Goal: Task Accomplishment & Management: Manage account settings

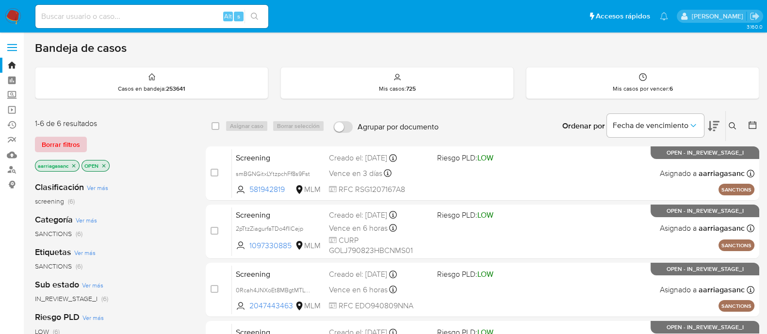
click at [54, 144] on span "Borrar filtros" at bounding box center [61, 145] width 38 height 14
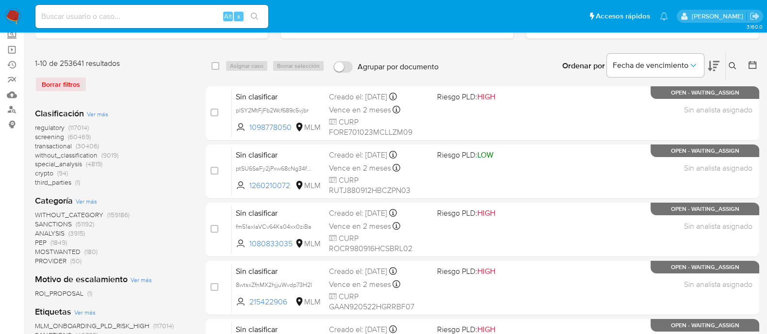
scroll to position [121, 0]
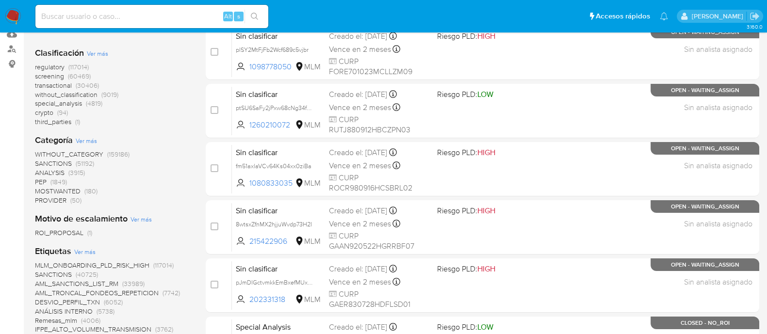
click at [49, 162] on span "SANCTIONS" at bounding box center [53, 164] width 37 height 10
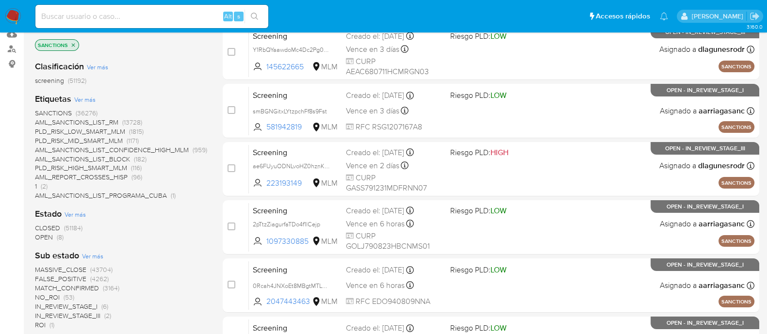
click at [48, 237] on span "OPEN" at bounding box center [44, 237] width 18 height 10
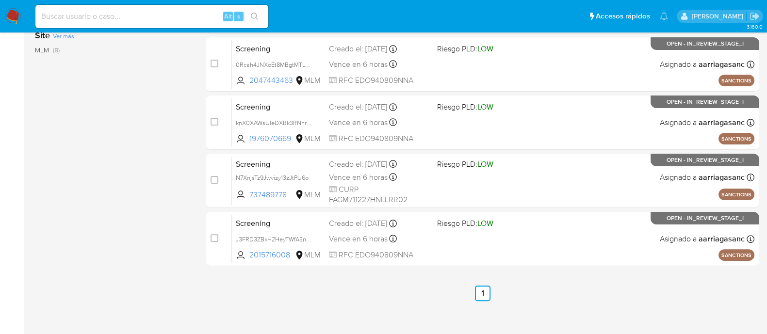
scroll to position [349, 0]
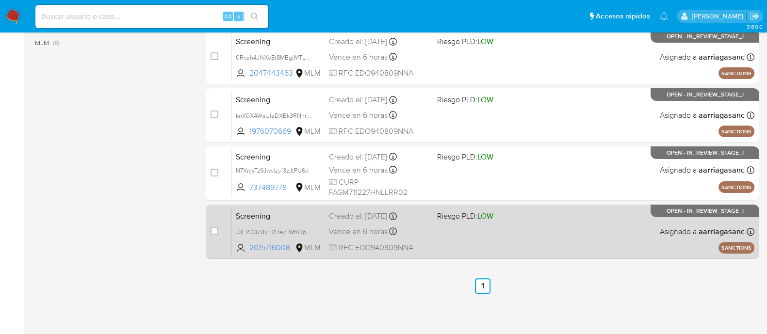
click at [520, 243] on div "Screening J3FRD3ZBxH2HeyTWfA3nqKq5 2015716008 MLM Riesgo PLD: LOW Creado el: 18…" at bounding box center [493, 231] width 522 height 49
click at [215, 230] on input "checkbox" at bounding box center [214, 231] width 8 height 8
checkbox input "true"
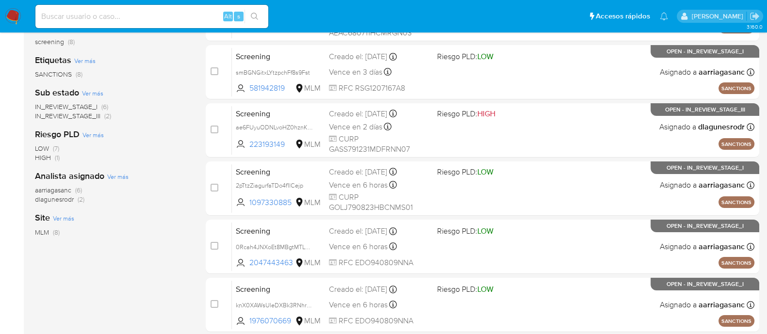
scroll to position [0, 0]
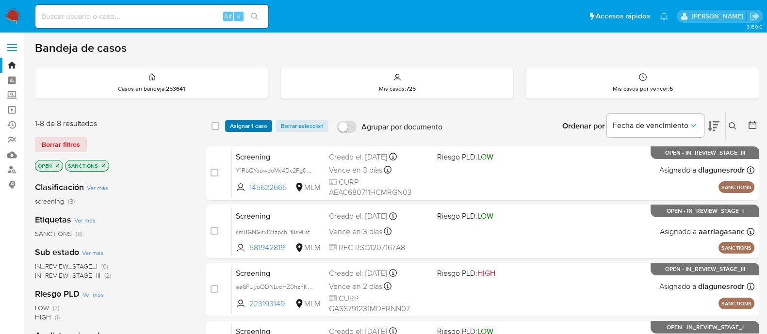
click at [247, 126] on span "Asignar 1 caso" at bounding box center [248, 126] width 37 height 10
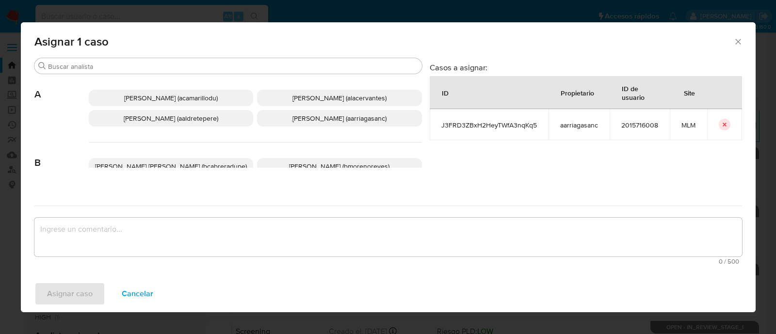
click at [296, 122] on span "Ana Maria Arriaga (aarriagasanc)" at bounding box center [339, 118] width 94 height 10
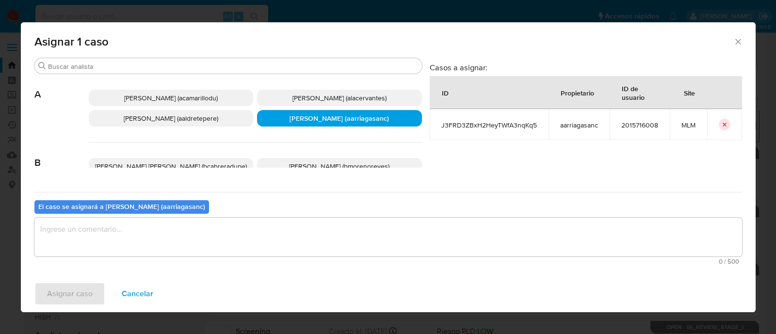
click at [224, 215] on div "El caso se asignará a Ana Maria Arriaga (aarriagasanc) 0 / 500 500 caracteres r…" at bounding box center [387, 230] width 707 height 77
click at [216, 225] on textarea "assign-modal" at bounding box center [387, 237] width 707 height 39
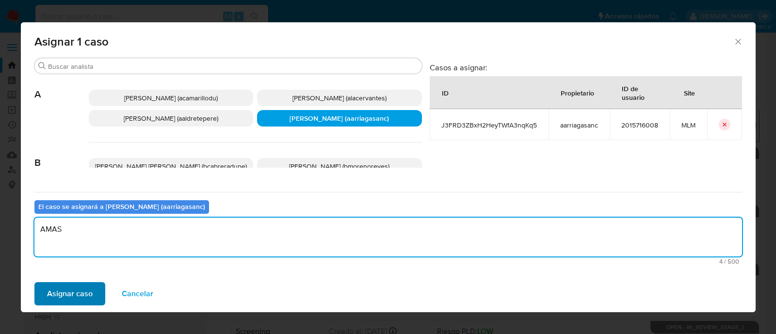
type textarea "AMAS"
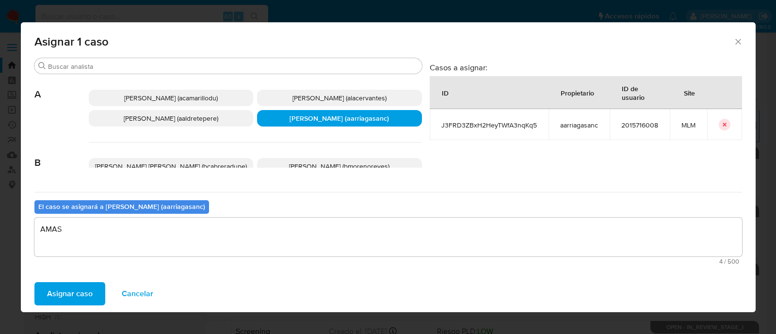
click at [63, 297] on span "Asignar caso" at bounding box center [70, 293] width 46 height 21
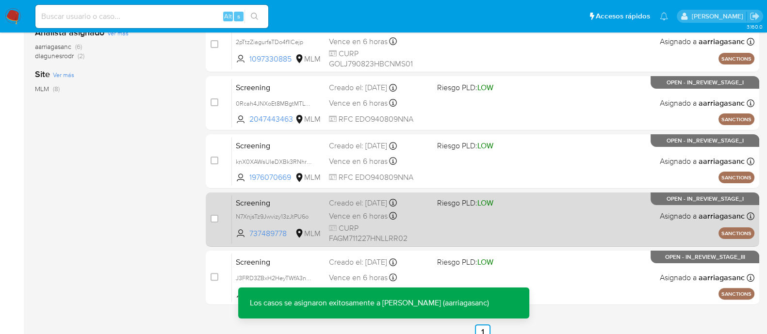
scroll to position [349, 0]
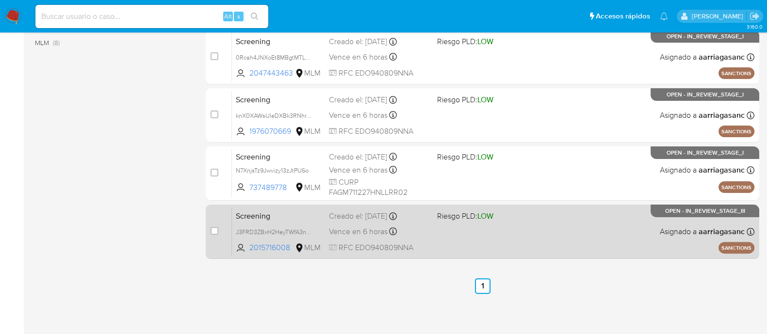
click at [427, 239] on div "Screening J3FRD3ZBxH2HeyTWfA3nqKq5 2015716008 MLM Riesgo PLD: LOW Creado el: 18…" at bounding box center [493, 231] width 522 height 49
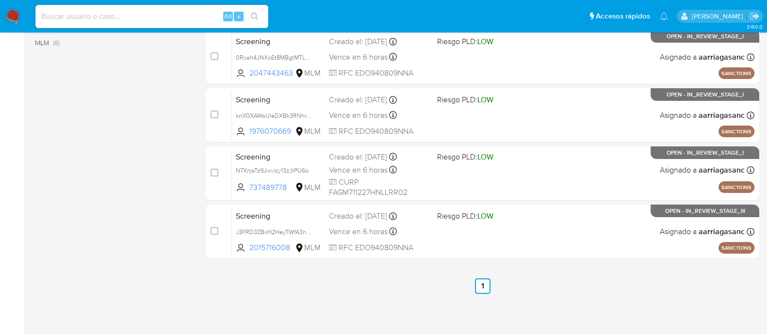
click at [12, 7] on nav "Pausado Ver notificaciones Alt s Accesos rápidos Presiona las siguientes teclas…" at bounding box center [383, 16] width 767 height 32
click at [15, 19] on img at bounding box center [13, 16] width 16 height 16
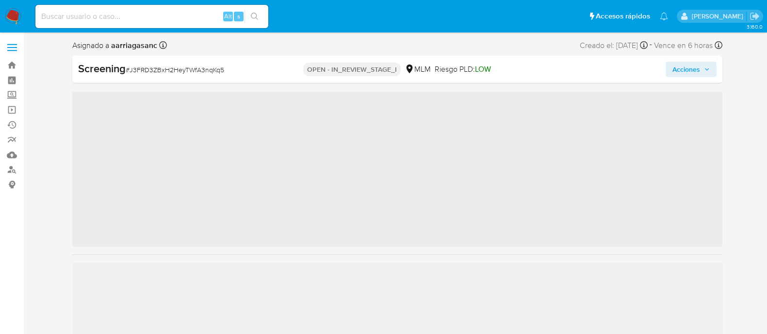
scroll to position [409, 0]
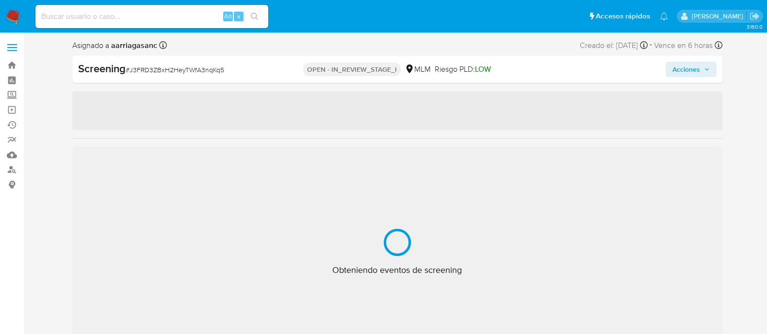
select select "10"
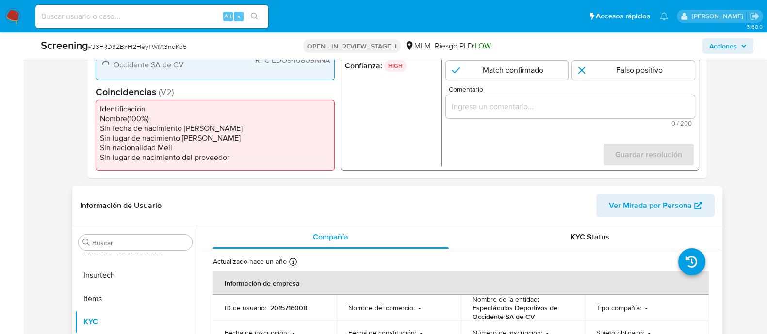
scroll to position [303, 0]
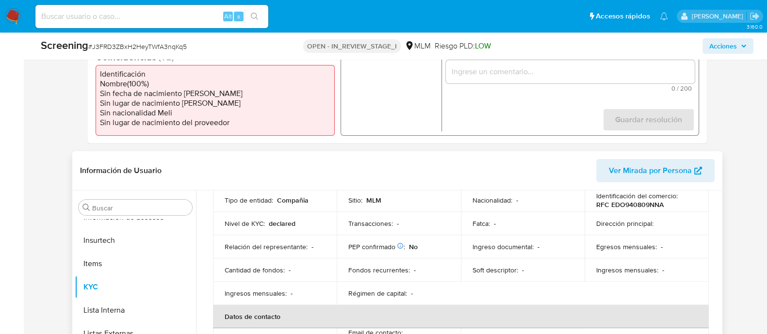
click at [479, 260] on td "Soft descriptor : -" at bounding box center [523, 269] width 124 height 23
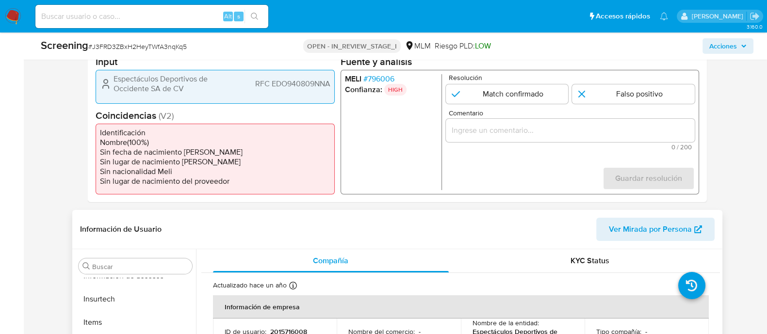
scroll to position [242, 0]
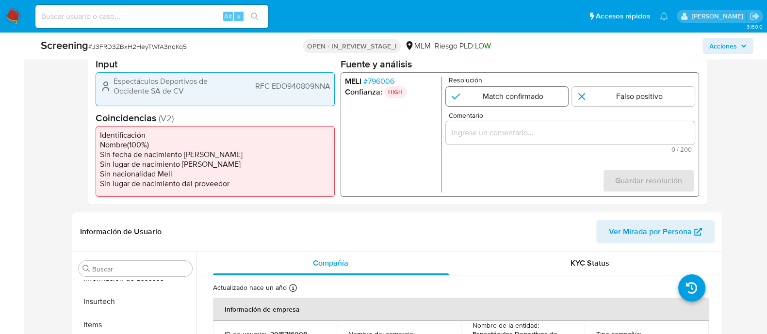
click at [490, 96] on input "1 de 1" at bounding box center [506, 96] width 123 height 19
radio input "true"
click at [493, 131] on input "Comentario" at bounding box center [569, 133] width 249 height 13
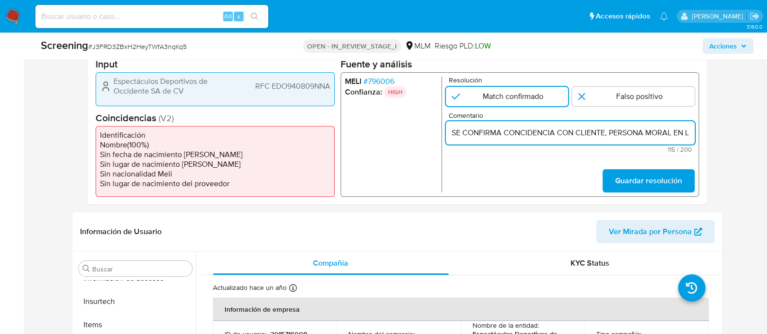
scroll to position [0, 252]
type input "SE CONFIRMA CONCIDENCIA CON CLIENTE, PERSONA MORAL EN LISTA REQUINFO POR RAZON …"
click at [634, 190] on span "Guardar resolución" at bounding box center [647, 180] width 67 height 21
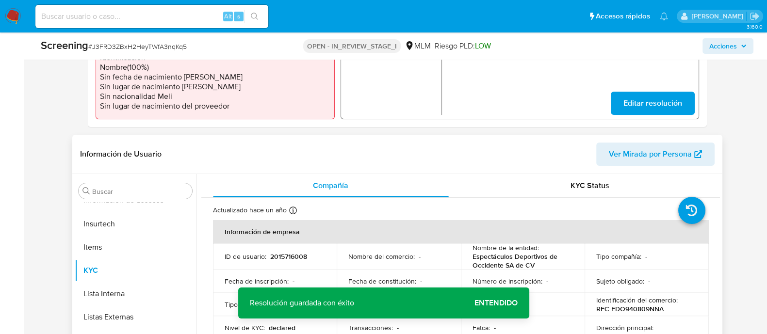
scroll to position [364, 0]
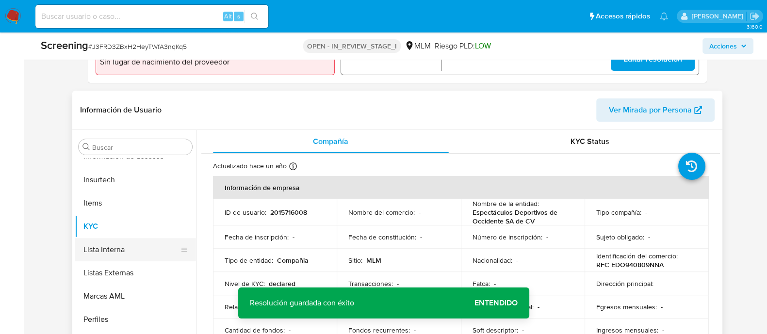
click at [137, 246] on button "Lista Interna" at bounding box center [131, 249] width 113 height 23
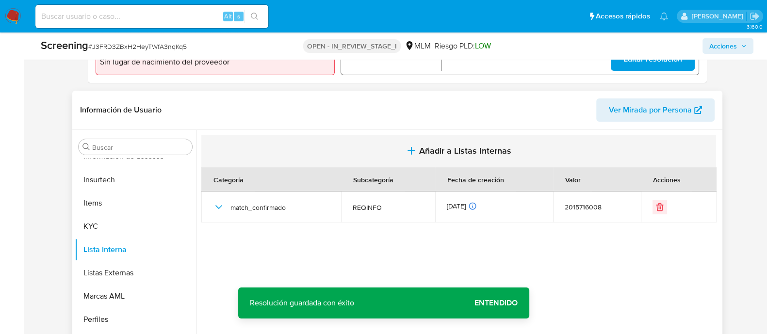
click at [456, 134] on section at bounding box center [460, 176] width 518 height 93
click at [456, 145] on span "Añadir a Listas Internas" at bounding box center [465, 150] width 92 height 11
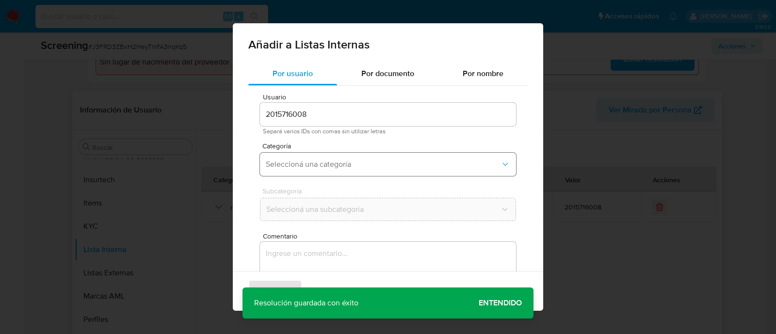
drag, startPoint x: 318, startPoint y: 162, endPoint x: 321, endPoint y: 175, distance: 12.4
click at [319, 162] on span "Seleccioná una categoría" at bounding box center [383, 165] width 235 height 10
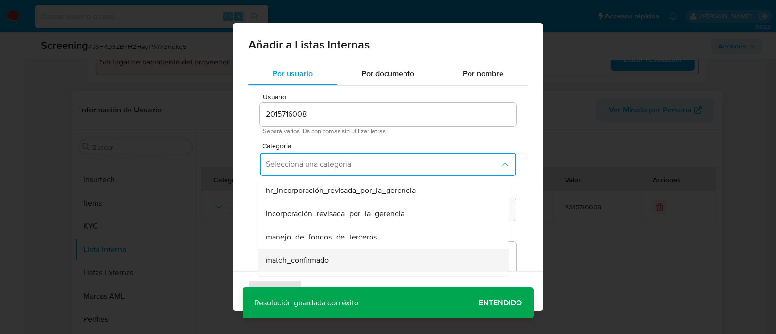
click at [307, 257] on span "match_confirmado" at bounding box center [297, 261] width 63 height 10
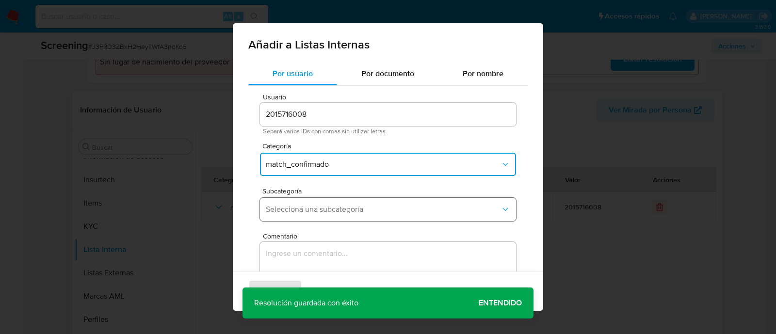
click at [315, 211] on span "Seleccioná una subcategoría" at bounding box center [383, 210] width 235 height 10
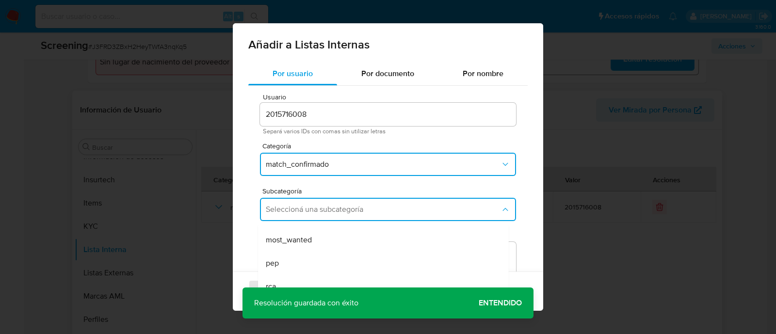
scroll to position [65, 0]
click at [201, 266] on div "Añadir a Listas Internas Por usuario Por documento Por nombre Usuario 201571600…" at bounding box center [388, 167] width 776 height 334
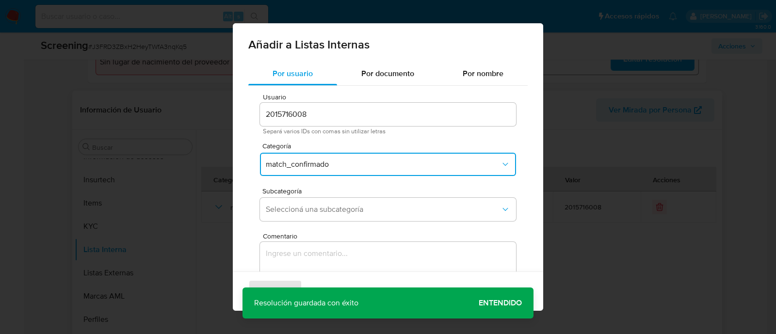
click at [500, 303] on div "Agregar Cancelar" at bounding box center [388, 291] width 310 height 39
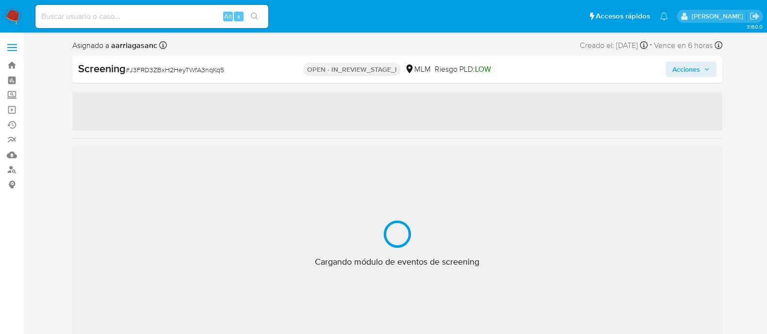
scroll to position [409, 0]
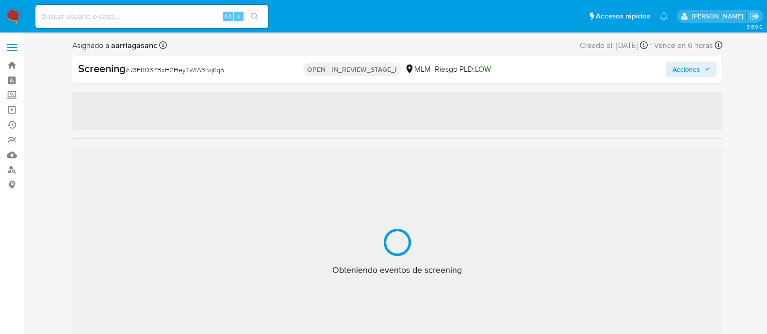
select select "10"
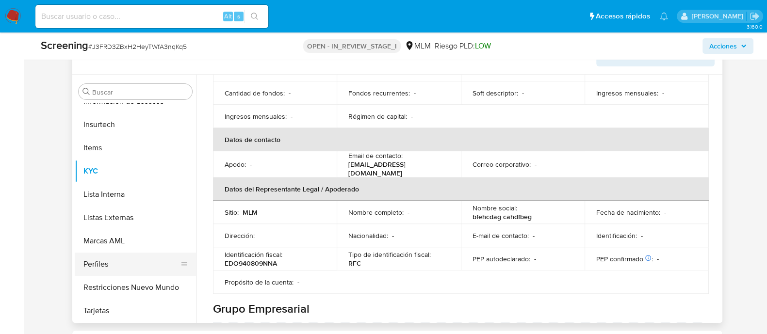
scroll to position [424, 0]
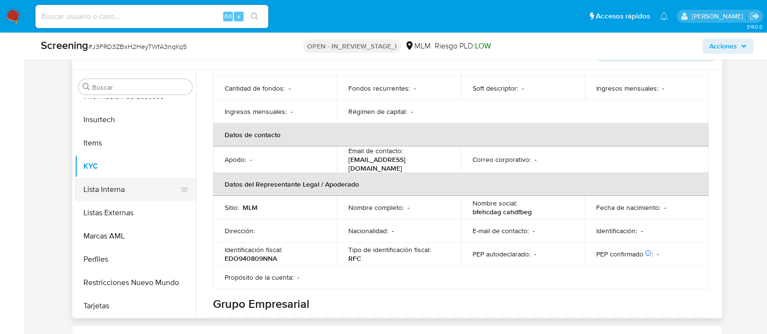
click at [118, 193] on button "Lista Interna" at bounding box center [131, 189] width 113 height 23
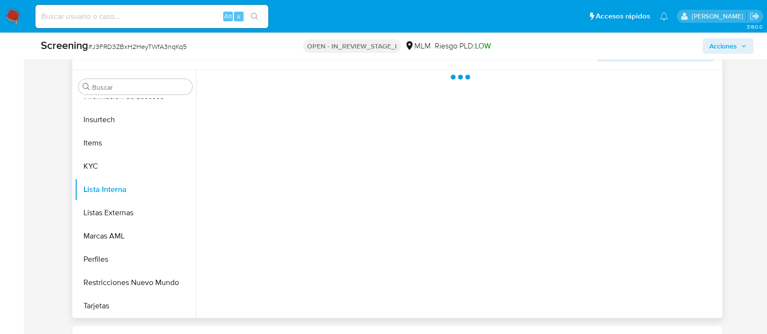
scroll to position [0, 0]
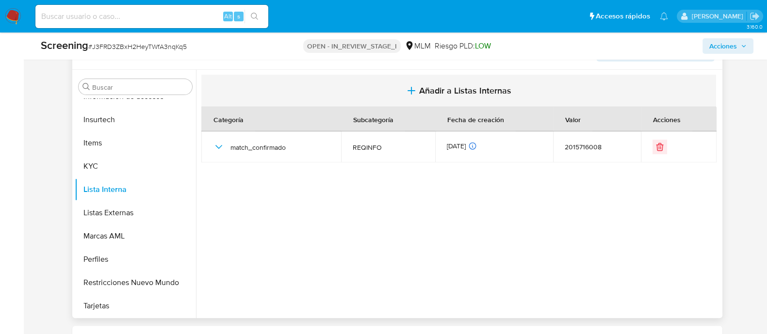
click at [480, 103] on button "Añadir a Listas Internas" at bounding box center [458, 91] width 514 height 32
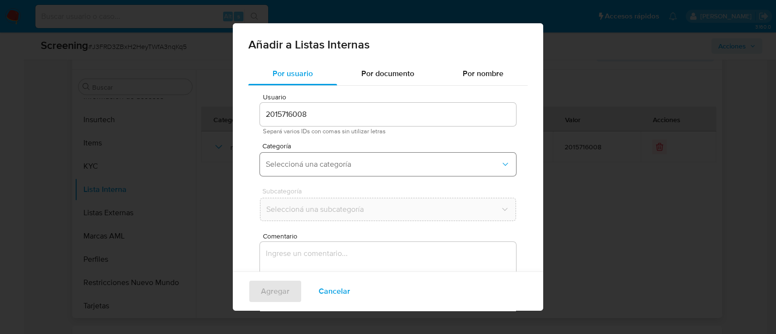
drag, startPoint x: 318, startPoint y: 163, endPoint x: 318, endPoint y: 171, distance: 7.3
click at [318, 163] on span "Seleccioná una categoría" at bounding box center [383, 165] width 235 height 10
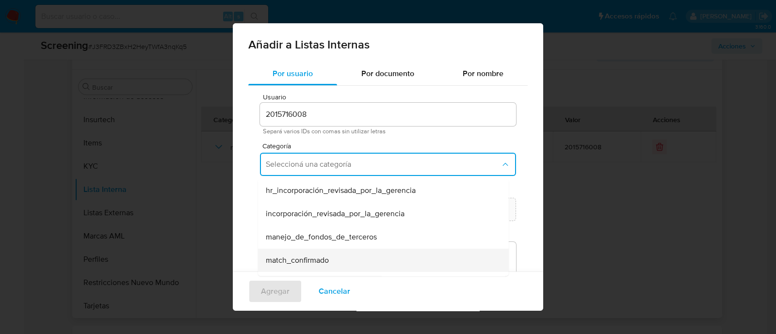
click at [311, 264] on span "match_confirmado" at bounding box center [297, 261] width 63 height 10
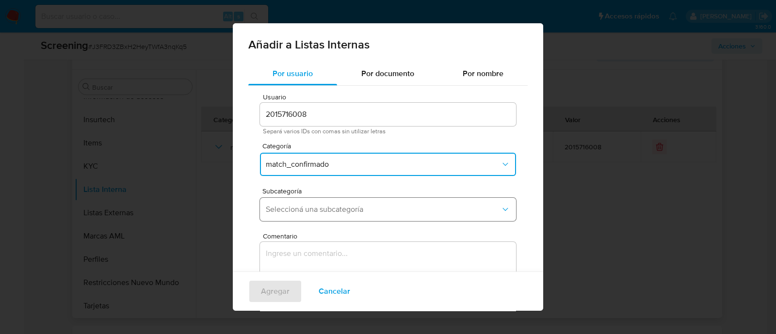
click at [310, 209] on span "Seleccioná una subcategoría" at bounding box center [383, 210] width 235 height 10
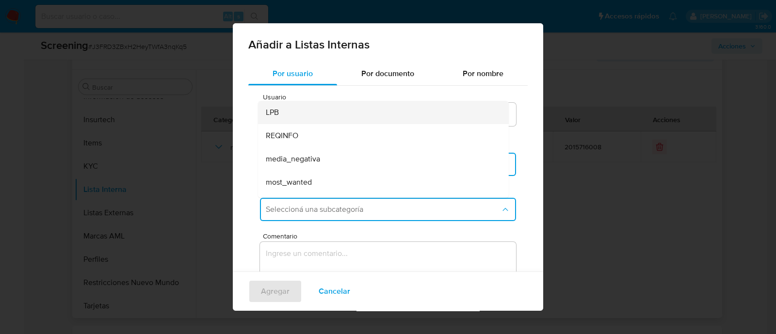
click at [287, 122] on div "LPB" at bounding box center [380, 112] width 229 height 23
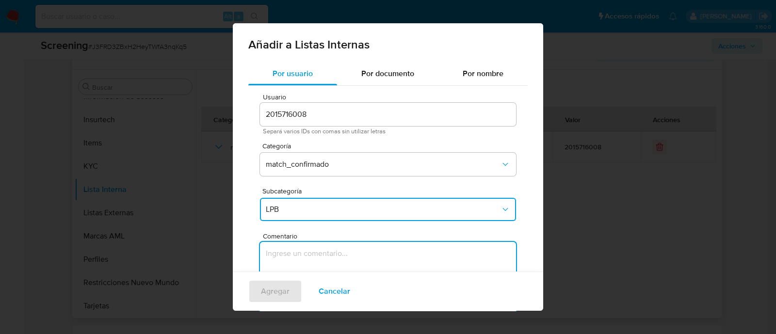
click at [287, 258] on textarea "Comentario" at bounding box center [388, 288] width 256 height 93
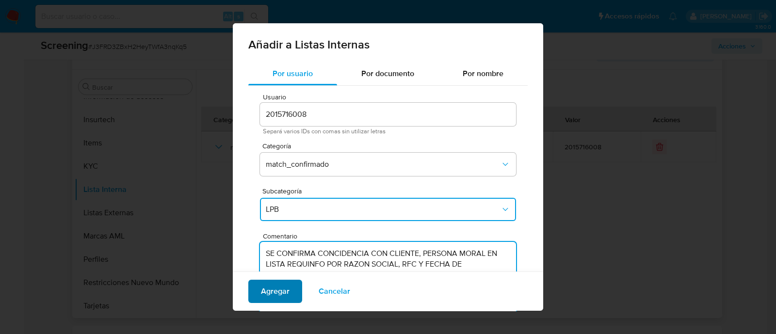
type textarea "SE CONFIRMA CONCIDENCIA CON CLIENTE, PERSONA MORAL EN LISTA REQUINFO POR RAZON …"
click at [294, 285] on button "Agregar" at bounding box center [275, 291] width 54 height 23
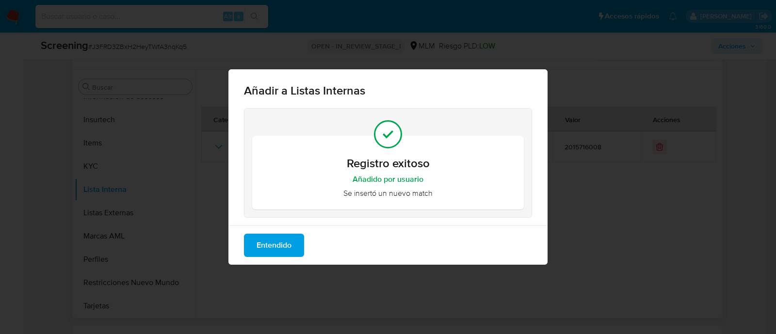
click at [235, 236] on div "Entendido" at bounding box center [387, 244] width 319 height 39
click at [250, 247] on button "Entendido" at bounding box center [274, 245] width 60 height 23
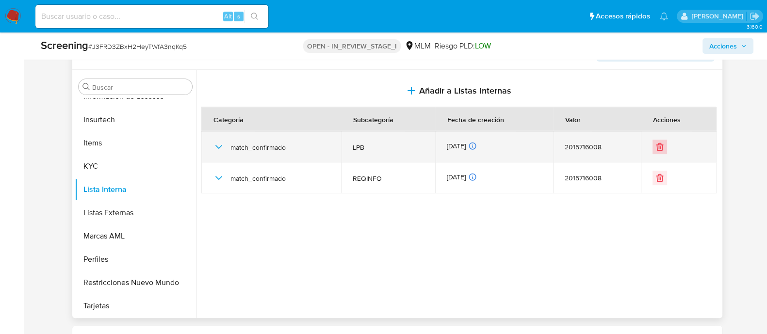
click at [655, 148] on icon "Eliminar" at bounding box center [660, 147] width 10 height 10
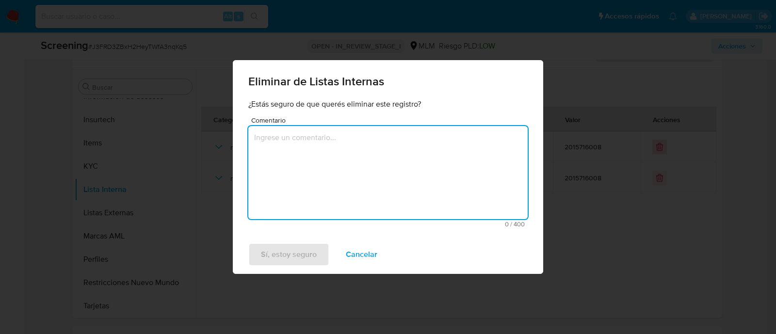
click at [371, 170] on textarea "Comentario" at bounding box center [387, 172] width 279 height 93
type textarea "x"
click at [275, 263] on span "Sí, estoy seguro" at bounding box center [289, 254] width 56 height 21
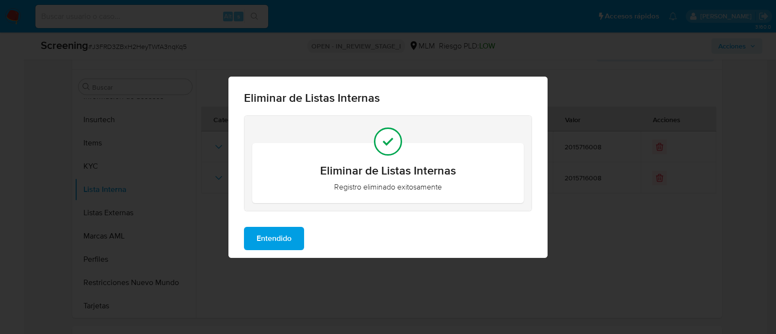
click at [294, 241] on button "Entendido" at bounding box center [274, 238] width 60 height 23
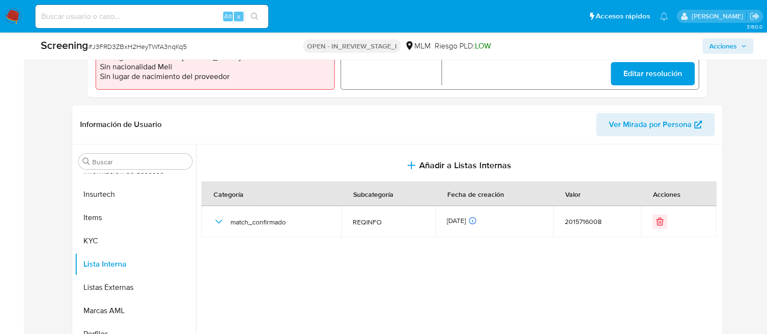
scroll to position [364, 0]
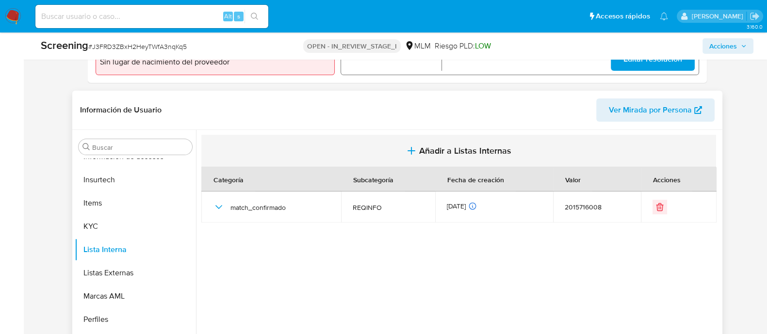
click at [472, 156] on span "Añadir a Listas Internas" at bounding box center [465, 150] width 92 height 11
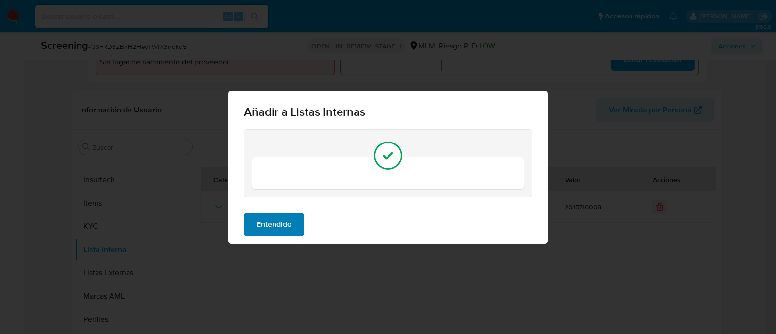
click at [296, 220] on button "Entendido" at bounding box center [274, 224] width 60 height 23
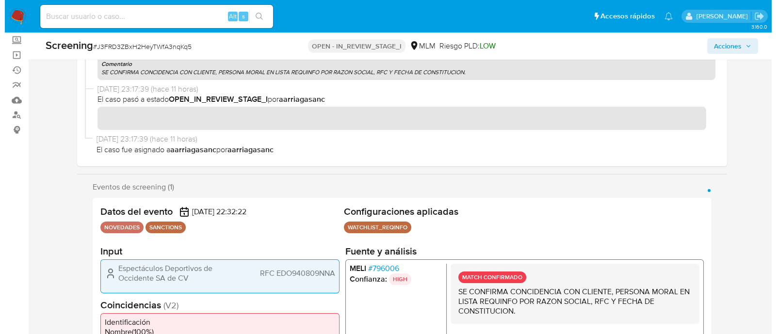
scroll to position [121, 0]
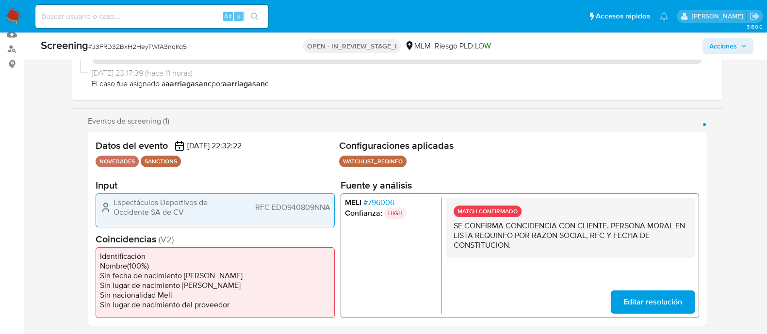
drag, startPoint x: 110, startPoint y: 205, endPoint x: 189, endPoint y: 211, distance: 79.3
click at [189, 211] on div "Espectáculos Deportivos de Occidente SA de CV RFC EDO940809NNA" at bounding box center [215, 207] width 230 height 19
click at [295, 207] on span "RFC EDO940809NNA" at bounding box center [292, 208] width 75 height 10
click at [724, 44] on span "Acciones" at bounding box center [723, 46] width 28 height 16
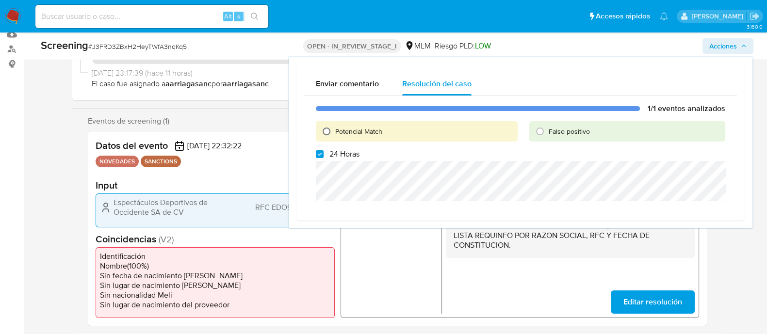
click at [327, 131] on input "Potencial Match" at bounding box center [327, 132] width 16 height 16
radio input "true"
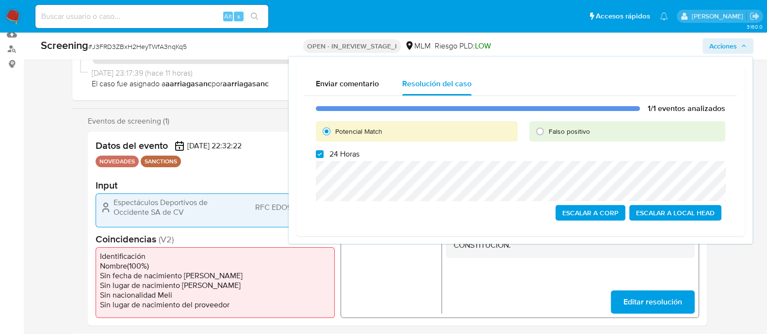
click at [313, 154] on div "1/1 eventos analizados Potencial Match Falso positivo 24 Horas Escalar a Corp E…" at bounding box center [520, 162] width 433 height 132
click at [316, 155] on input "24 Horas" at bounding box center [320, 154] width 8 height 8
checkbox input "false"
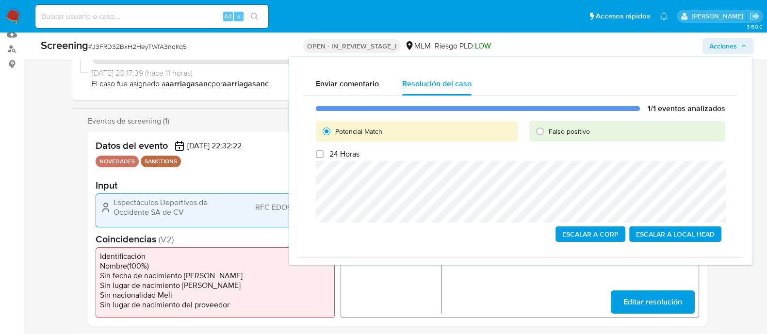
click at [653, 238] on span "Escalar a Local Head" at bounding box center [675, 234] width 79 height 14
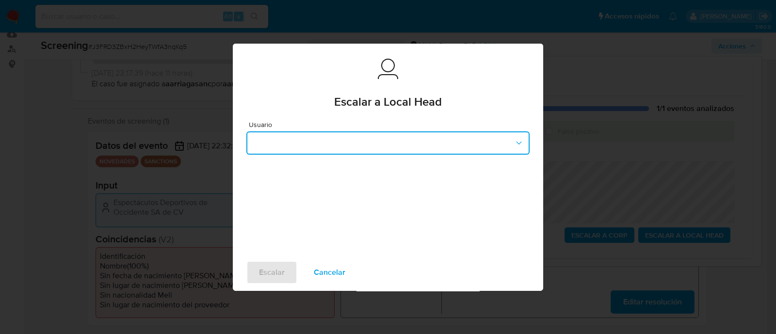
click at [329, 131] on button "button" at bounding box center [387, 142] width 283 height 23
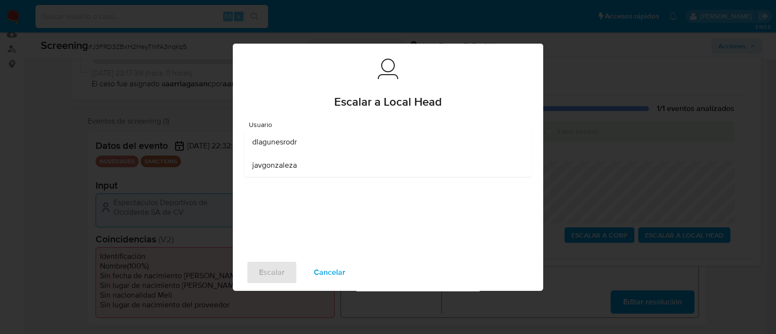
drag, startPoint x: 322, startPoint y: 145, endPoint x: 302, endPoint y: 205, distance: 62.6
click at [322, 145] on div "dlagunesrodr" at bounding box center [385, 141] width 266 height 23
click at [269, 268] on span "Escalar" at bounding box center [272, 272] width 26 height 21
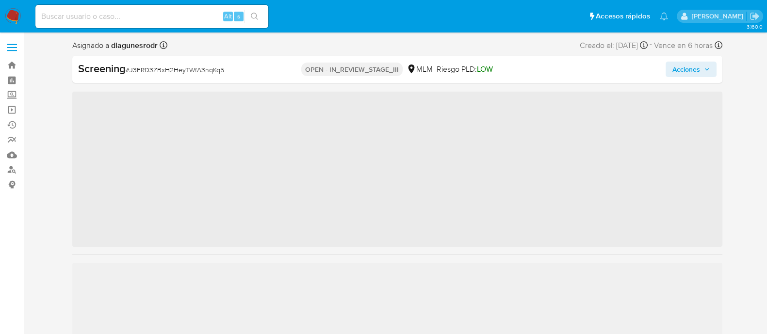
scroll to position [409, 0]
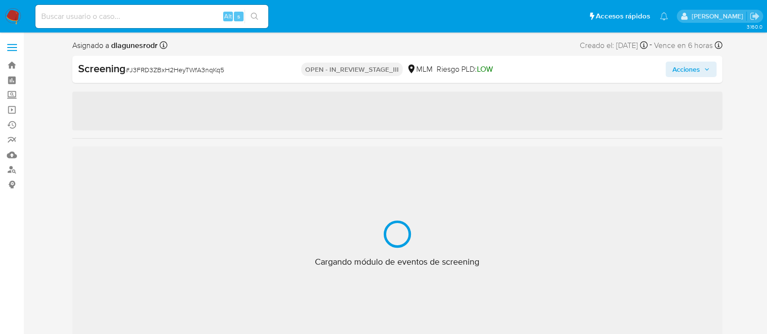
select select "10"
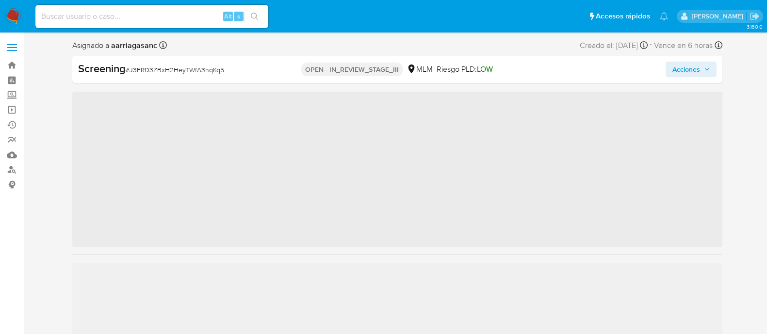
scroll to position [409, 0]
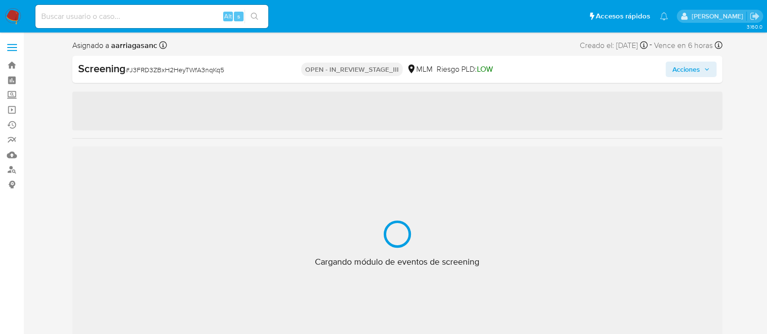
select select "10"
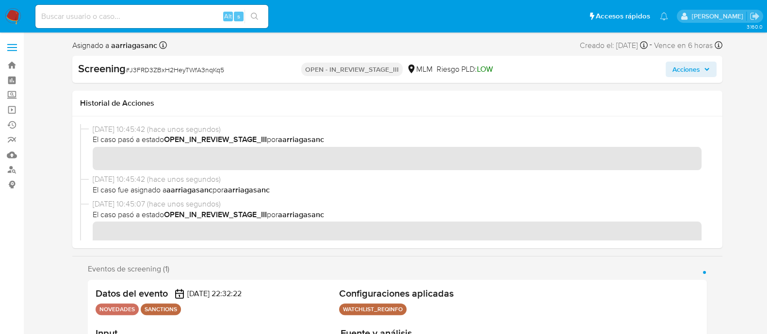
scroll to position [60, 0]
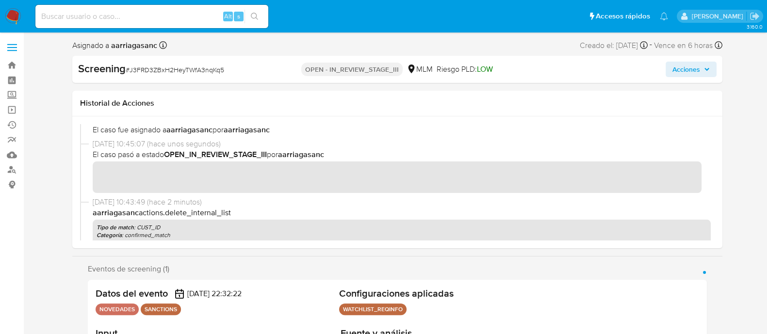
click at [679, 74] on span "Acciones" at bounding box center [686, 70] width 28 height 16
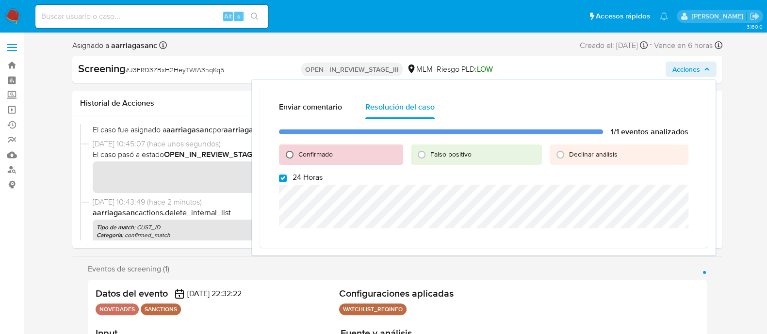
click at [289, 156] on input "Confirmado" at bounding box center [290, 155] width 16 height 16
radio input "true"
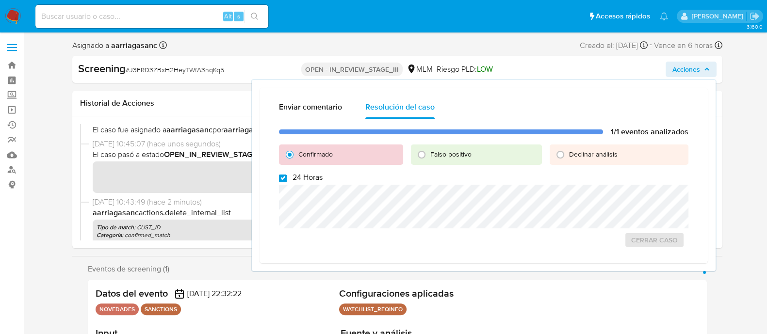
click at [284, 177] on input "24 Horas" at bounding box center [283, 179] width 8 height 8
checkbox input "false"
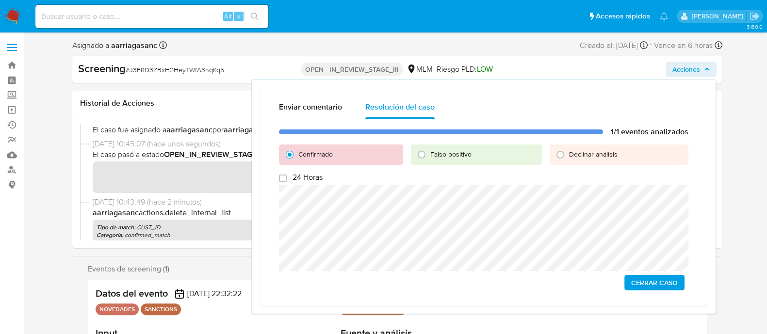
click at [650, 282] on span "Cerrar Caso" at bounding box center [654, 283] width 47 height 14
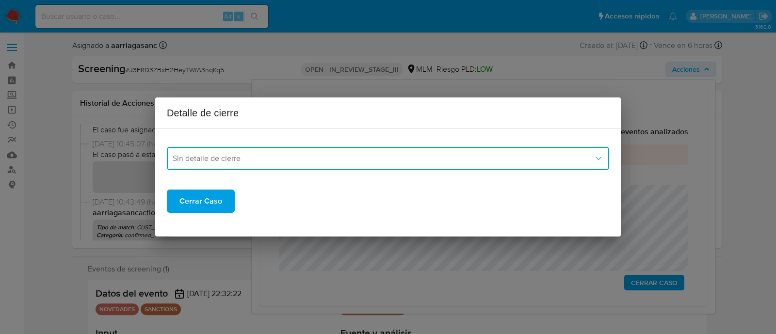
click at [329, 160] on span "Sin detalle de cierre" at bounding box center [383, 159] width 421 height 10
click at [212, 161] on span "Sin detalle de cierre" at bounding box center [383, 159] width 421 height 10
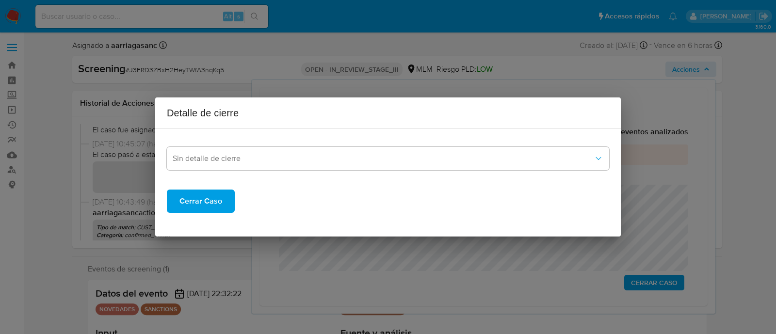
click at [205, 205] on span "Cerrar Caso" at bounding box center [200, 201] width 43 height 21
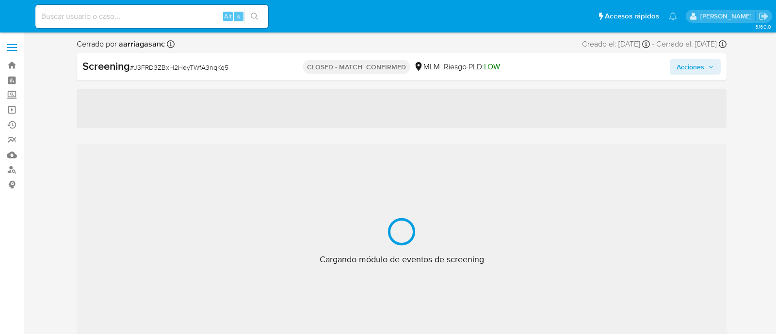
select select "10"
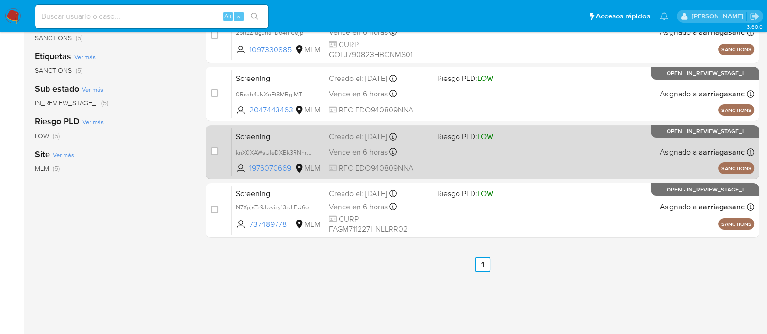
scroll to position [242, 0]
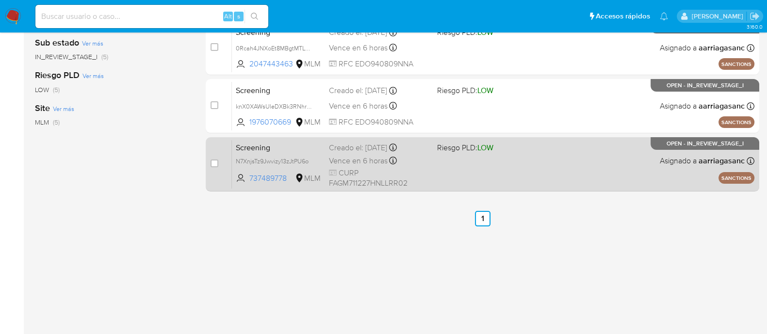
click at [434, 170] on div "Screening N7XnjsTz9Jwvizy13zJtPU6o 737489778 MLM Riesgo PLD: LOW Creado el: [DA…" at bounding box center [493, 164] width 522 height 49
click at [215, 160] on input "checkbox" at bounding box center [214, 164] width 8 height 8
checkbox input "true"
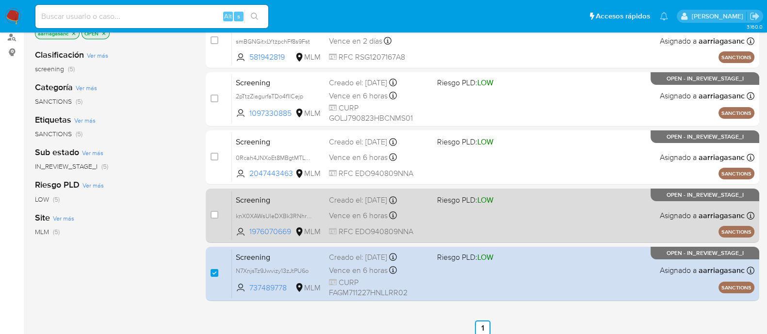
scroll to position [0, 0]
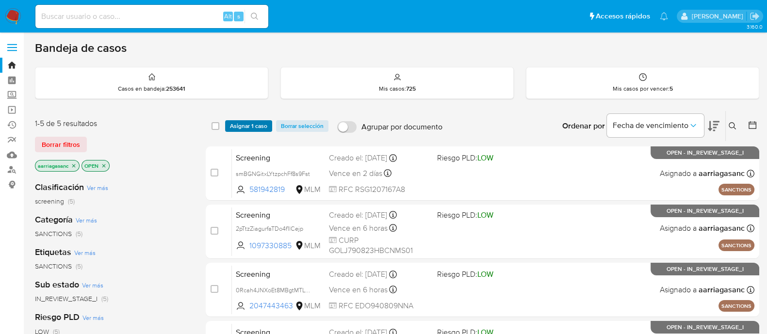
click at [256, 126] on span "Asignar 1 caso" at bounding box center [248, 126] width 37 height 10
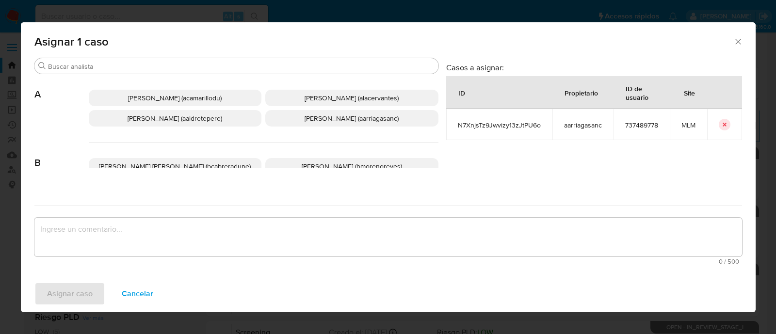
click at [322, 120] on span "Ana Maria Arriaga (aarriagasanc)" at bounding box center [352, 118] width 94 height 10
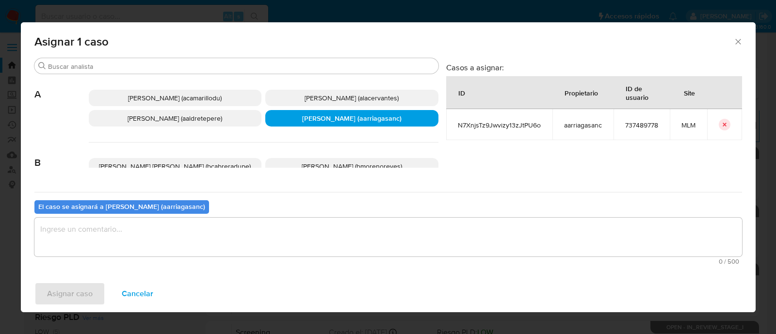
click at [309, 232] on textarea "assign-modal" at bounding box center [387, 237] width 707 height 39
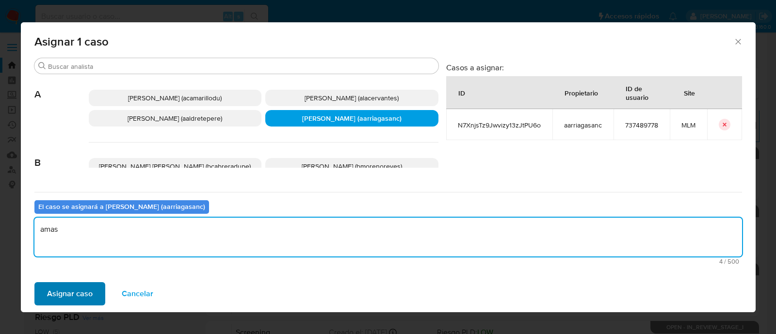
type textarea "amas"
click at [82, 290] on span "Asignar caso" at bounding box center [70, 293] width 46 height 21
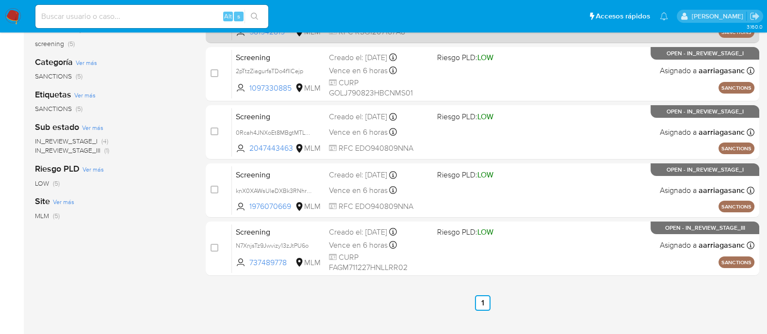
scroll to position [182, 0]
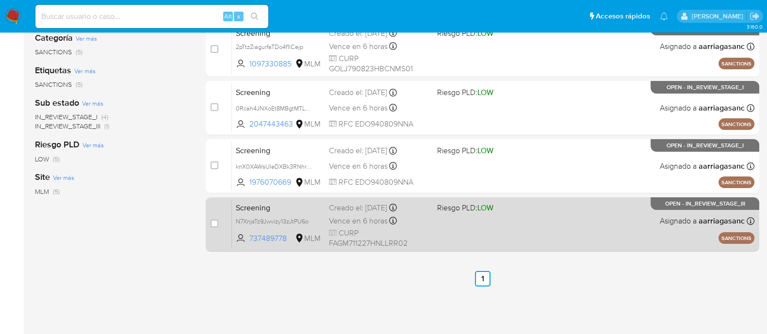
click at [469, 236] on div "Screening N7XnjsTz9Jwvizy13zJtPU6o 737489778 MLM Riesgo PLD: LOW Creado el: 18/…" at bounding box center [493, 224] width 522 height 49
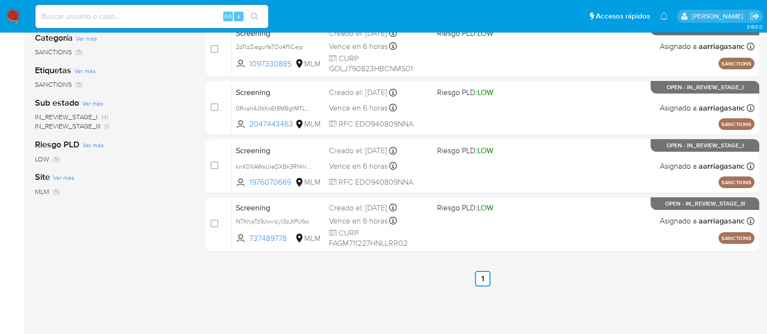
click at [16, 14] on img at bounding box center [13, 16] width 16 height 16
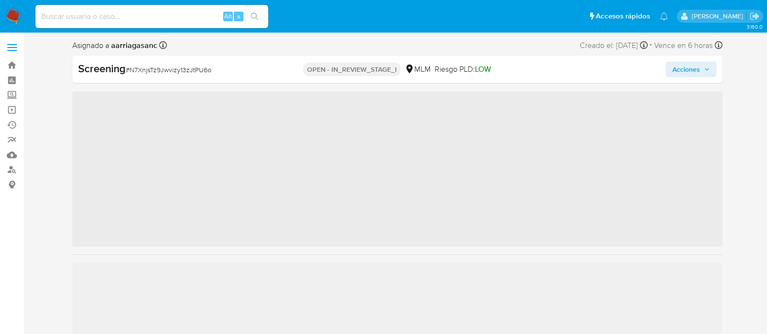
scroll to position [409, 0]
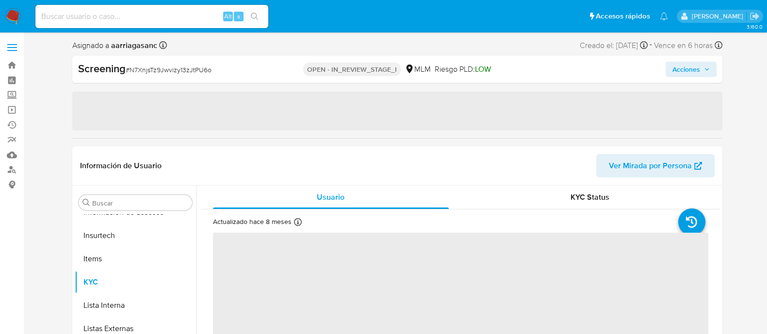
select select "10"
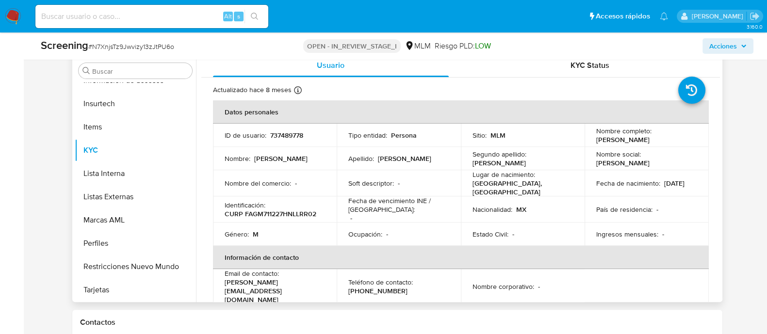
scroll to position [546, 0]
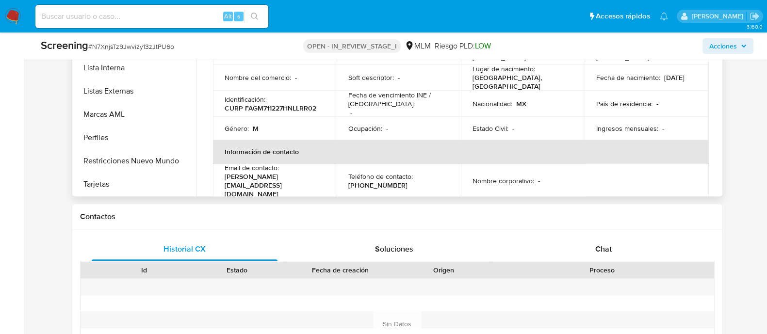
click at [449, 106] on td "Fecha de vencimiento INE / [GEOGRAPHIC_DATA] : -" at bounding box center [399, 104] width 124 height 26
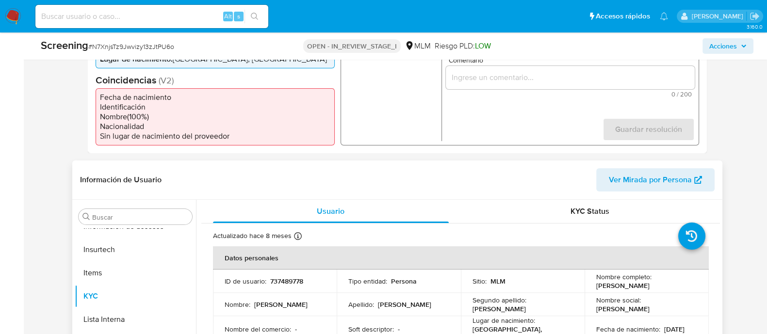
scroll to position [182, 0]
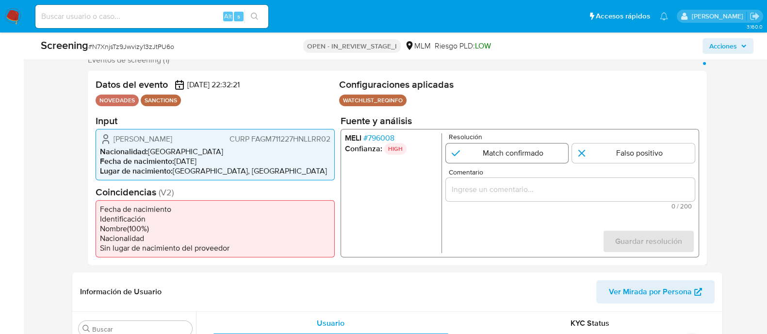
click at [485, 157] on input "1 de 1" at bounding box center [506, 152] width 123 height 19
radio input "true"
click at [508, 195] on input "Comentario" at bounding box center [569, 189] width 249 height 13
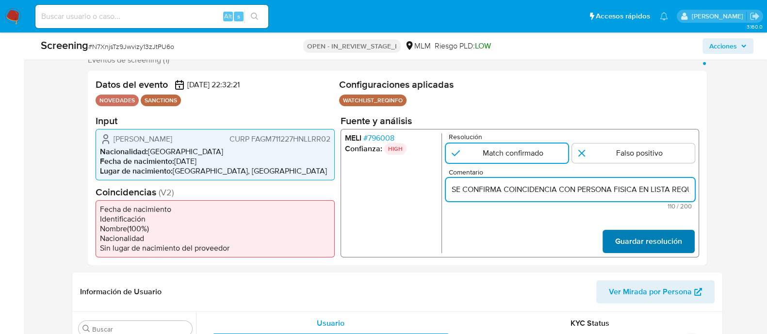
scroll to position [0, 232]
type input "SE CONFIRMA COINCIDENCIA CON PERSONA FISICA EN LISTA REQUINFO POR NOMBRE COMPLE…"
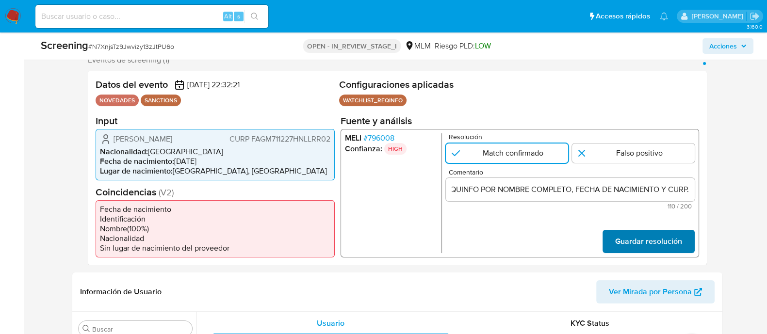
click at [652, 238] on span "Guardar resolución" at bounding box center [647, 240] width 67 height 21
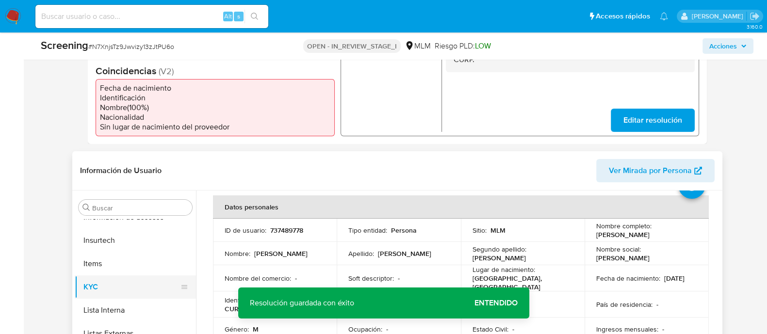
scroll to position [60, 0]
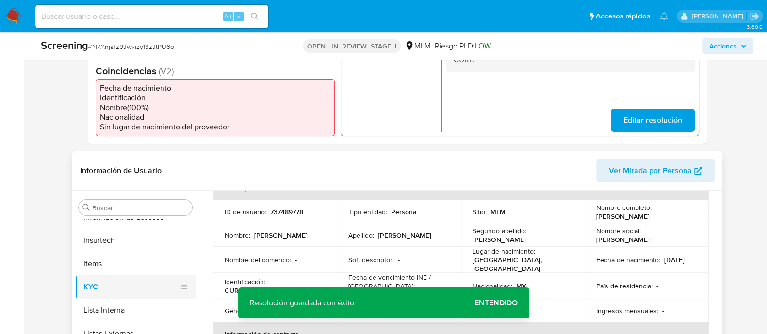
click at [144, 295] on button "KYC" at bounding box center [131, 286] width 113 height 23
click at [130, 306] on button "Lista Interna" at bounding box center [131, 310] width 113 height 23
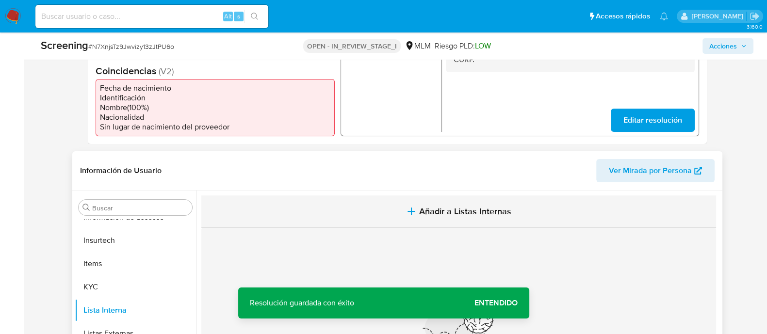
click at [409, 213] on icon "button" at bounding box center [411, 212] width 12 height 12
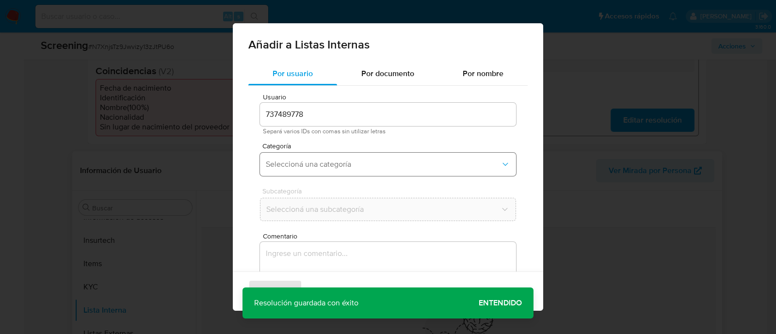
click at [298, 171] on button "Seleccioná una categoría" at bounding box center [388, 164] width 256 height 23
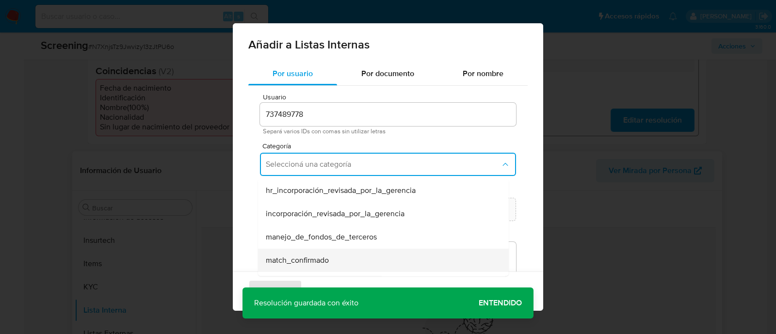
click at [293, 263] on span "match_confirmado" at bounding box center [297, 261] width 63 height 10
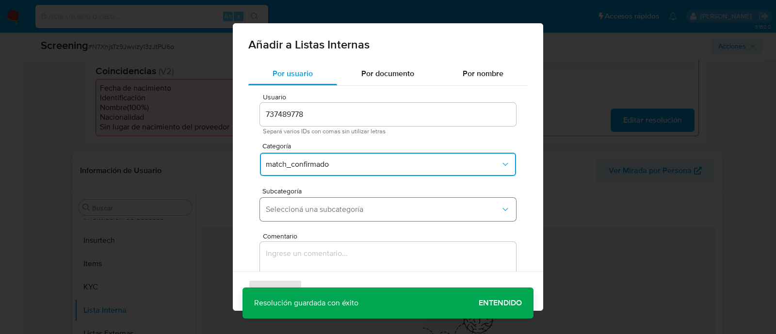
click at [289, 217] on button "Seleccioná una subcategoría" at bounding box center [388, 209] width 256 height 23
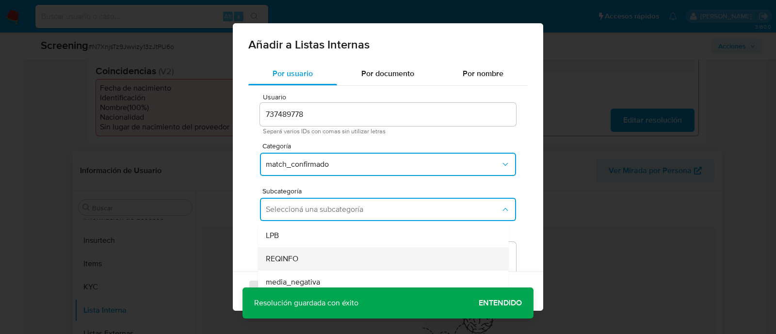
click at [287, 258] on span "REQINFO" at bounding box center [282, 259] width 32 height 10
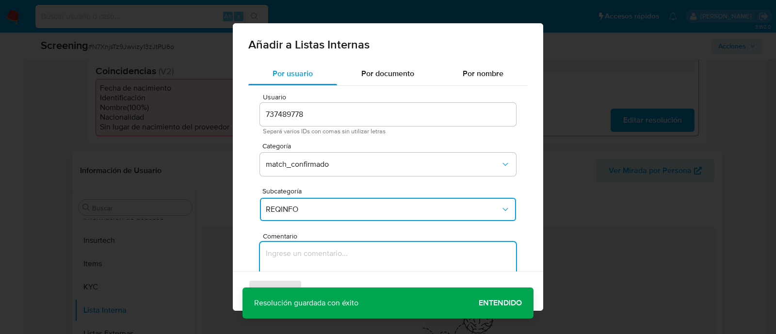
click at [287, 258] on textarea "Comentario" at bounding box center [388, 288] width 256 height 93
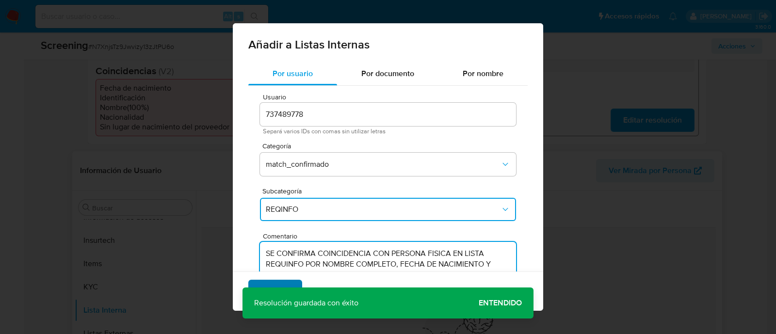
type textarea "SE CONFIRMA COINCIDENCIA CON PERSONA FISICA EN LISTA REQUINFO POR NOMBRE COMPLE…"
click at [287, 282] on span "Agregar" at bounding box center [275, 291] width 29 height 21
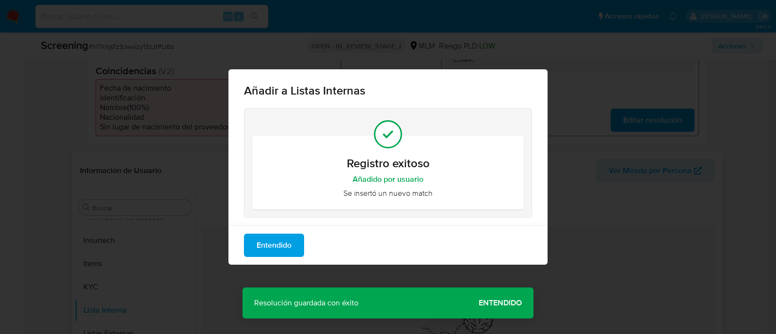
click at [512, 309] on div "Añadir a Listas Internas Registro exitoso Añadido por usuario Se insertó un nue…" at bounding box center [388, 167] width 776 height 334
click at [297, 248] on button "Entendido" at bounding box center [274, 245] width 60 height 23
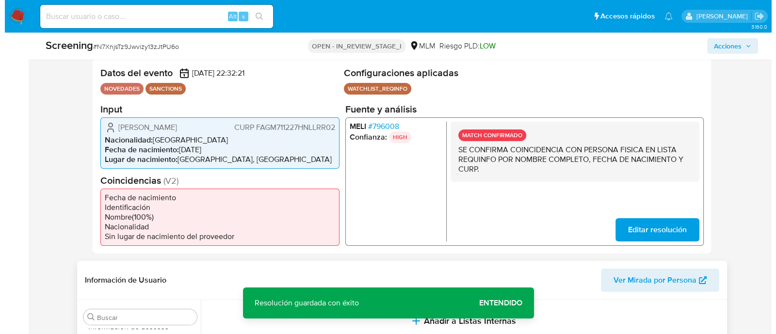
scroll to position [182, 0]
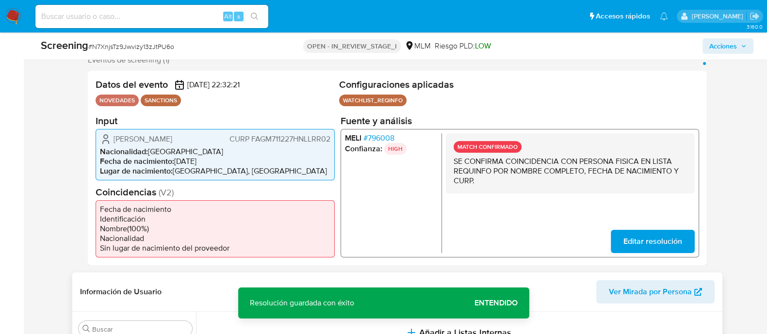
drag, startPoint x: 110, startPoint y: 139, endPoint x: 190, endPoint y: 139, distance: 80.0
click at [190, 139] on div "Marcelo Falce Garcia CURP FAGM711227HNLLRR02" at bounding box center [215, 139] width 230 height 12
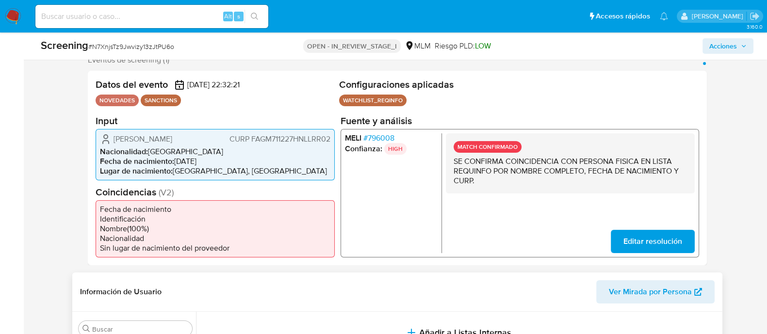
drag, startPoint x: 175, startPoint y: 164, endPoint x: 217, endPoint y: 161, distance: 42.8
click at [217, 161] on li "Fecha de nacimiento : 27/12/1971" at bounding box center [215, 161] width 230 height 10
click at [278, 139] on span "CURP FAGM711227HNLLRR02" at bounding box center [279, 139] width 101 height 10
click at [713, 47] on span "Acciones" at bounding box center [723, 46] width 28 height 16
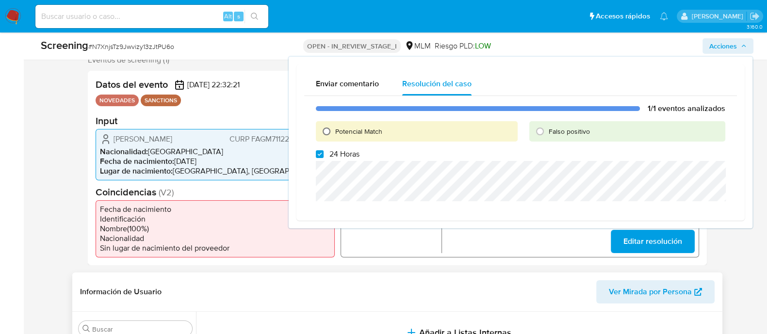
drag, startPoint x: 318, startPoint y: 154, endPoint x: 329, endPoint y: 128, distance: 28.2
click at [318, 154] on input "24 Horas" at bounding box center [320, 154] width 8 height 8
checkbox input "false"
drag, startPoint x: 330, startPoint y: 128, endPoint x: 332, endPoint y: 134, distance: 6.8
click at [330, 127] on input "Potencial Match" at bounding box center [327, 132] width 16 height 16
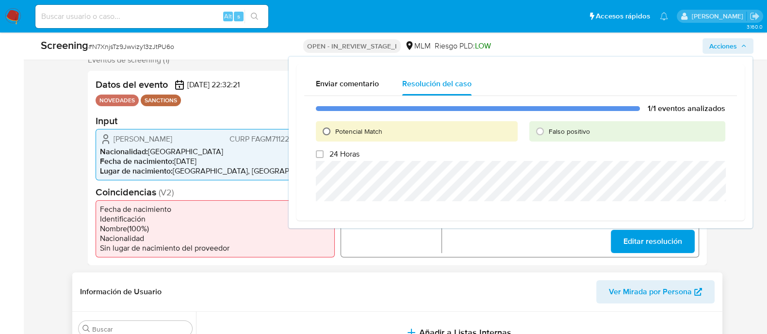
radio input "true"
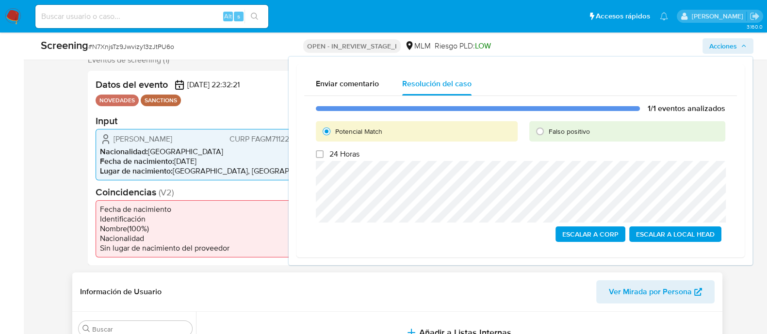
click at [654, 235] on span "Escalar a Local Head" at bounding box center [675, 234] width 79 height 14
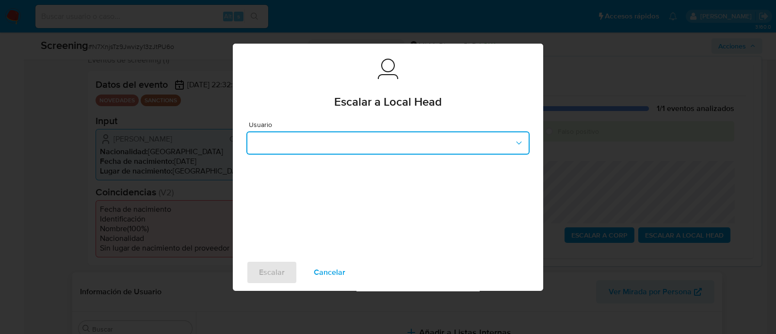
click at [291, 136] on button "button" at bounding box center [387, 142] width 283 height 23
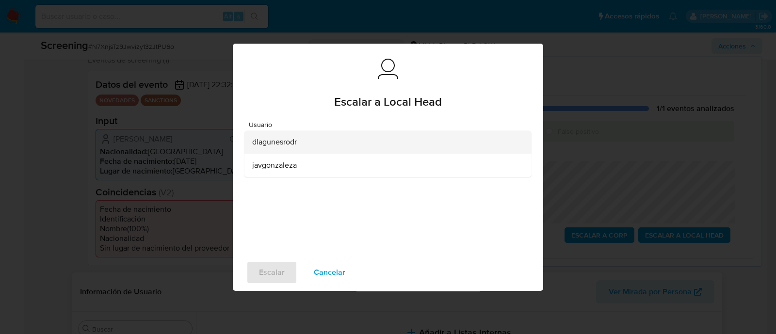
click at [288, 143] on span "dlagunesrodr" at bounding box center [274, 142] width 45 height 10
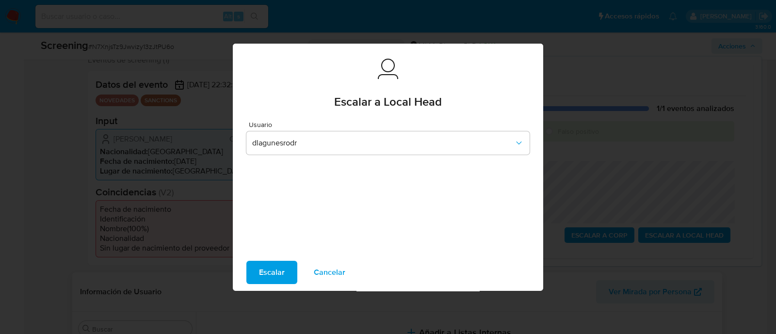
click at [287, 273] on button "Escalar" at bounding box center [271, 272] width 51 height 23
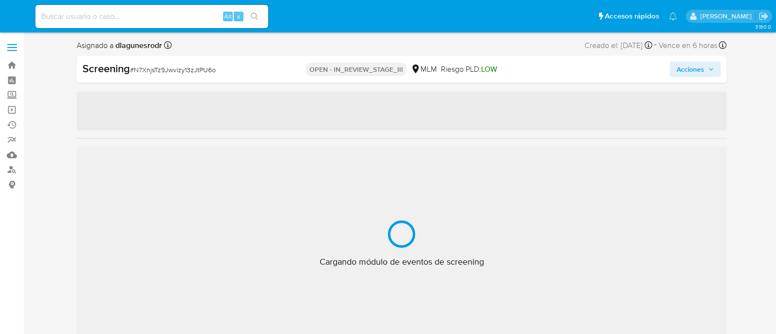
select select "10"
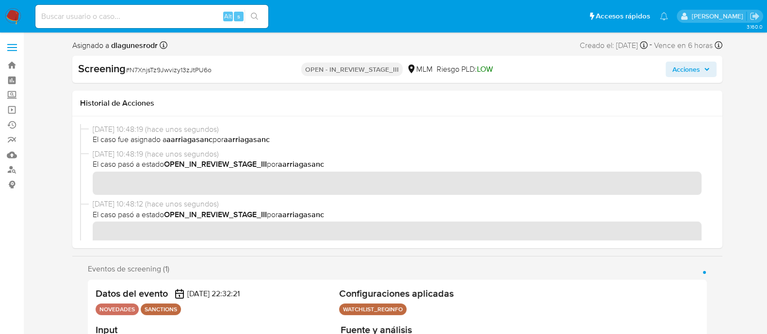
scroll to position [409, 0]
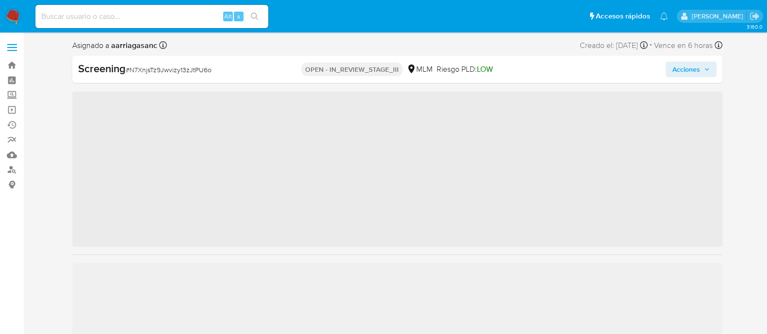
scroll to position [409, 0]
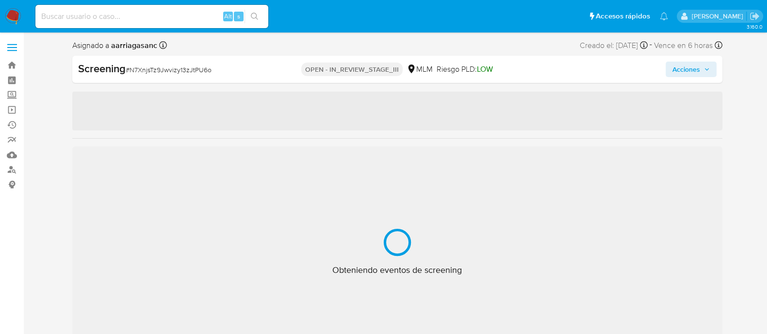
select select "10"
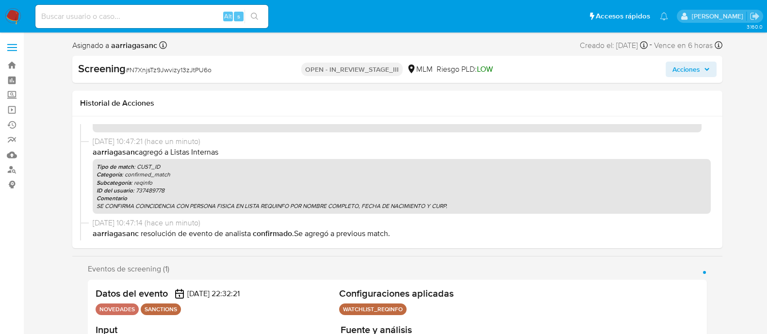
scroll to position [60, 0]
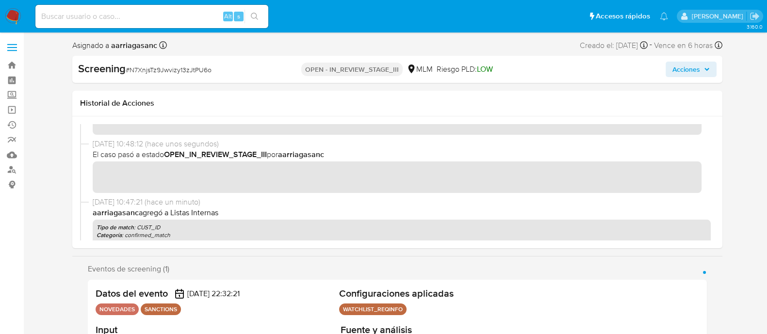
click at [681, 68] on span "Acciones" at bounding box center [686, 70] width 28 height 16
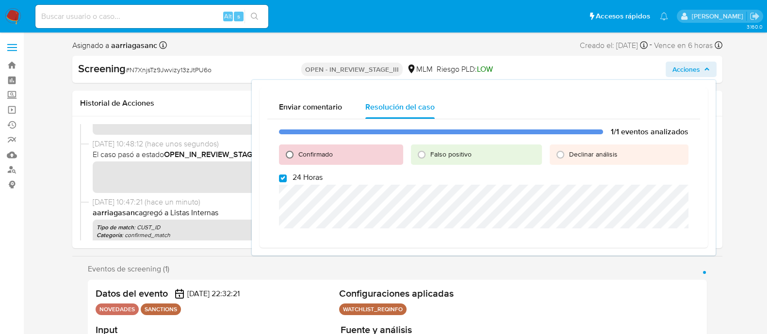
click at [289, 149] on input "Confirmado" at bounding box center [290, 155] width 16 height 16
radio input "true"
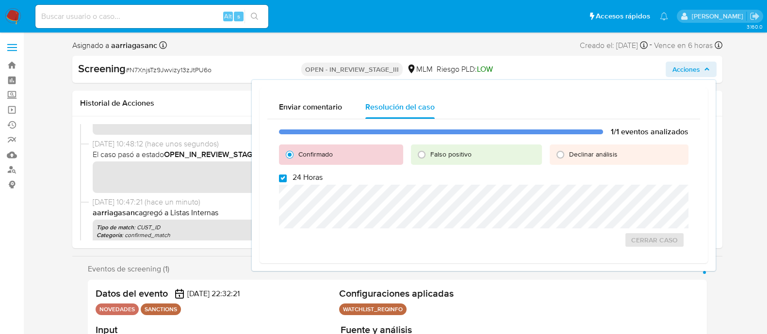
click at [281, 179] on input "24 Horas" at bounding box center [283, 179] width 8 height 8
checkbox input "false"
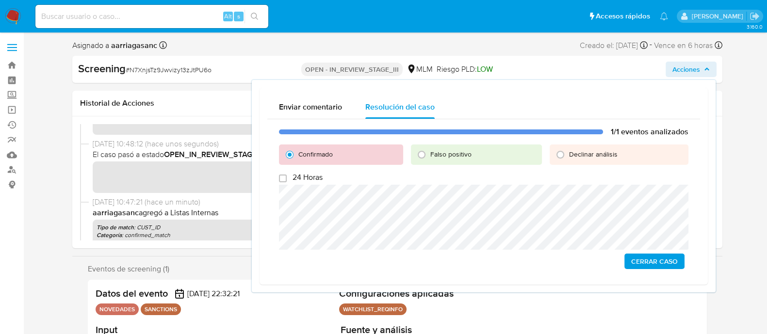
click at [638, 262] on span "Cerrar Caso" at bounding box center [654, 262] width 47 height 14
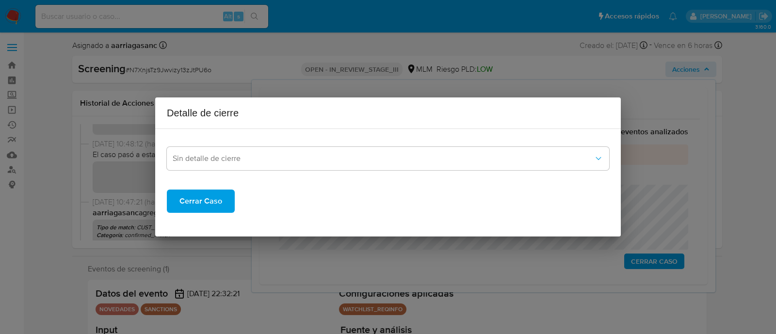
click at [216, 200] on span "Cerrar Caso" at bounding box center [200, 201] width 43 height 21
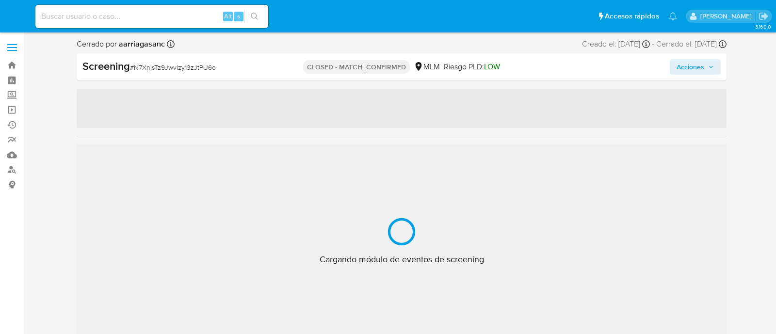
select select "10"
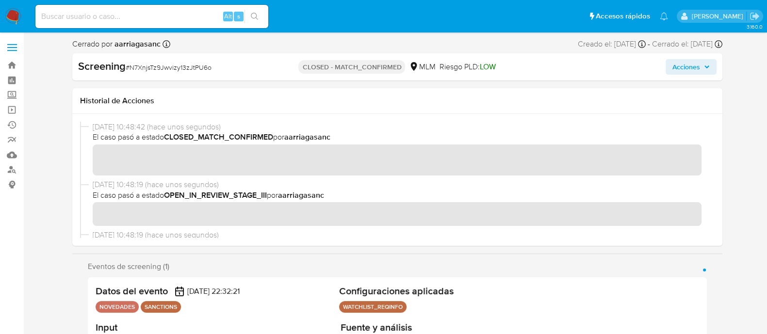
scroll to position [409, 0]
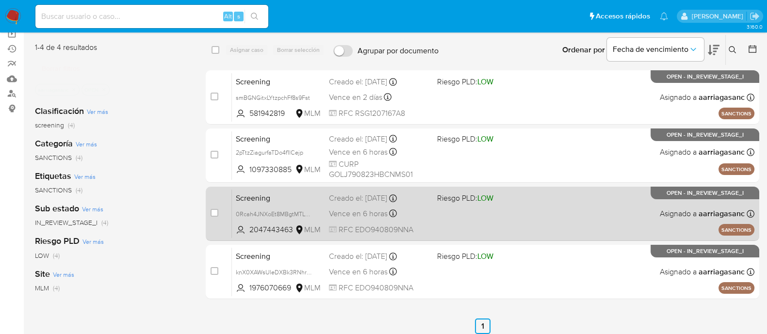
scroll to position [74, 0]
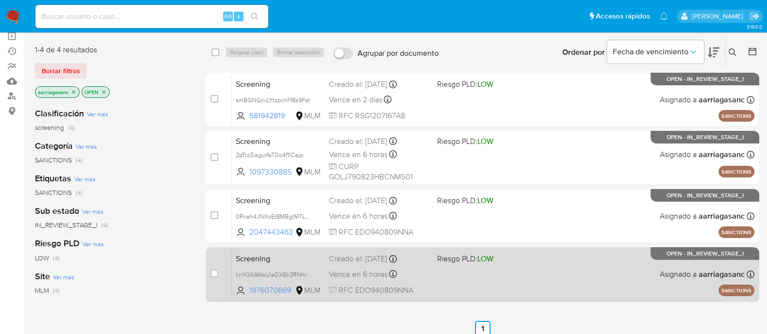
click at [418, 270] on div "Vence en 6 horas Vence el [DATE] 16:32:22" at bounding box center [379, 274] width 100 height 13
click at [213, 274] on input "checkbox" at bounding box center [214, 274] width 8 height 8
checkbox input "true"
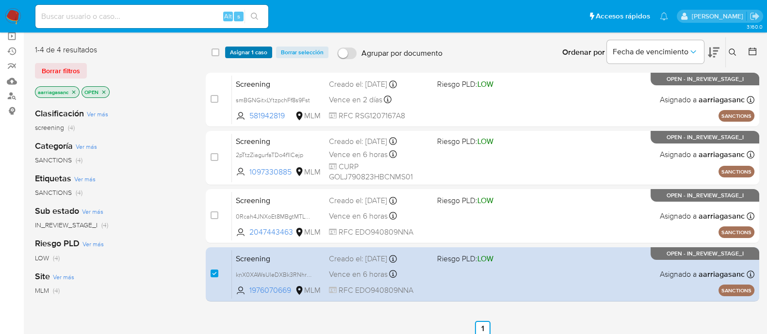
click at [262, 54] on span "Asignar 1 caso" at bounding box center [248, 53] width 37 height 10
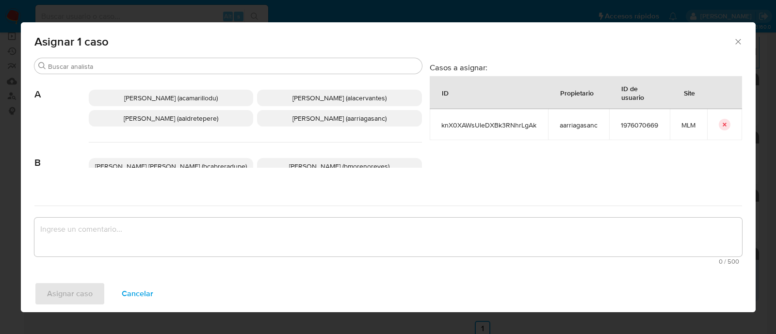
drag, startPoint x: 299, startPoint y: 118, endPoint x: 289, endPoint y: 148, distance: 31.3
click at [299, 118] on span "[PERSON_NAME] (aarriagasanc)" at bounding box center [339, 118] width 94 height 10
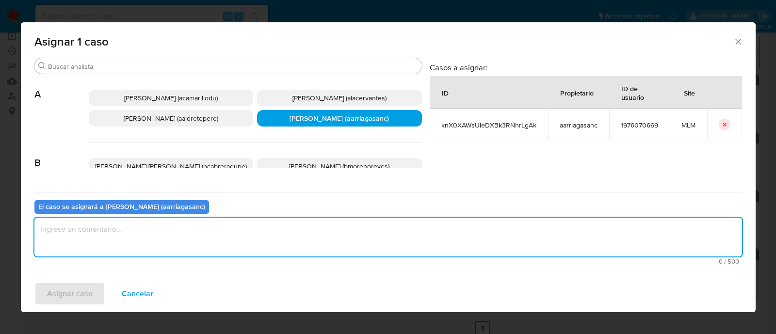
click at [257, 237] on textarea "assign-modal" at bounding box center [387, 237] width 707 height 39
type textarea "amas"
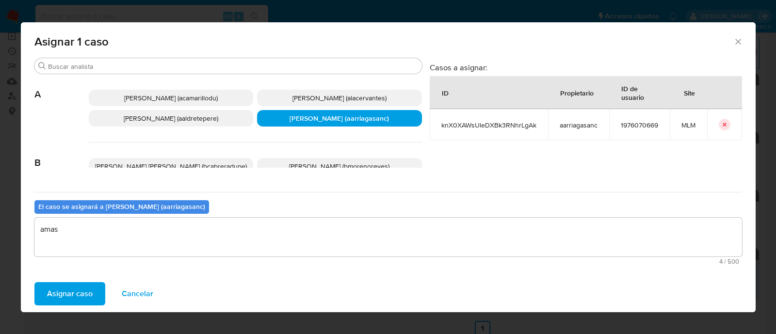
click at [73, 299] on span "Asignar caso" at bounding box center [70, 293] width 46 height 21
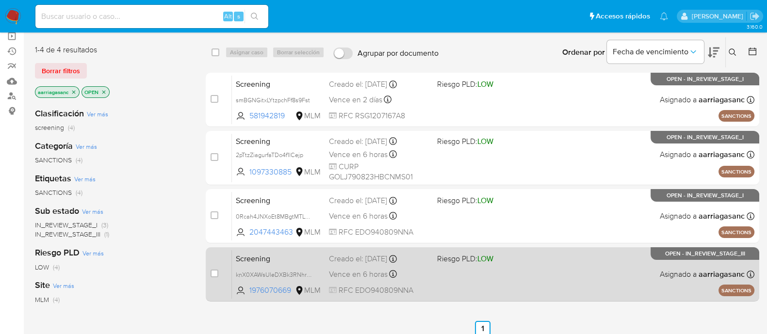
click at [502, 280] on div "Screening knX0XAWsUleDXBk3RNhrLgAk 1976070669 MLM Riesgo PLD: LOW Creado el: [D…" at bounding box center [493, 274] width 522 height 49
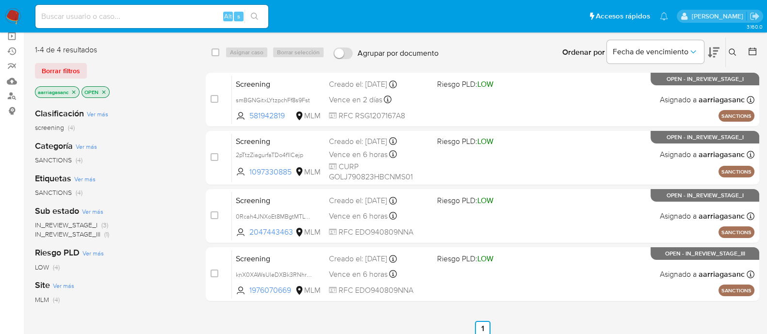
click at [1, 9] on nav "Pausado Ver notificaciones Alt s Accesos rápidos Presiona las siguientes teclas…" at bounding box center [383, 16] width 767 height 32
click at [7, 14] on img at bounding box center [13, 16] width 16 height 16
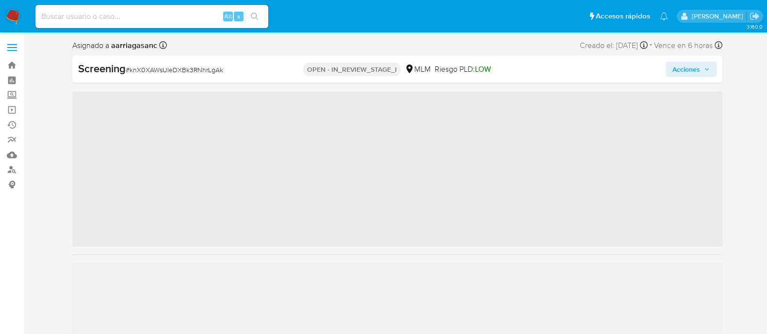
scroll to position [409, 0]
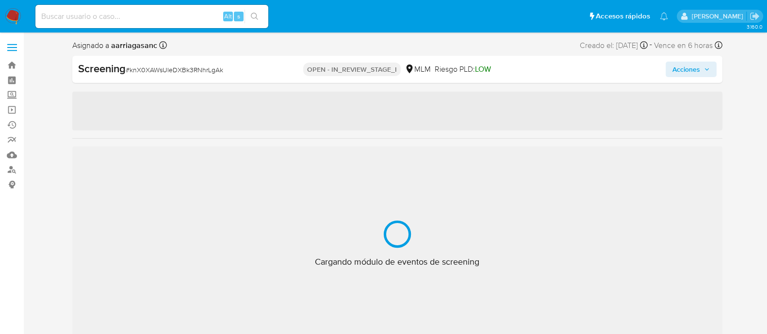
select select "10"
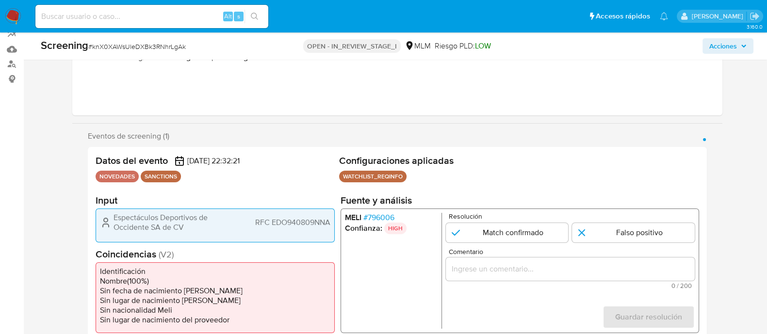
scroll to position [121, 0]
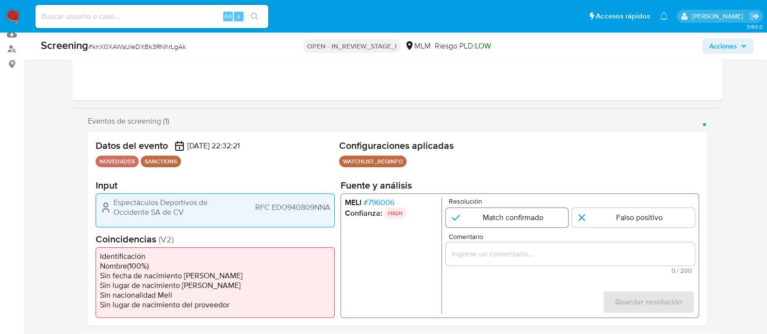
click at [479, 210] on input "1 de 1" at bounding box center [506, 217] width 123 height 19
radio input "true"
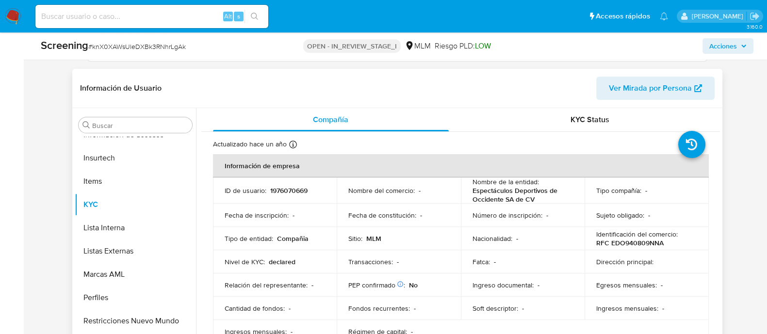
scroll to position [424, 0]
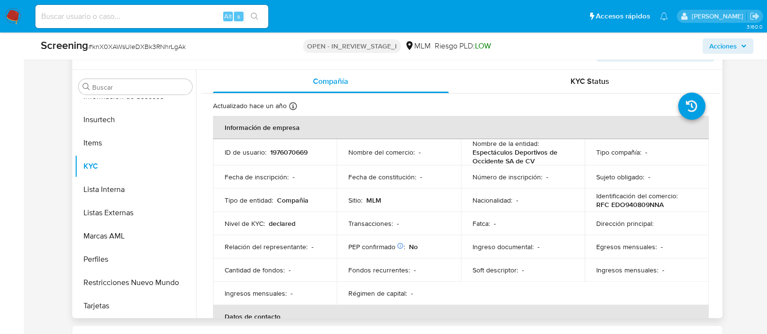
click at [480, 210] on td "Nacionalidad : -" at bounding box center [523, 200] width 124 height 23
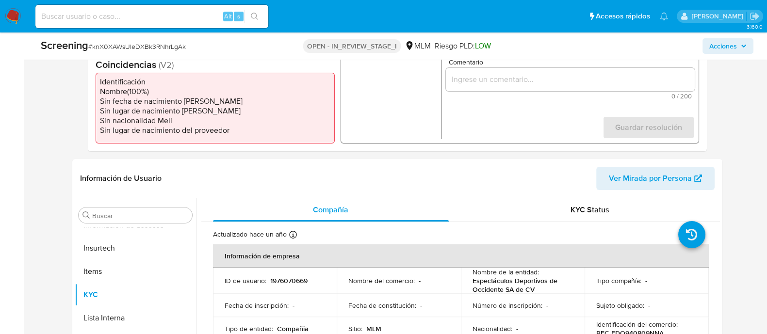
scroll to position [242, 0]
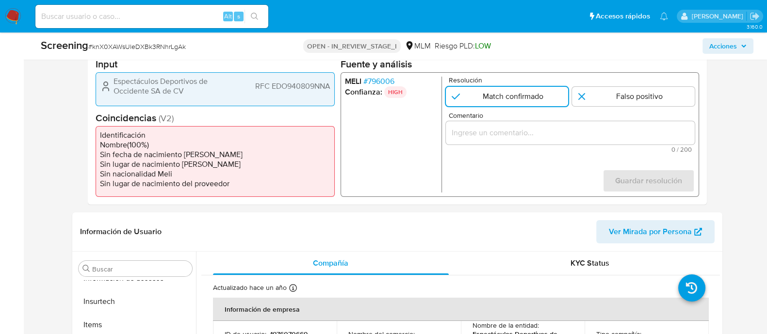
click at [506, 118] on span "Comentario" at bounding box center [572, 115] width 249 height 7
click at [506, 127] on input "Comentario" at bounding box center [569, 133] width 249 height 13
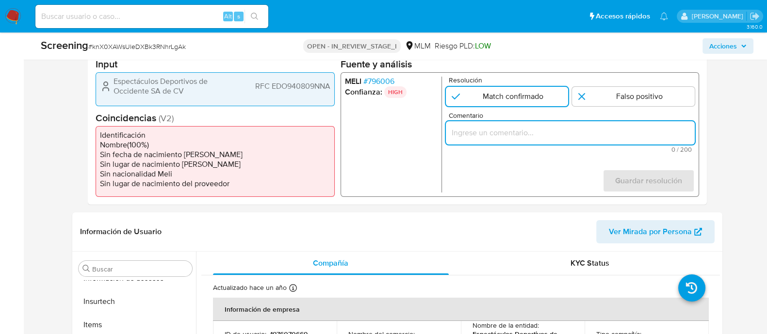
click at [498, 138] on input "Comentario" at bounding box center [569, 133] width 249 height 13
paste input "SE CONFIRMA CONCIDENCIA CON CLIENTE, PERSONA MORAL EN LISTA REQUINFO POR RAZON …"
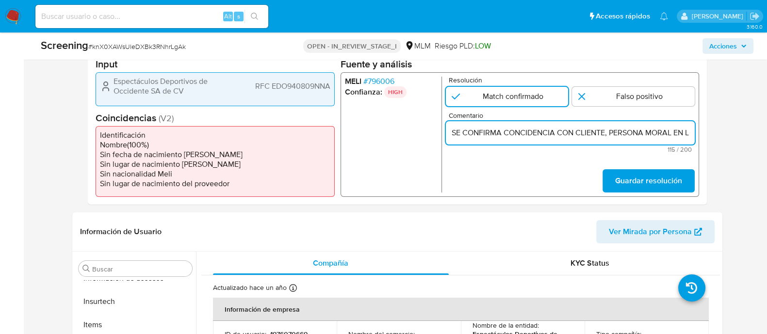
scroll to position [0, 252]
type input "SE CONFIRMA CONCIDENCIA CON CLIENTE, PERSONA MORAL EN LISTA REQUINFO POR RAZON …"
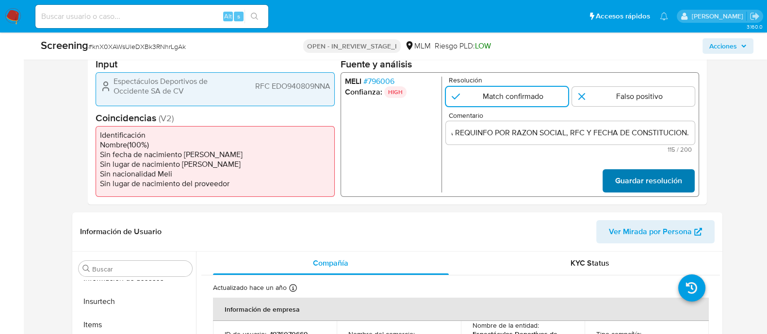
click at [654, 182] on span "Guardar resolución" at bounding box center [647, 180] width 67 height 21
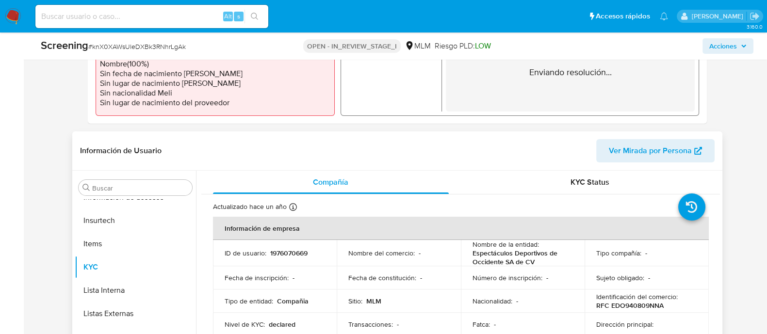
scroll to position [424, 0]
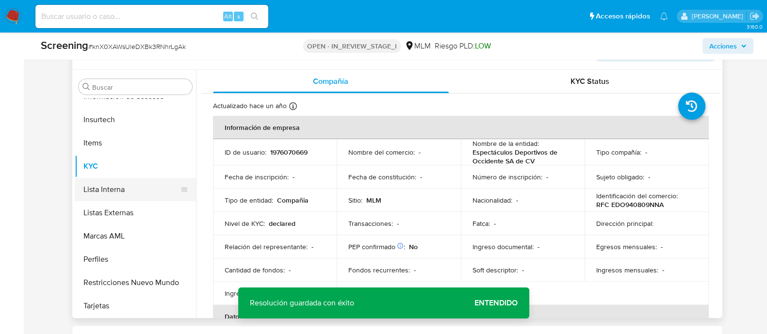
click at [141, 185] on button "Lista Interna" at bounding box center [131, 189] width 113 height 23
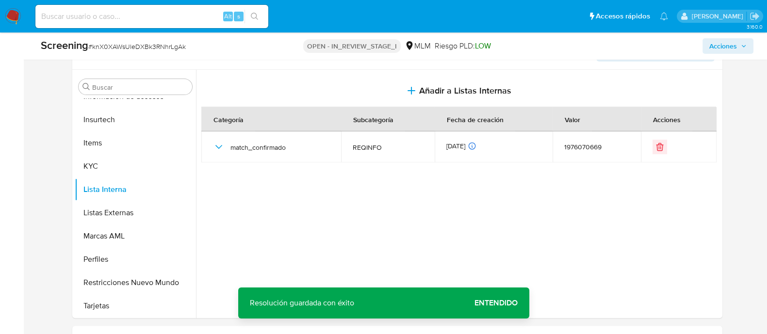
click at [493, 303] on span "Entendido" at bounding box center [495, 303] width 43 height 0
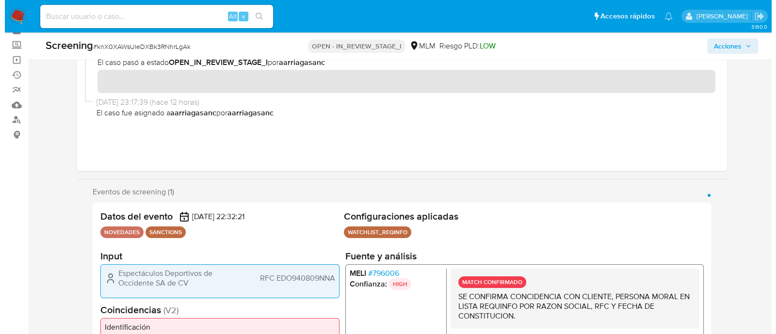
scroll to position [0, 0]
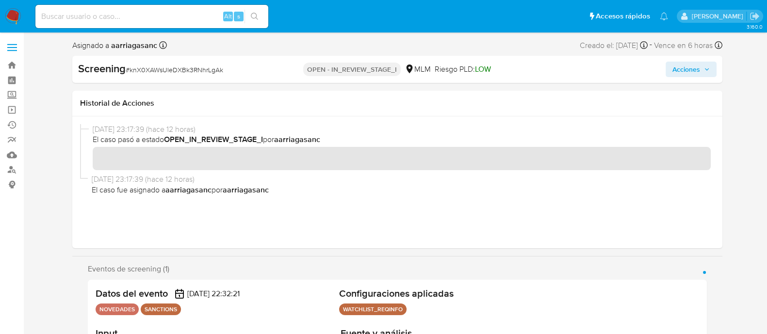
click at [666, 66] on button "Acciones" at bounding box center [690, 70] width 51 height 16
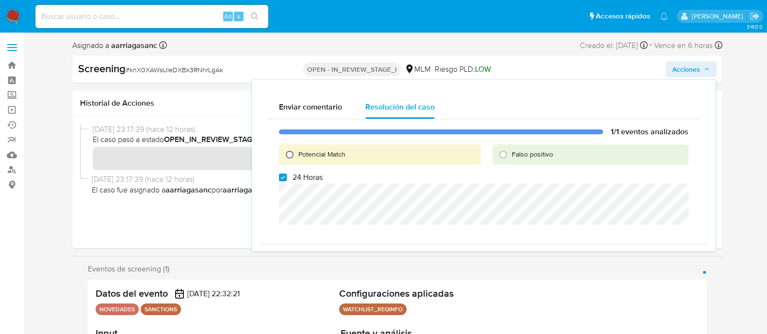
click at [292, 158] on input "Potencial Match" at bounding box center [290, 155] width 16 height 16
radio input "true"
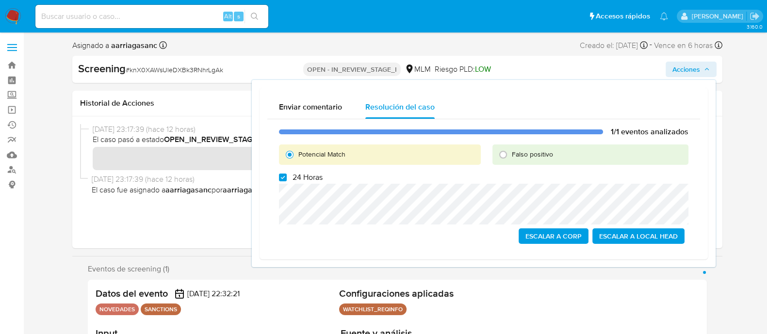
click at [284, 171] on div "1/1 eventos analizados Potencial Match Falso positivo 24 Horas Escalar a Corp E…" at bounding box center [483, 185] width 433 height 132
click at [285, 182] on div "1/1 eventos analizados Potencial Match Falso positivo 24 Horas Escalar a Corp E…" at bounding box center [483, 185] width 433 height 132
click at [281, 180] on input "24 Horas" at bounding box center [283, 178] width 8 height 8
checkbox input "false"
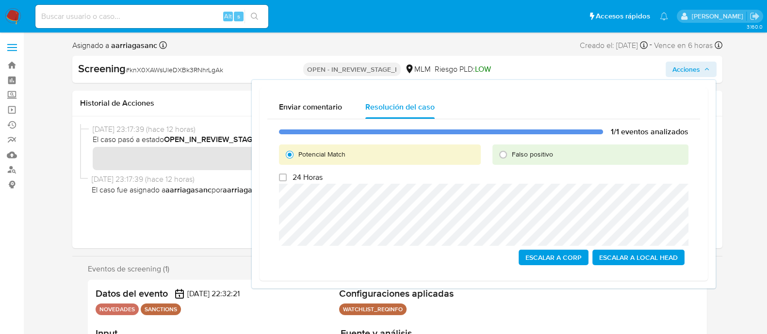
click at [636, 261] on span "Escalar a Local Head" at bounding box center [638, 258] width 79 height 14
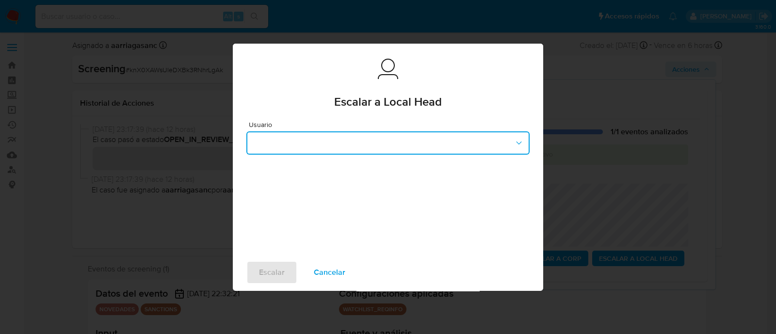
click at [365, 144] on button "button" at bounding box center [387, 142] width 283 height 23
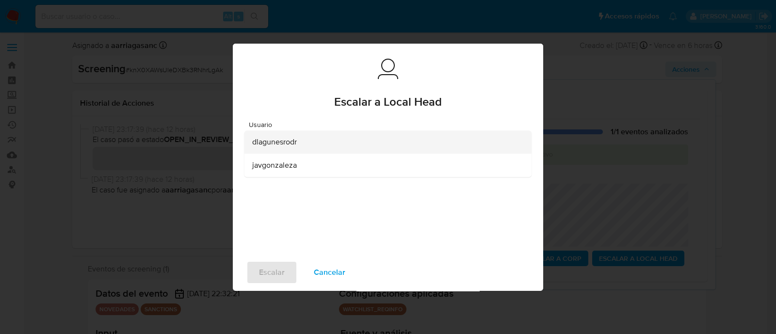
click at [289, 149] on div "dlagunesrodr" at bounding box center [385, 141] width 266 height 23
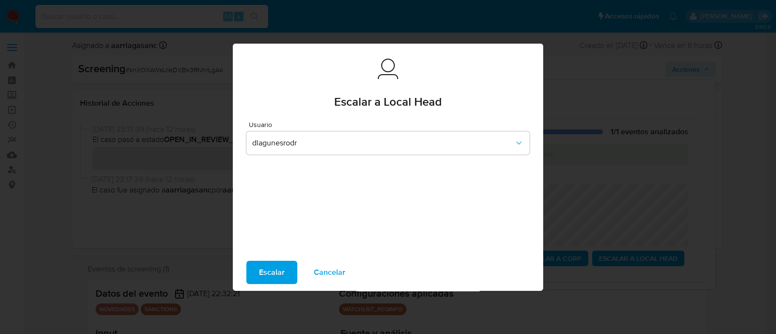
click at [266, 266] on span "Escalar" at bounding box center [272, 272] width 26 height 21
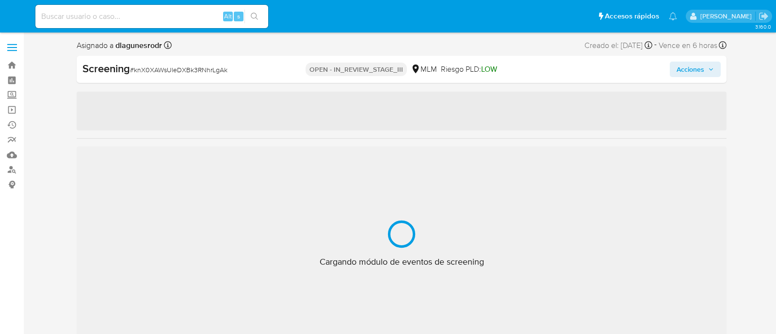
select select "10"
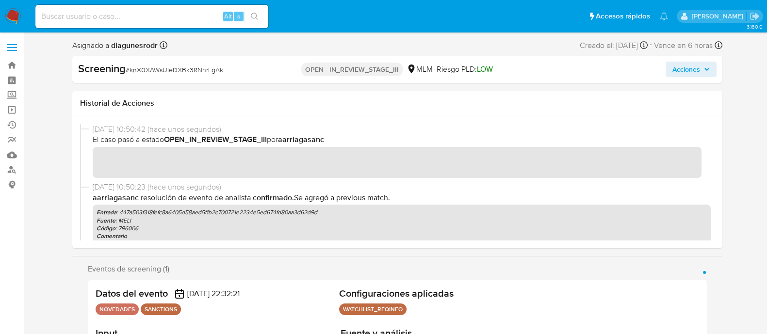
scroll to position [409, 0]
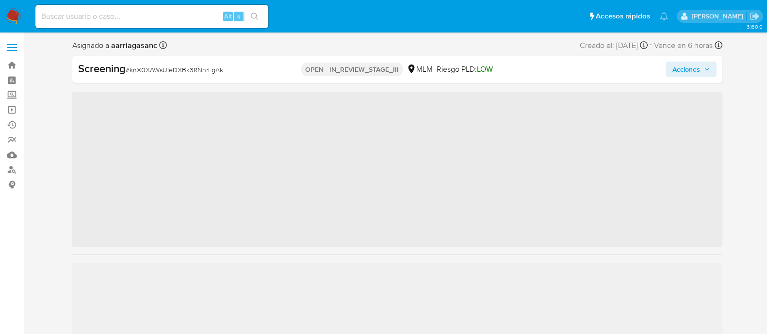
scroll to position [409, 0]
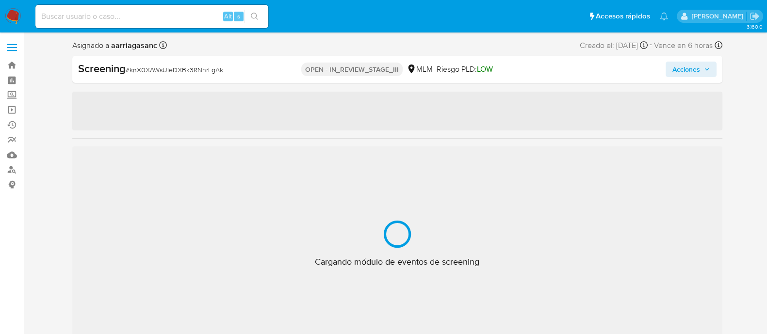
select select "10"
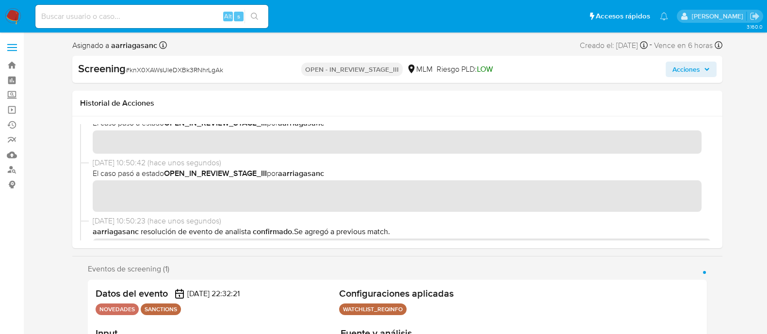
scroll to position [60, 0]
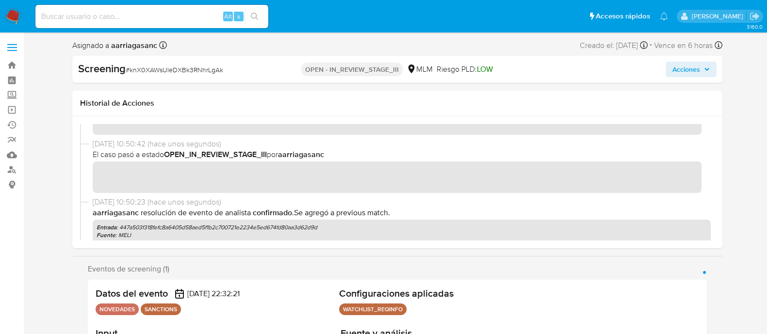
click at [674, 68] on span "Acciones" at bounding box center [686, 70] width 28 height 16
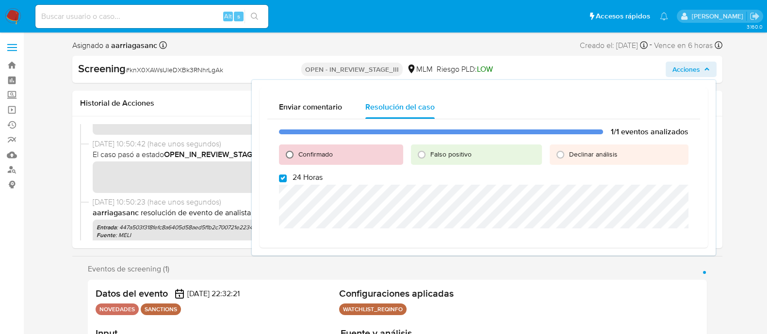
click at [286, 159] on input "Confirmado" at bounding box center [290, 155] width 16 height 16
radio input "true"
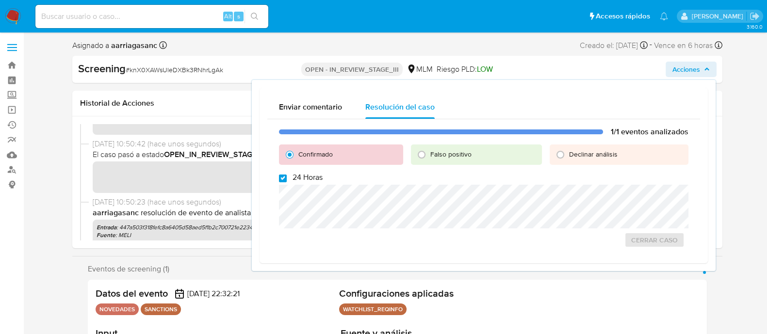
click at [283, 180] on input "24 Horas" at bounding box center [283, 179] width 8 height 8
checkbox input "false"
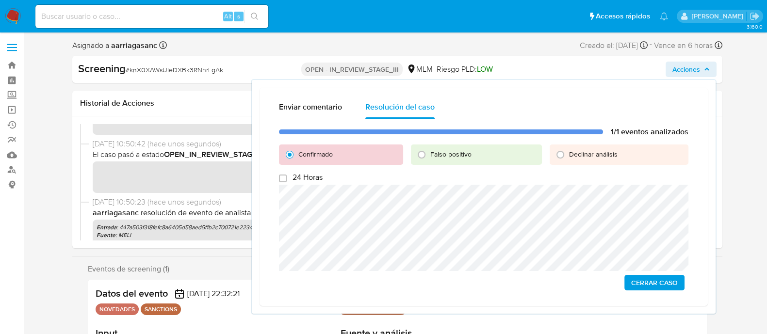
click at [654, 280] on span "Cerrar Caso" at bounding box center [654, 283] width 47 height 14
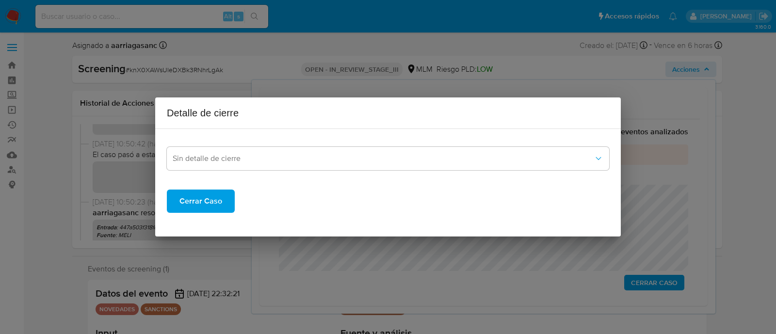
drag, startPoint x: 214, startPoint y: 197, endPoint x: 209, endPoint y: 200, distance: 5.0
click at [210, 199] on span "Cerrar Caso" at bounding box center [200, 201] width 43 height 21
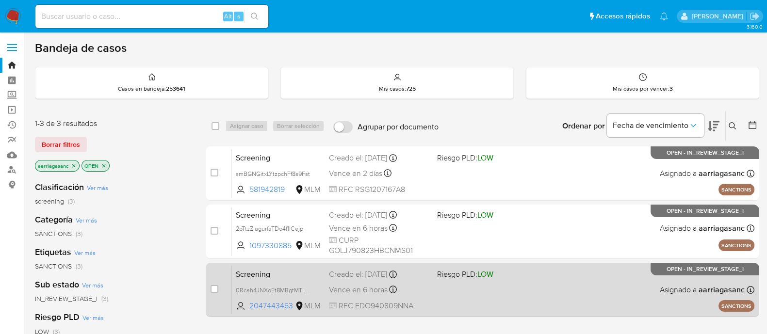
scroll to position [121, 0]
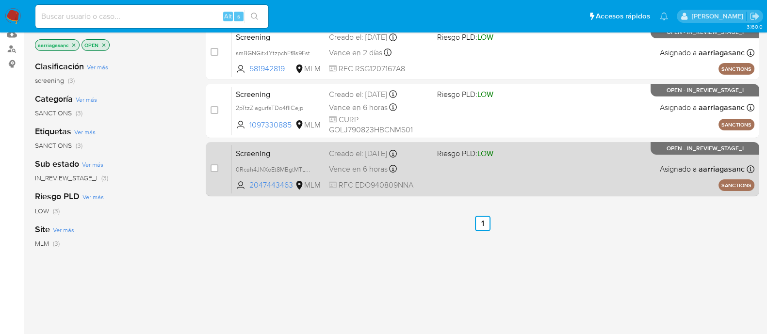
click at [533, 163] on div "Screening 0Rcah4JNXoEt8MBgtMTLKJcW 2047443463 MLM Riesgo PLD: LOW Creado el: [D…" at bounding box center [493, 168] width 522 height 49
click at [218, 166] on input "checkbox" at bounding box center [214, 168] width 8 height 8
checkbox input "true"
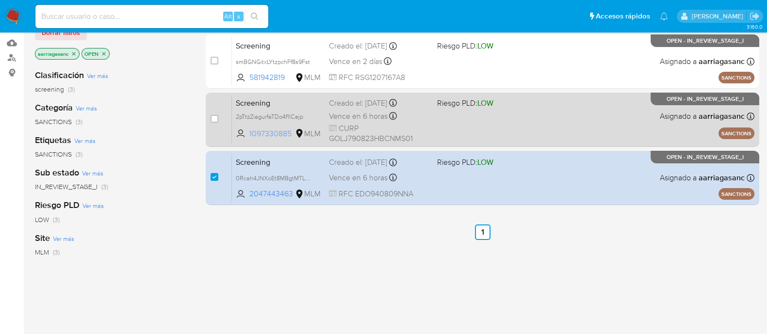
scroll to position [0, 0]
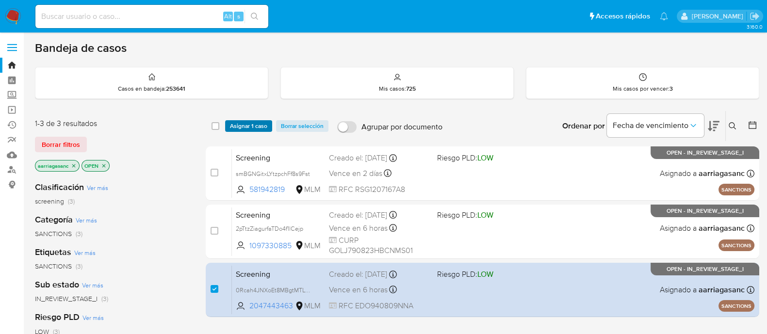
click at [253, 124] on span "Asignar 1 caso" at bounding box center [248, 126] width 37 height 10
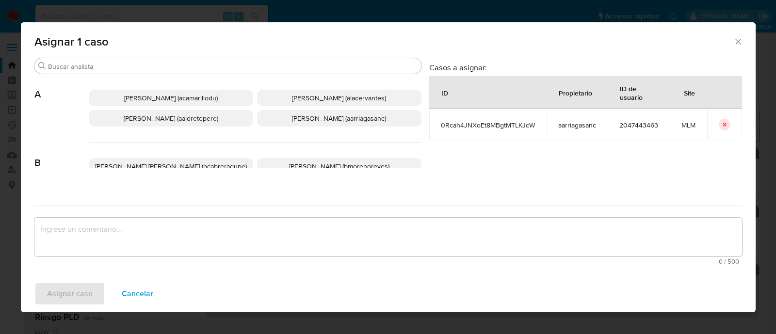
click at [294, 125] on p "[PERSON_NAME] (aarriagasanc)" at bounding box center [339, 118] width 164 height 16
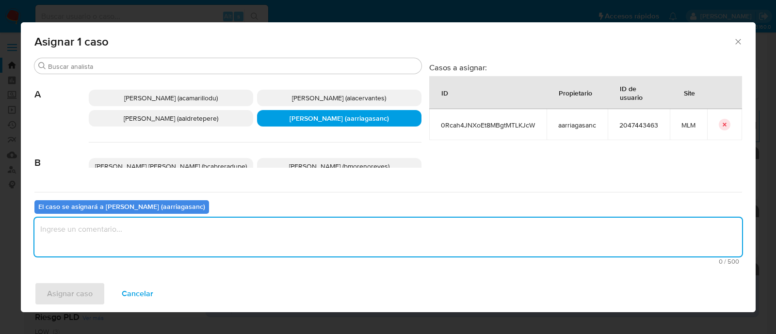
click at [230, 241] on textarea "assign-modal" at bounding box center [387, 237] width 707 height 39
type textarea "amas"
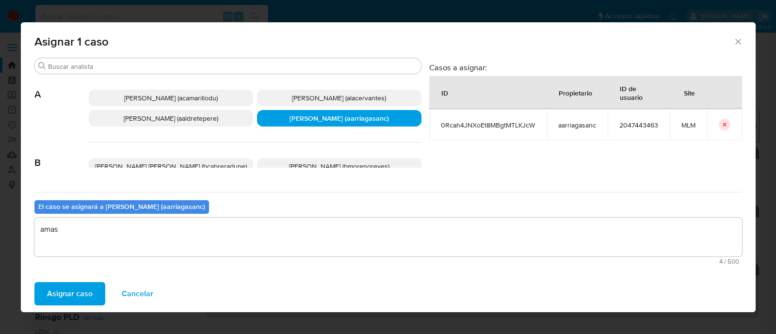
click at [42, 290] on button "Asignar caso" at bounding box center [69, 293] width 71 height 23
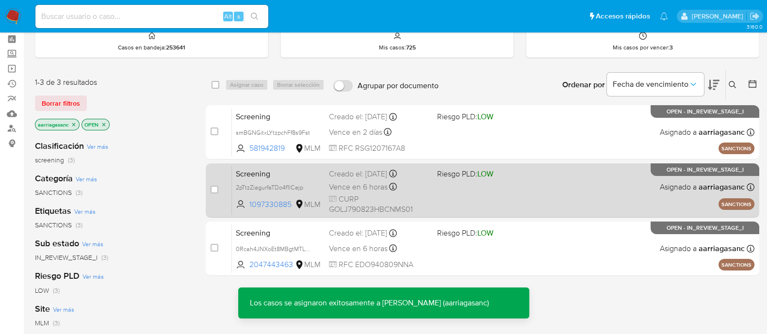
scroll to position [60, 0]
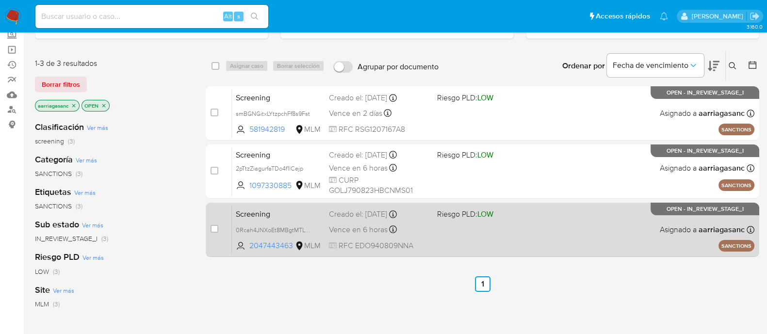
click at [427, 234] on div "Vence en 6 horas Vence el [DATE] 16:32:22" at bounding box center [379, 229] width 100 height 13
click at [213, 229] on input "checkbox" at bounding box center [214, 229] width 8 height 8
checkbox input "true"
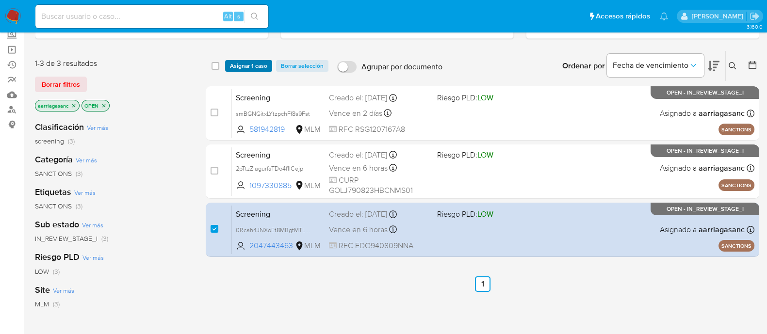
click at [259, 69] on span "Asignar 1 caso" at bounding box center [248, 66] width 37 height 10
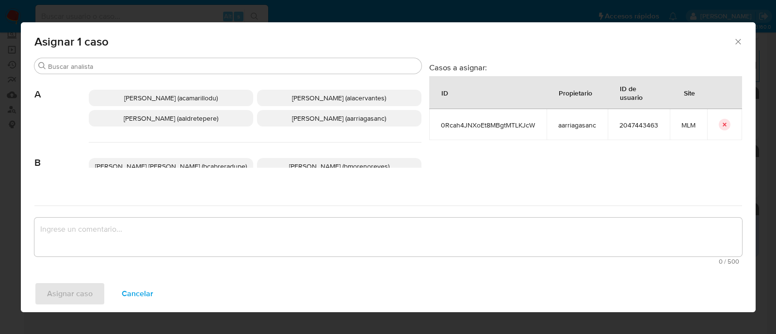
click at [313, 118] on span "[PERSON_NAME] (aarriagasanc)" at bounding box center [339, 118] width 94 height 10
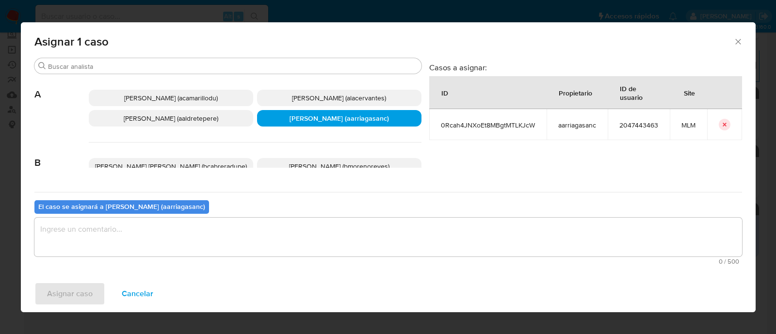
click at [261, 243] on textarea "assign-modal" at bounding box center [387, 237] width 707 height 39
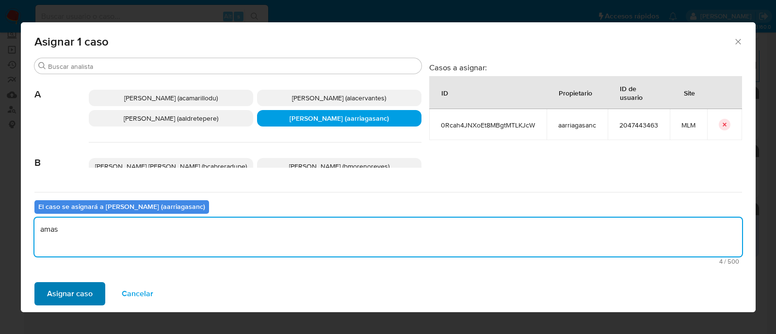
type textarea "amas"
click at [74, 295] on span "Asignar caso" at bounding box center [70, 293] width 46 height 21
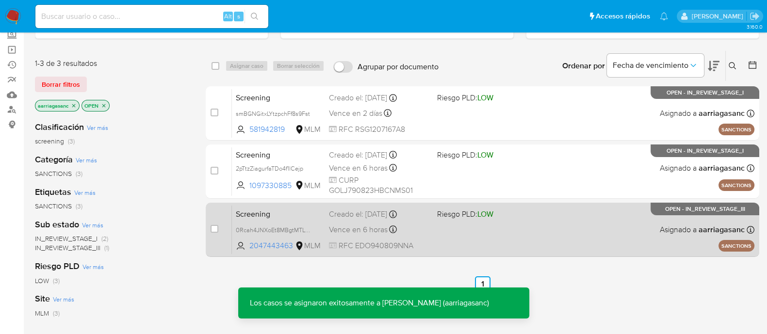
click at [447, 235] on div "Screening 0Rcah4JNXoEt8MBgtMTLKJcW 2047443463 MLM Riesgo PLD: LOW Creado el: 18…" at bounding box center [493, 229] width 522 height 49
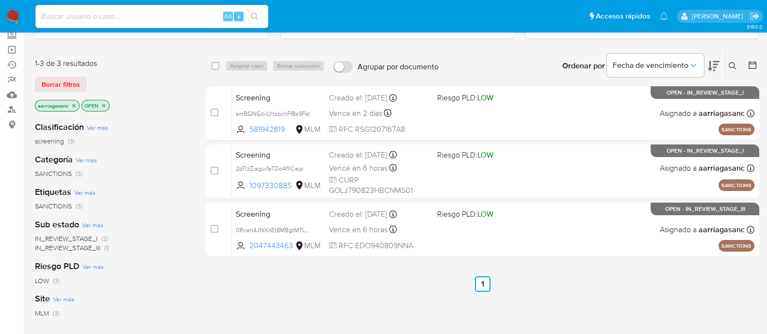
click at [11, 24] on img at bounding box center [13, 16] width 16 height 16
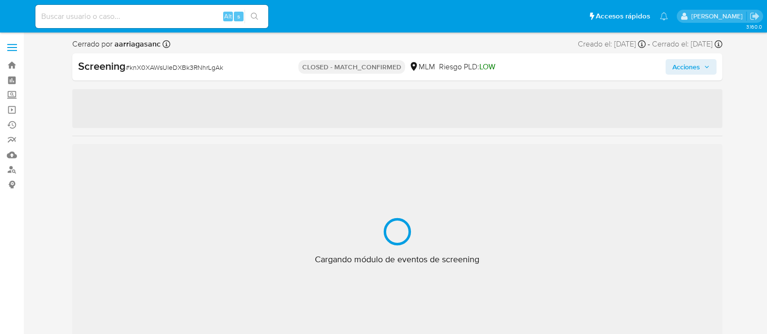
select select "10"
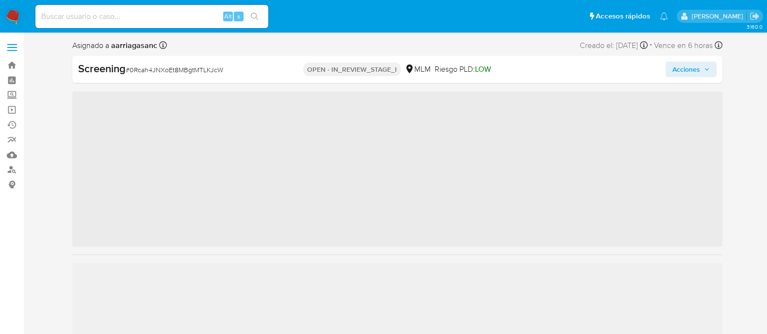
scroll to position [409, 0]
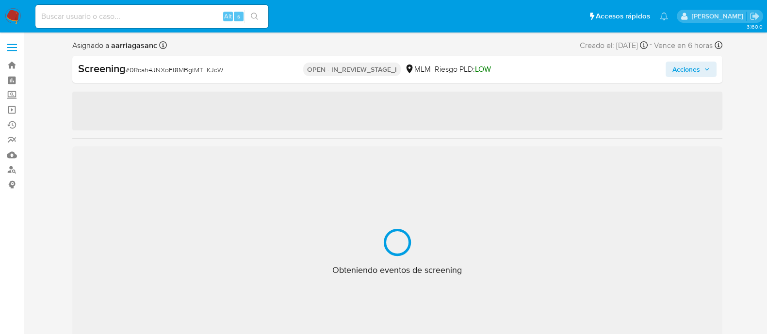
select select "10"
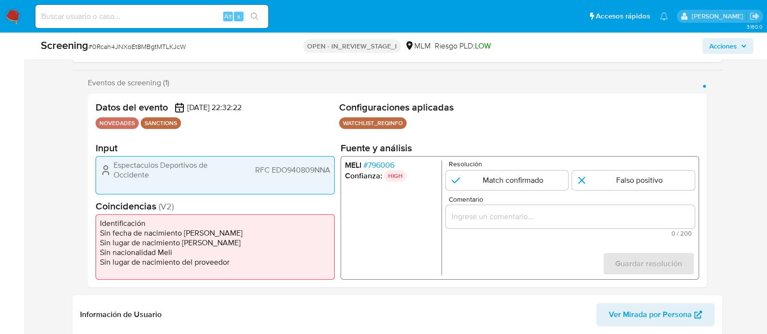
scroll to position [182, 0]
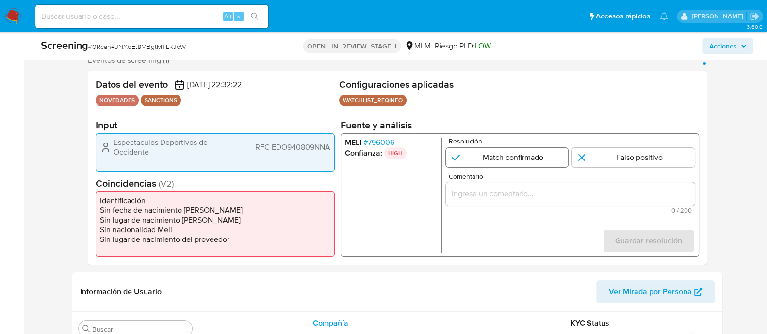
click at [466, 159] on input "1 de 1" at bounding box center [506, 157] width 123 height 19
radio input "true"
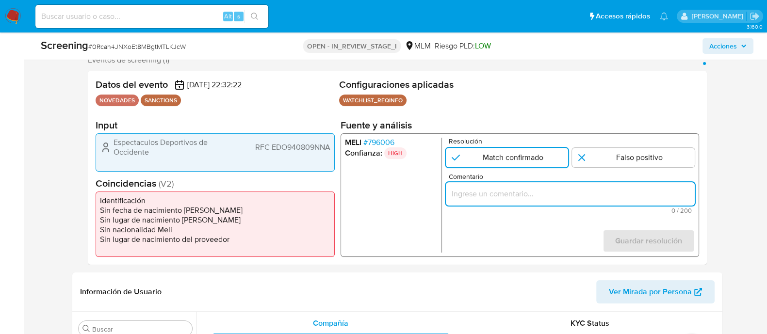
click at [466, 201] on div "1 de 1" at bounding box center [569, 193] width 249 height 23
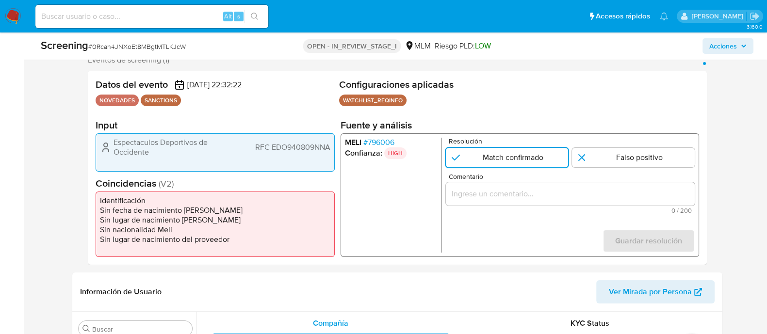
click at [504, 181] on div "Comentario 0 / 200 200 caracteres restantes" at bounding box center [569, 193] width 249 height 41
click at [504, 192] on input "Comentario" at bounding box center [569, 194] width 249 height 13
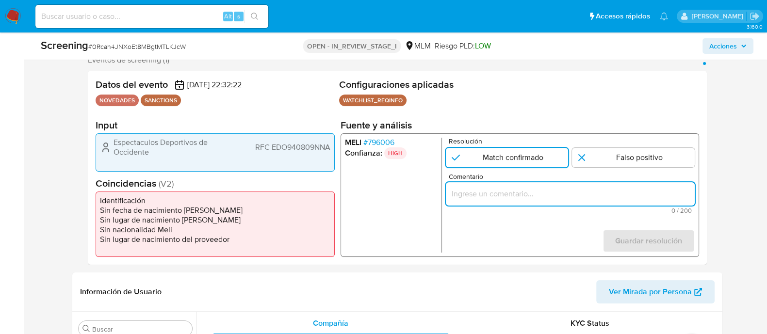
paste input "SE CONFIRMA CONCIDENCIA CON CLIENTE, PERSONA MORAL EN LISTA REQUINFO POR RAZON …"
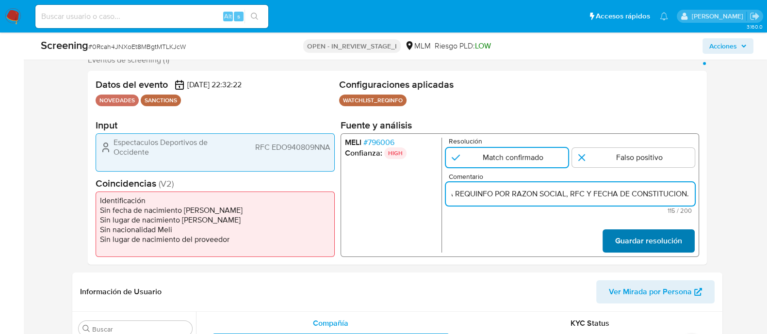
type input "SE CONFIRMA CONCIDENCIA CON CLIENTE, PERSONA MORAL EN LISTA REQUINFO POR RAZON …"
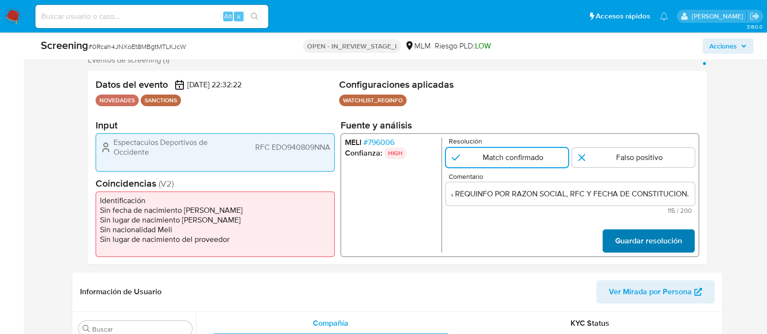
click at [631, 250] on span "Guardar resolución" at bounding box center [647, 240] width 67 height 21
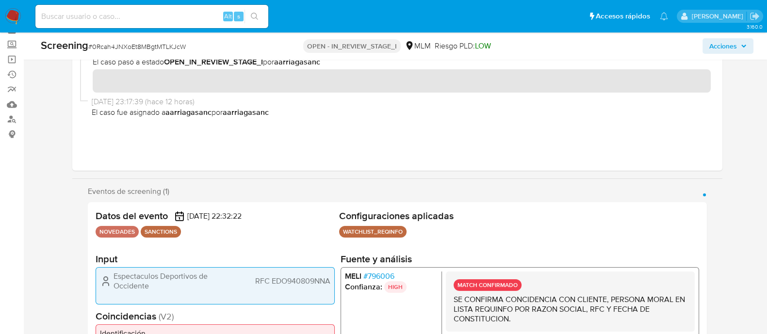
scroll to position [121, 0]
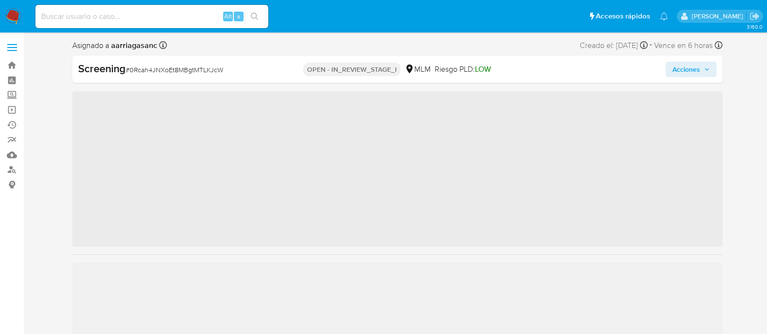
scroll to position [409, 0]
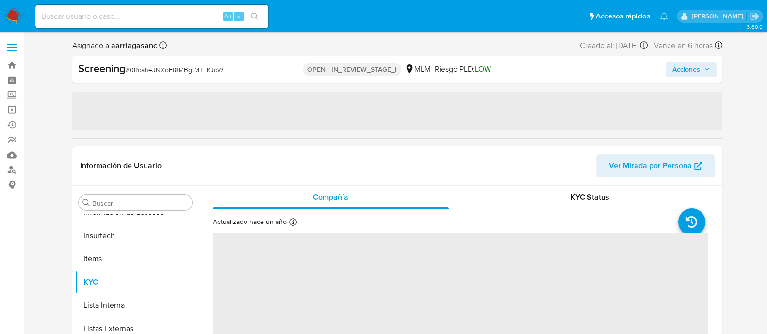
select select "10"
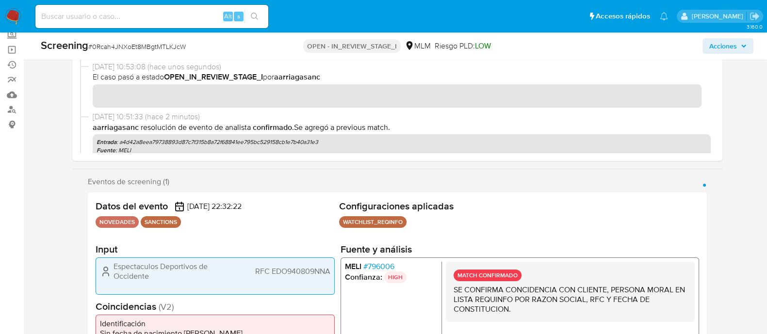
scroll to position [0, 0]
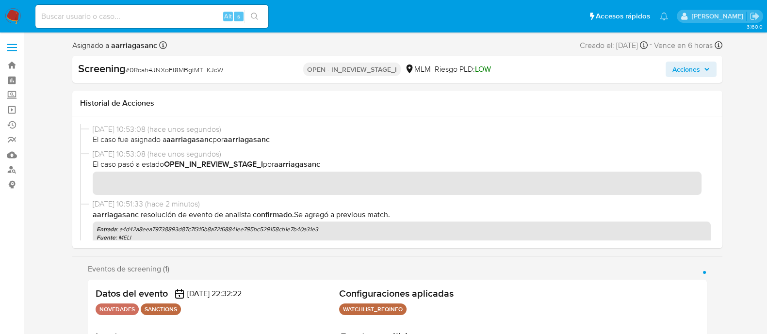
click at [683, 74] on span "Acciones" at bounding box center [686, 70] width 28 height 16
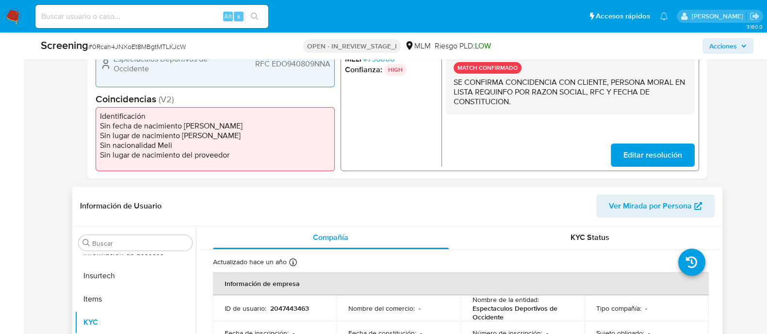
scroll to position [364, 0]
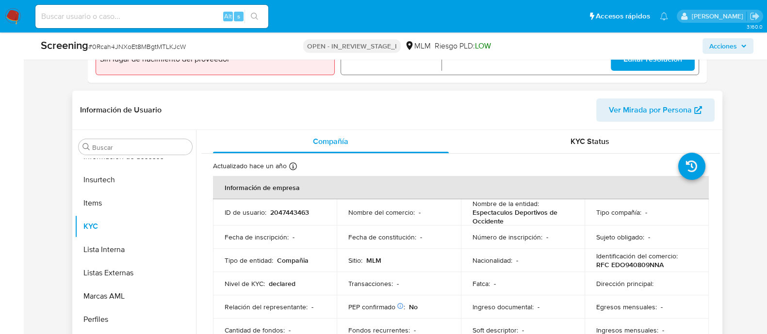
click at [430, 228] on td "Fecha de constitución : -" at bounding box center [399, 236] width 124 height 23
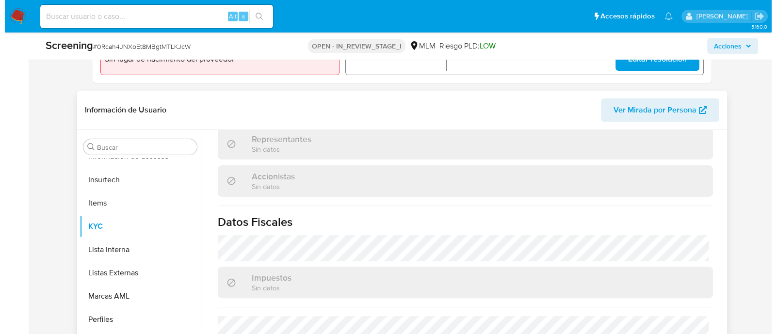
scroll to position [710, 0]
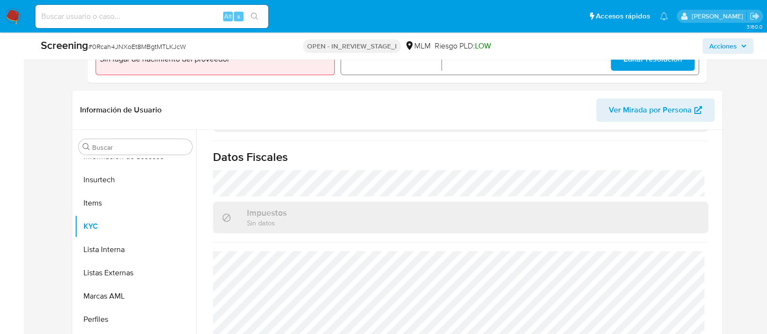
click at [726, 44] on span "Acciones" at bounding box center [723, 46] width 28 height 16
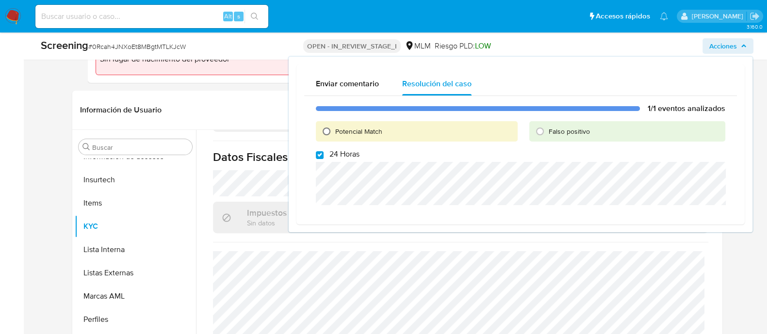
click at [330, 130] on input "Potencial Match" at bounding box center [327, 132] width 16 height 16
radio input "true"
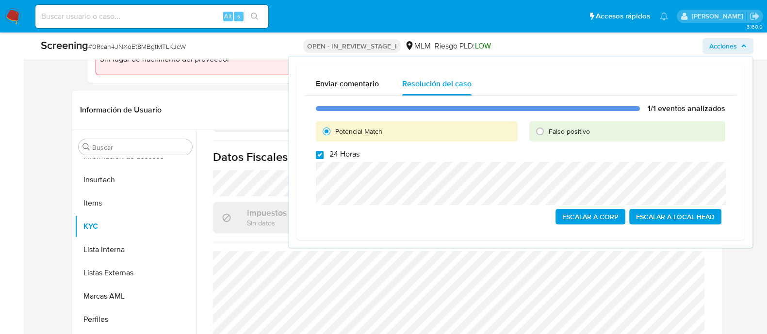
click at [318, 158] on input "24 Horas" at bounding box center [320, 155] width 8 height 8
checkbox input "false"
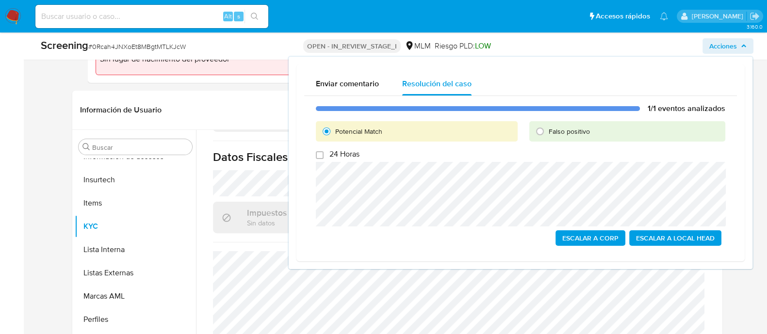
click at [663, 244] on span "Escalar a Local Head" at bounding box center [675, 238] width 79 height 14
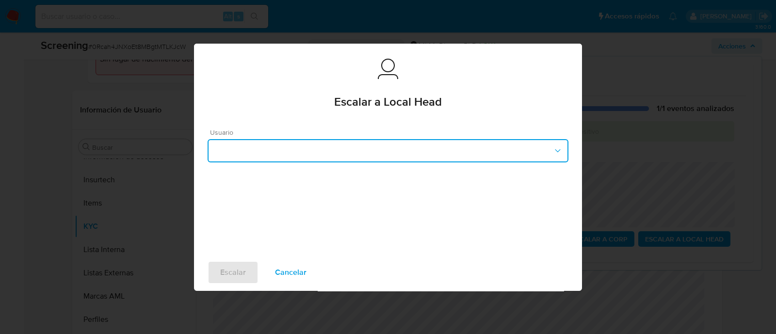
click at [364, 160] on button "button" at bounding box center [388, 150] width 361 height 23
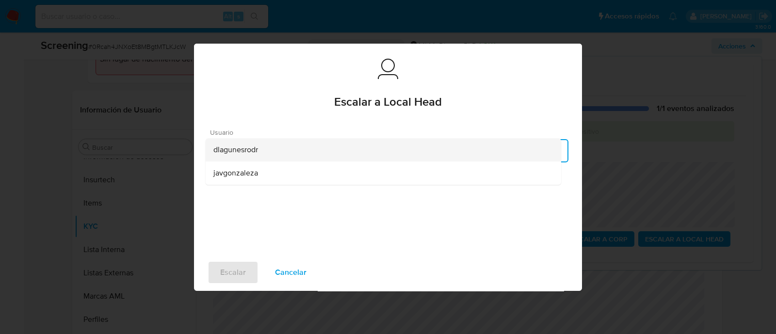
click at [228, 158] on div "dlagunesrodr" at bounding box center [383, 149] width 340 height 23
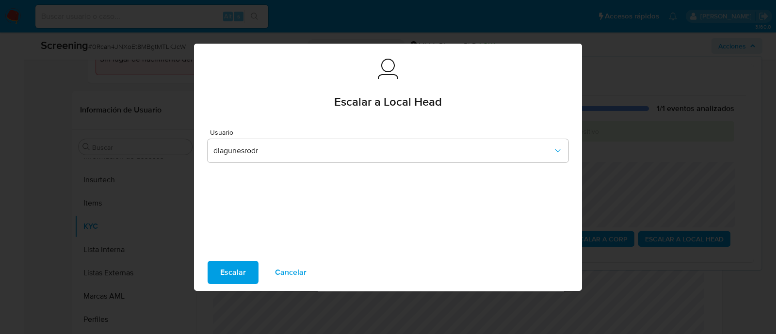
click at [234, 262] on span "Escalar" at bounding box center [233, 272] width 26 height 21
click at [225, 269] on span "Escalar" at bounding box center [233, 272] width 26 height 21
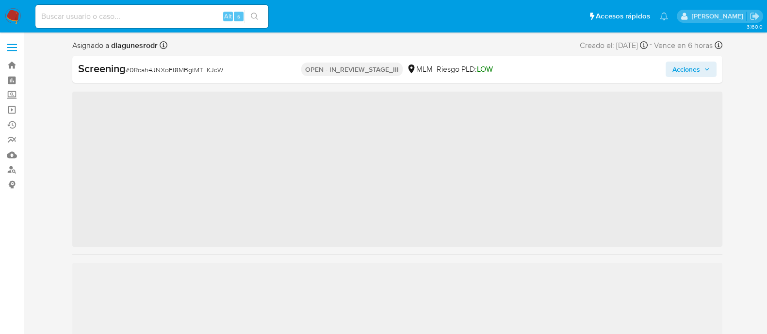
scroll to position [409, 0]
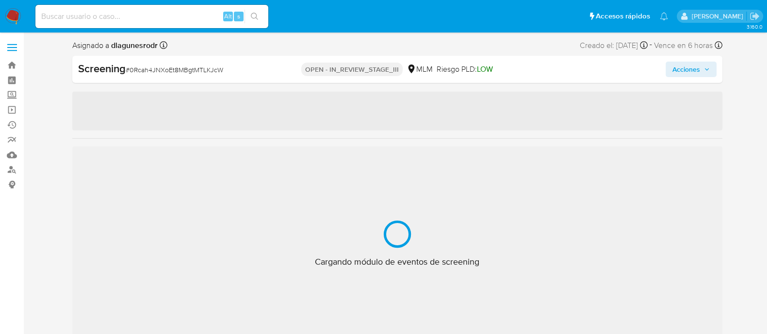
select select "10"
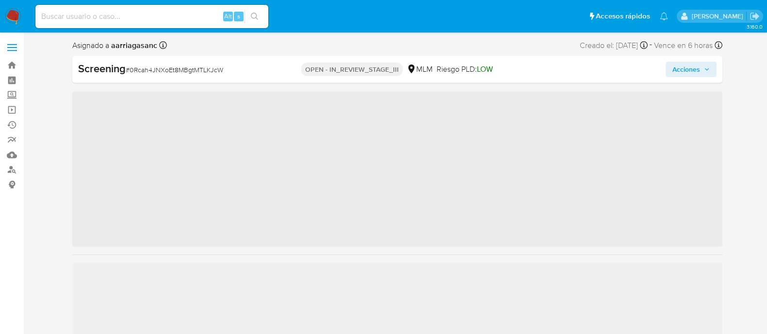
scroll to position [409, 0]
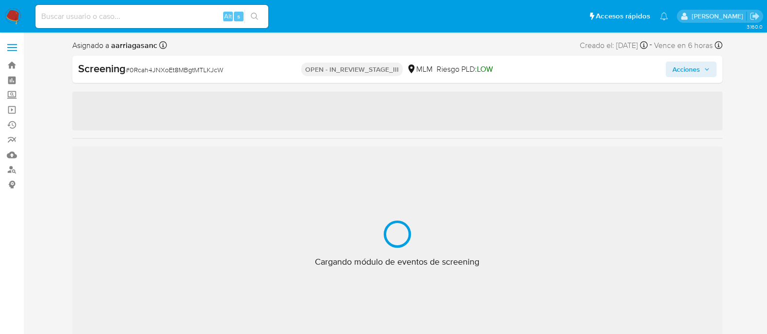
select select "10"
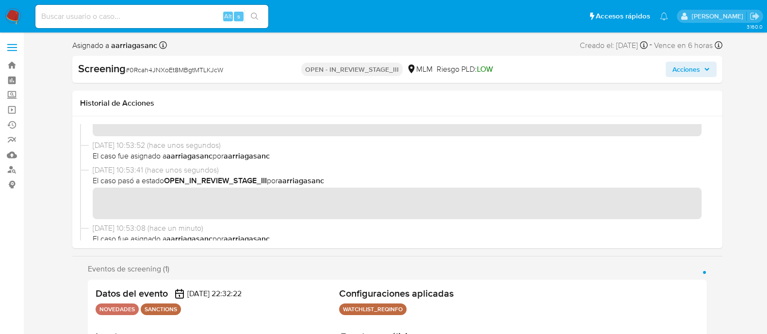
scroll to position [60, 0]
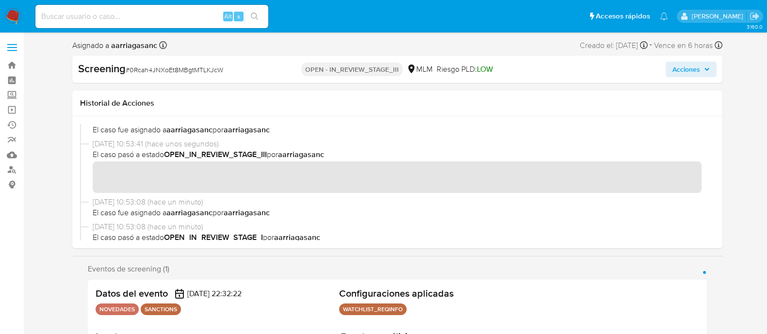
click at [689, 70] on span "Acciones" at bounding box center [686, 70] width 28 height 16
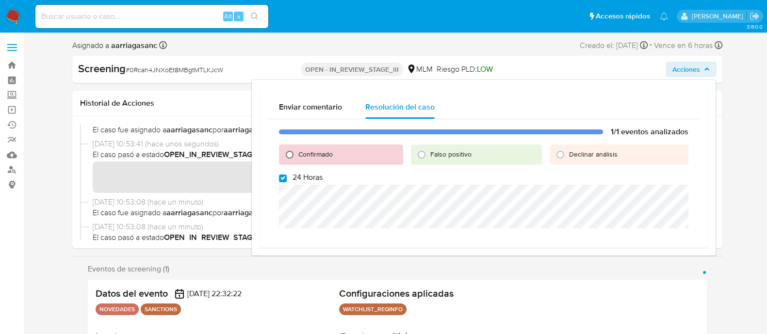
click at [290, 151] on input "Confirmado" at bounding box center [290, 155] width 16 height 16
radio input "true"
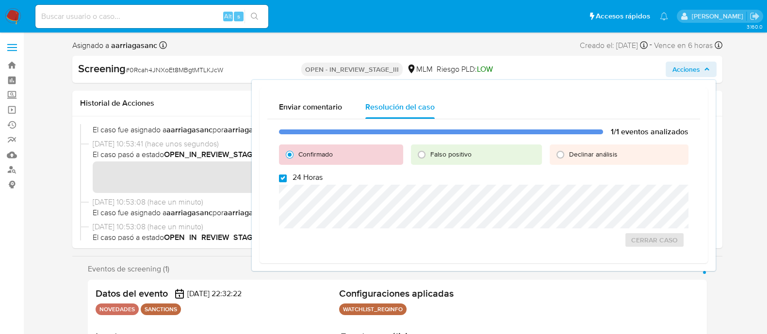
click at [282, 177] on input "24 Horas" at bounding box center [283, 179] width 8 height 8
checkbox input "false"
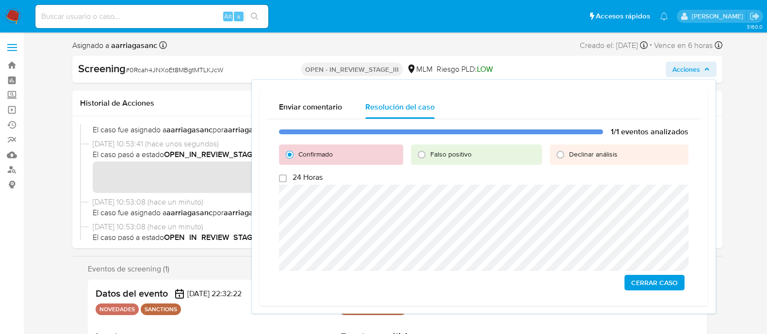
click at [652, 285] on span "Cerrar Caso" at bounding box center [654, 283] width 47 height 14
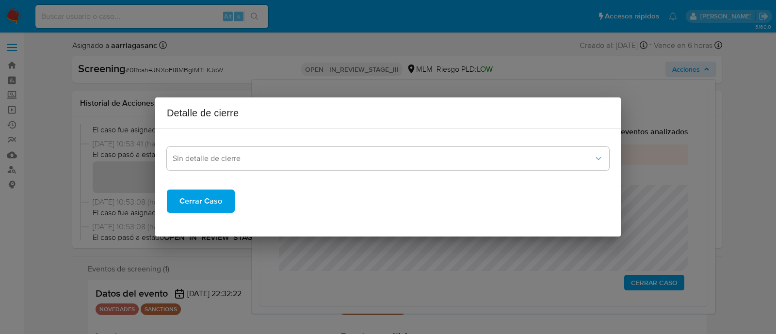
click at [196, 194] on span "Cerrar Caso" at bounding box center [200, 201] width 43 height 21
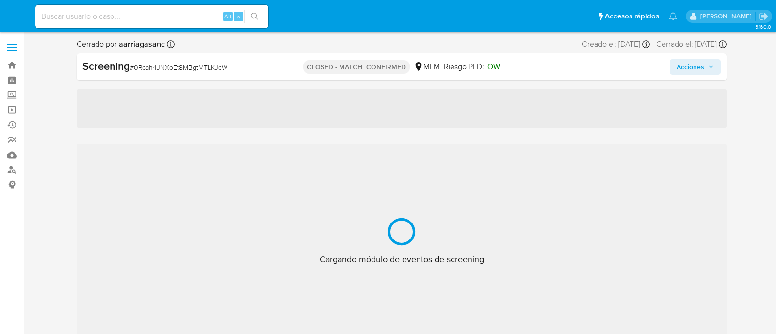
select select "10"
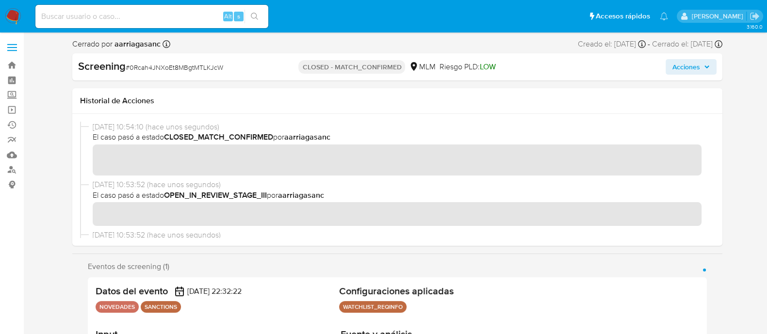
scroll to position [409, 0]
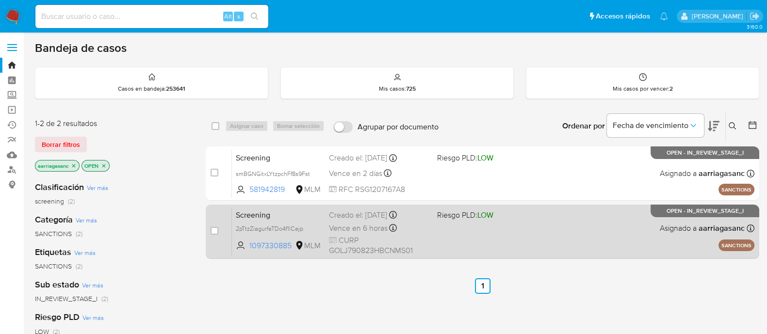
click at [472, 232] on div "Screening 2pTtzZiagurfaTDo4f1lCejp 1097330885 MLM Riesgo PLD: LOW Creado el: 18…" at bounding box center [493, 231] width 522 height 49
click at [214, 227] on input "checkbox" at bounding box center [214, 231] width 8 height 8
checkbox input "true"
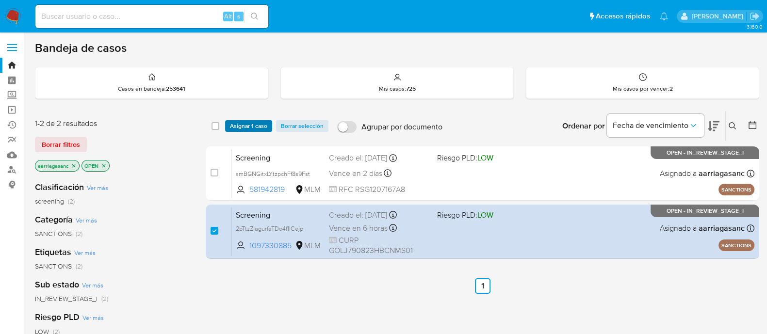
click at [254, 123] on span "Asignar 1 caso" at bounding box center [248, 126] width 37 height 10
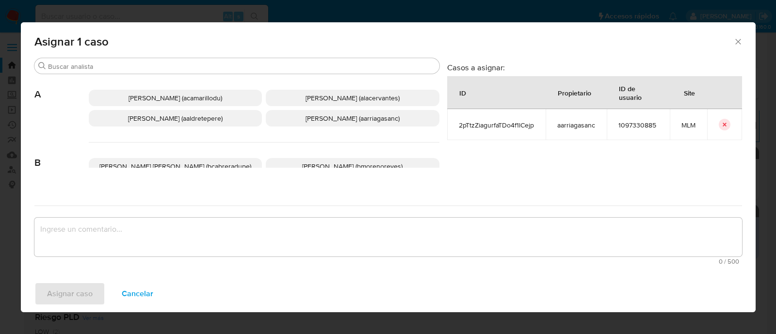
click at [293, 116] on p "Ana Maria Arriaga (aarriagasanc)" at bounding box center [353, 118] width 174 height 16
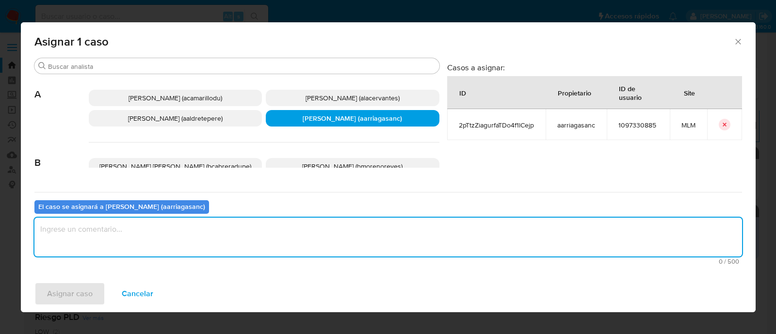
click at [255, 232] on textarea "assign-modal" at bounding box center [387, 237] width 707 height 39
type textarea "amas"
click at [84, 292] on span "Asignar caso" at bounding box center [70, 293] width 46 height 21
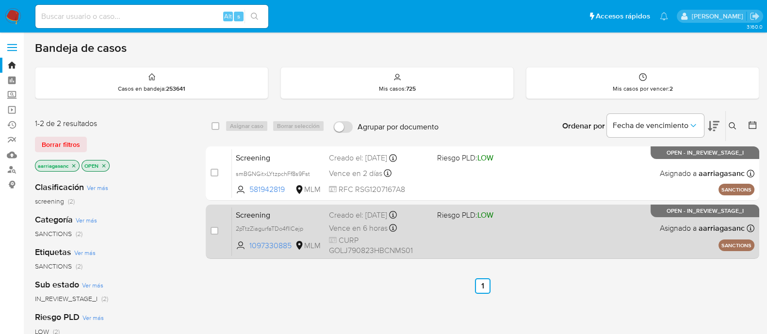
click at [452, 237] on div "Screening 2pTtzZiagurfaTDo4f1lCejp 1097330885 MLM Riesgo PLD: LOW Creado el: 18…" at bounding box center [493, 231] width 522 height 49
click at [216, 228] on input "checkbox" at bounding box center [214, 231] width 8 height 8
checkbox input "true"
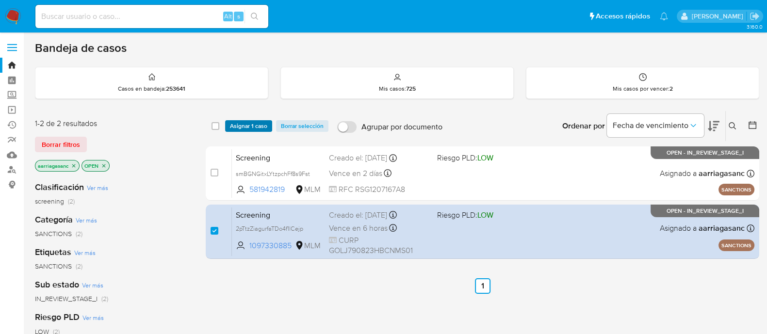
click at [258, 123] on span "Asignar 1 caso" at bounding box center [248, 126] width 37 height 10
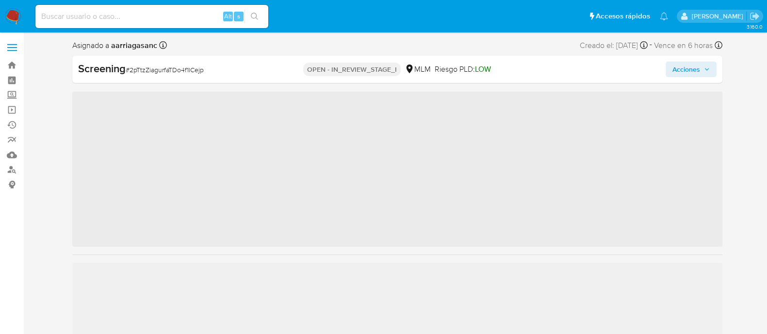
scroll to position [409, 0]
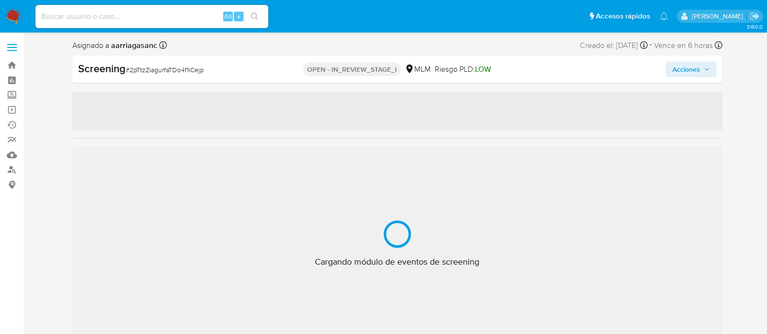
select select "10"
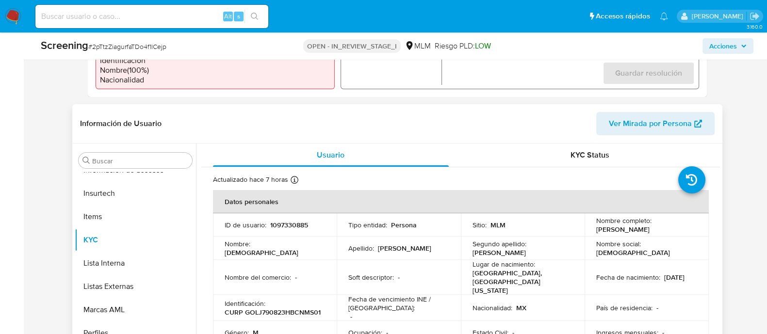
scroll to position [364, 0]
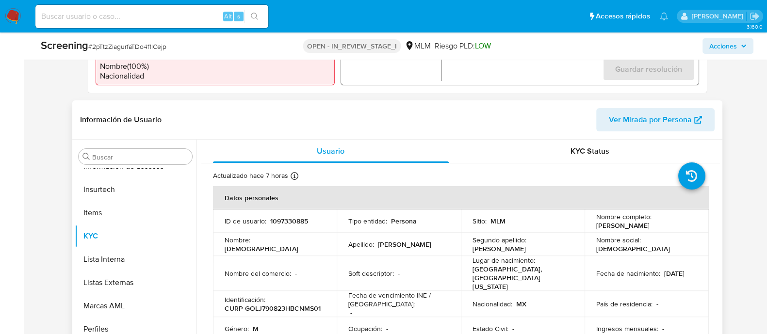
click at [499, 241] on td "Segundo apellido : Lomeli" at bounding box center [523, 244] width 124 height 23
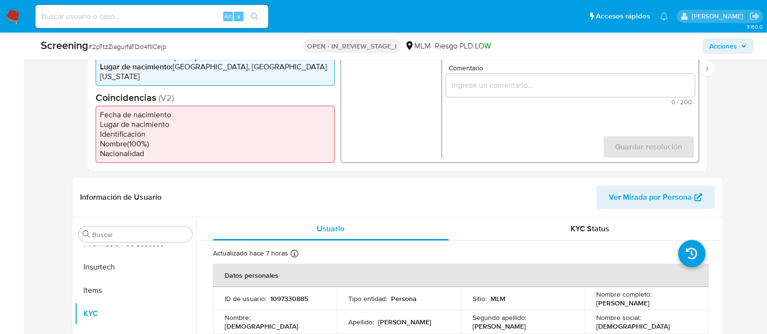
scroll to position [121, 0]
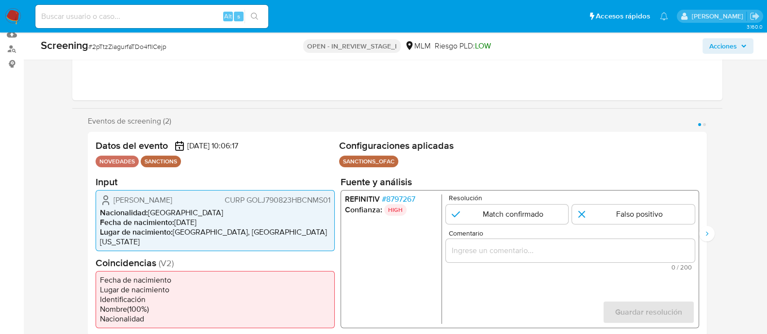
click at [553, 145] on h2 "Configuraciones aplicadas" at bounding box center [519, 146] width 360 height 12
click at [493, 214] on input "1 de 2" at bounding box center [506, 213] width 123 height 19
radio input "true"
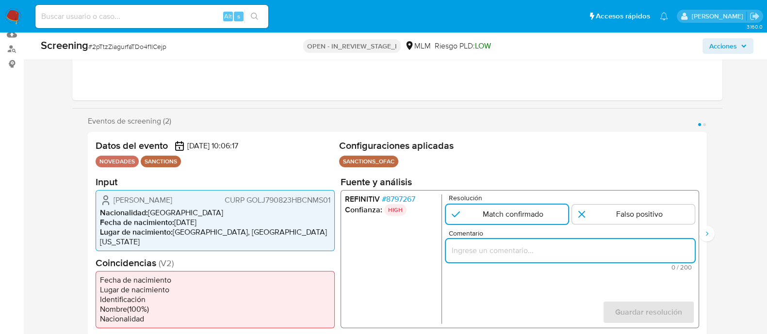
click at [497, 250] on input "Comentario" at bounding box center [569, 250] width 249 height 13
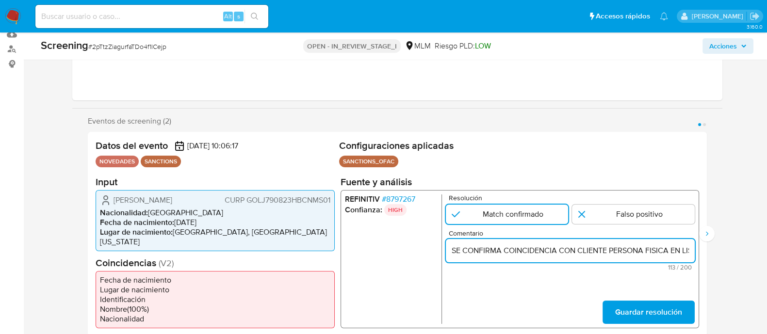
scroll to position [0, 242]
type input "SE CONFIRMA COINCIDENCIA CON CLIENTE PERSONA FISICA EN LISTA LPB POR NOMBRE COM…"
click at [613, 302] on button "Guardar resolución" at bounding box center [648, 311] width 92 height 23
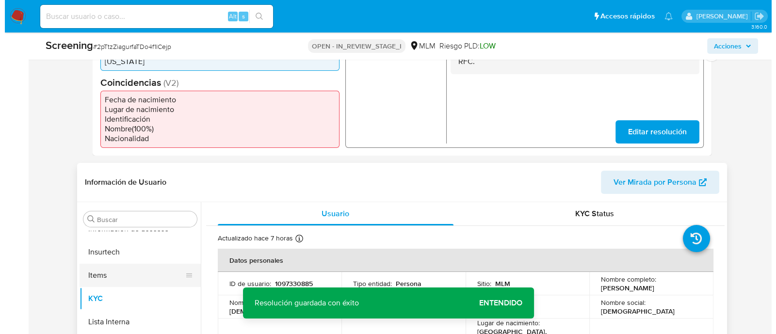
scroll to position [303, 0]
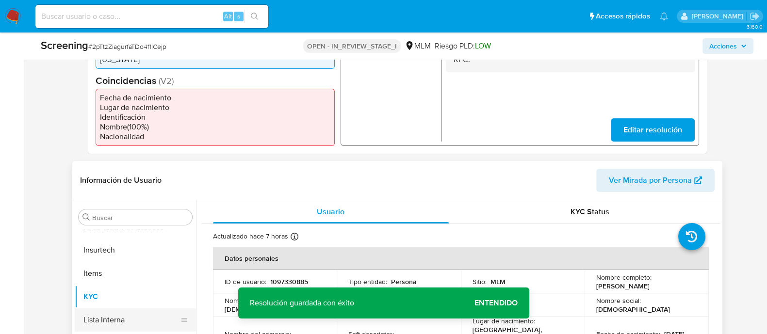
click at [110, 308] on button "Lista Interna" at bounding box center [131, 319] width 113 height 23
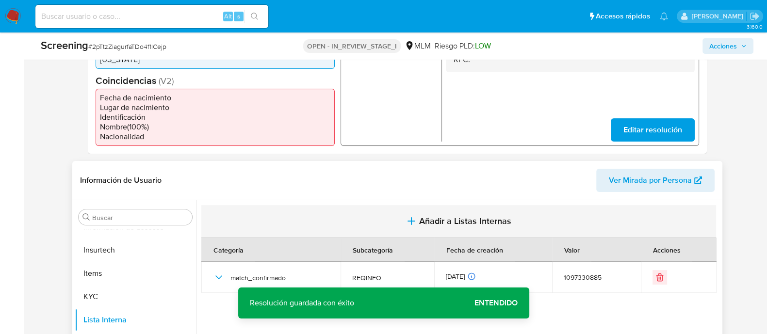
click at [423, 219] on button "Añadir a Listas Internas" at bounding box center [458, 221] width 514 height 32
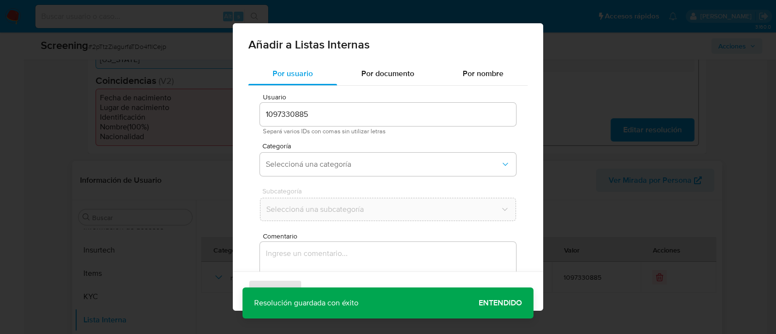
click at [603, 214] on div "Añadir a Listas Internas Por usuario Por documento Por nombre Usuario 109733088…" at bounding box center [388, 167] width 776 height 334
click at [499, 304] on div "Agregar Cancelar" at bounding box center [388, 291] width 310 height 39
click at [262, 267] on textarea "Comentario" at bounding box center [388, 288] width 256 height 93
click at [216, 279] on div "Añadir a Listas Internas Por usuario Por documento Por nombre Usuario 109733088…" at bounding box center [388, 167] width 776 height 334
click at [498, 302] on div "Agregar Cancelar" at bounding box center [388, 291] width 310 height 39
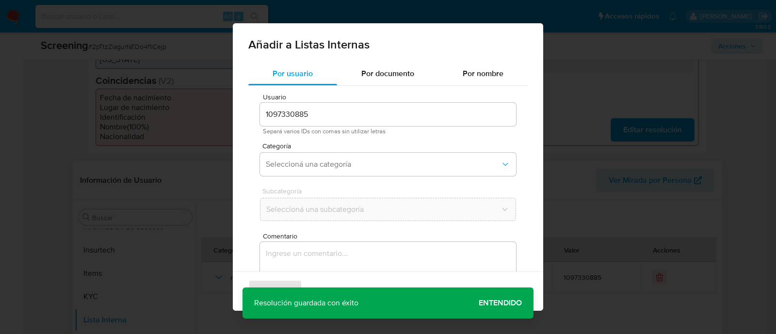
click at [209, 103] on div "Añadir a Listas Internas Por usuario Por documento Por nombre Usuario 109733088…" at bounding box center [388, 167] width 776 height 334
click at [209, 104] on div "Añadir a Listas Internas Por usuario Por documento Por nombre Usuario 109733088…" at bounding box center [388, 167] width 776 height 334
click at [209, 105] on div "Añadir a Listas Internas Por usuario Por documento Por nombre Usuario 109733088…" at bounding box center [388, 167] width 776 height 334
click at [209, 107] on div "Añadir a Listas Internas Por usuario Por documento Por nombre Usuario 109733088…" at bounding box center [388, 167] width 776 height 334
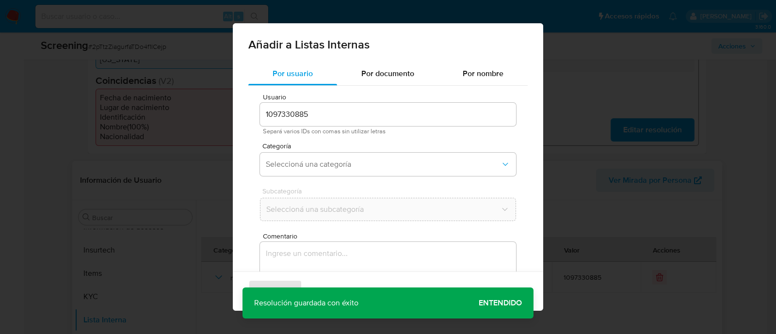
click at [210, 107] on div "Añadir a Listas Internas Por usuario Por documento Por nombre Usuario 109733088…" at bounding box center [388, 167] width 776 height 334
click at [491, 303] on div "Agregar Cancelar" at bounding box center [388, 291] width 310 height 39
click at [384, 71] on span "Por documento" at bounding box center [387, 73] width 53 height 11
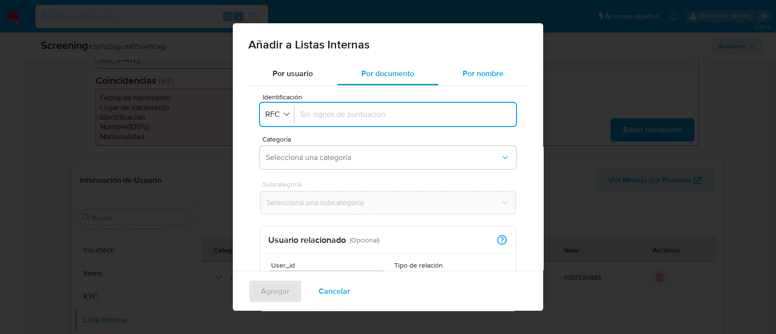
click at [480, 73] on span "Por nombre" at bounding box center [483, 73] width 41 height 11
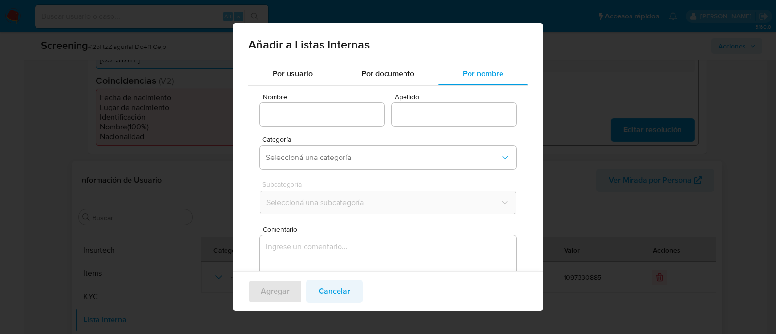
click at [335, 290] on span "Cancelar" at bounding box center [335, 291] width 32 height 21
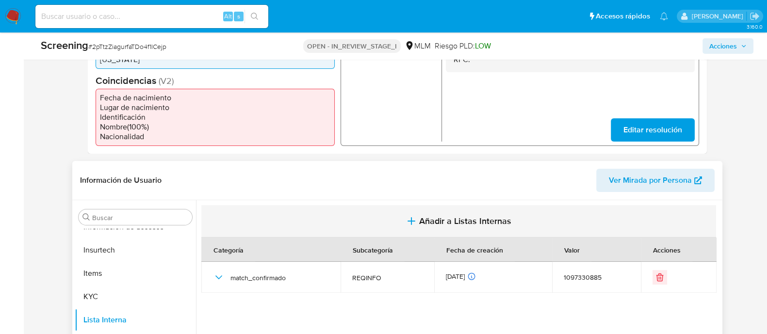
click at [481, 216] on span "Añadir a Listas Internas" at bounding box center [465, 221] width 92 height 11
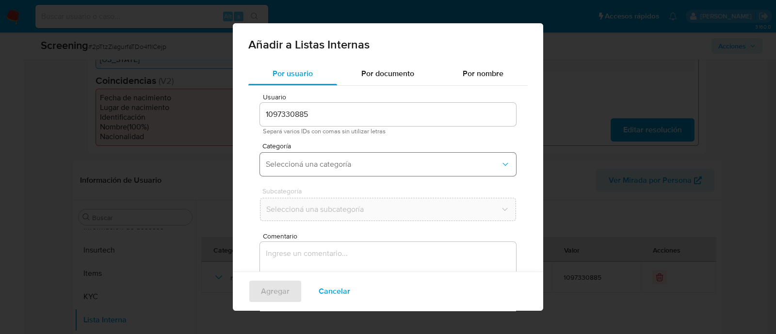
click at [330, 169] on button "Seleccioná una categoría" at bounding box center [388, 164] width 256 height 23
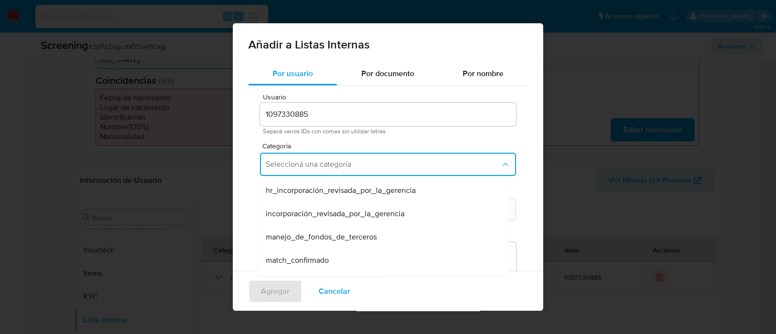
drag, startPoint x: 316, startPoint y: 262, endPoint x: 317, endPoint y: 246, distance: 16.0
click at [316, 262] on span "match_confirmado" at bounding box center [297, 261] width 63 height 10
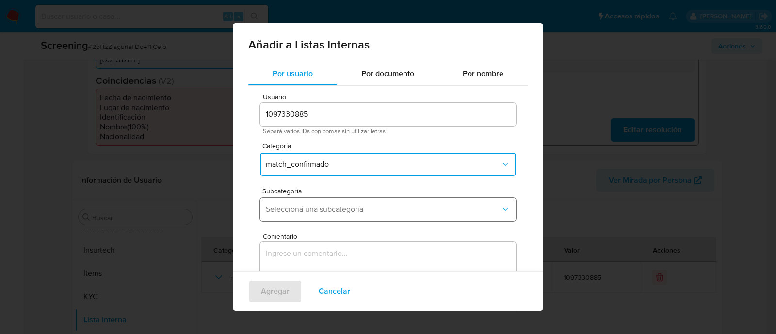
click at [319, 213] on span "Seleccioná una subcategoría" at bounding box center [383, 210] width 235 height 10
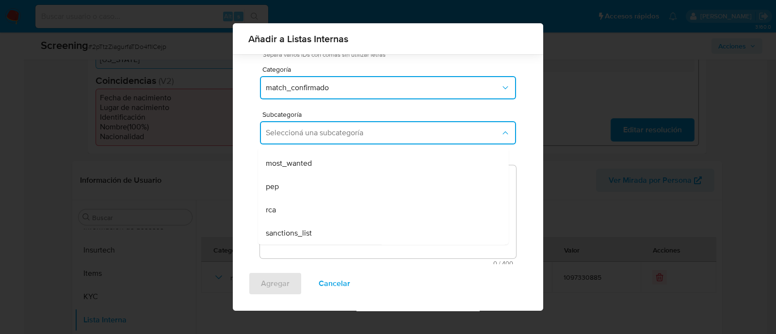
scroll to position [80, 0]
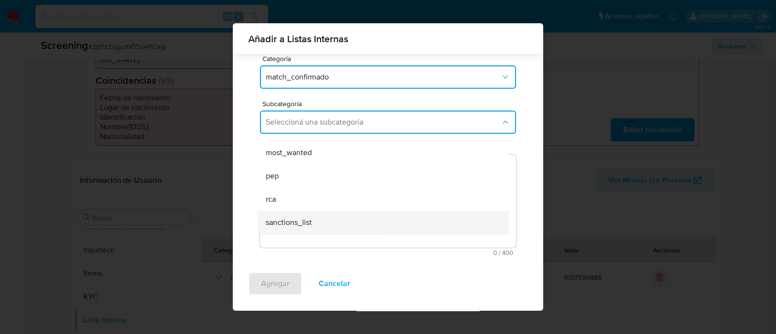
click at [304, 219] on span "sanctions_list" at bounding box center [289, 223] width 46 height 10
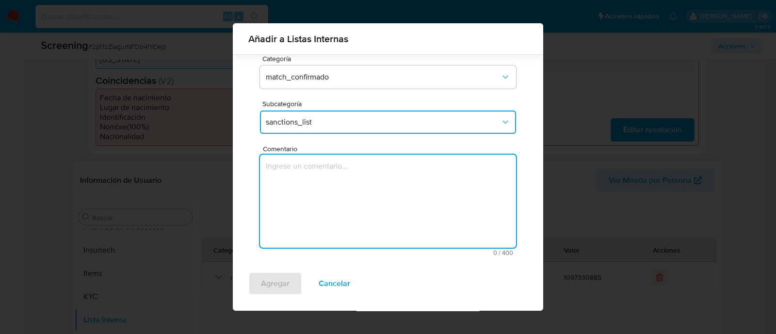
click at [295, 174] on textarea "Comentario" at bounding box center [388, 201] width 256 height 93
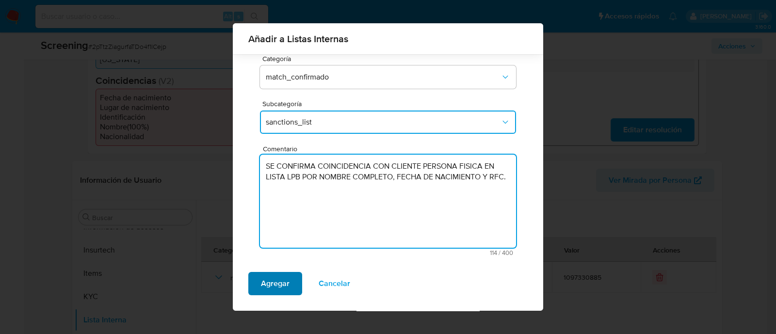
type textarea "SE CONFIRMA COINCIDENCIA CON CLIENTE PERSONA FISICA EN LISTA LPB POR NOMBRE COM…"
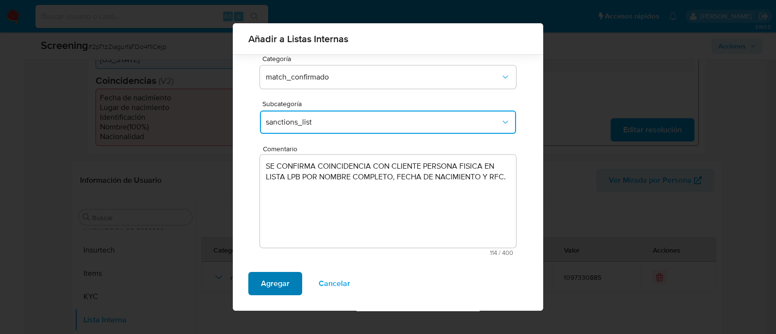
click at [274, 286] on span "Agregar" at bounding box center [275, 283] width 29 height 21
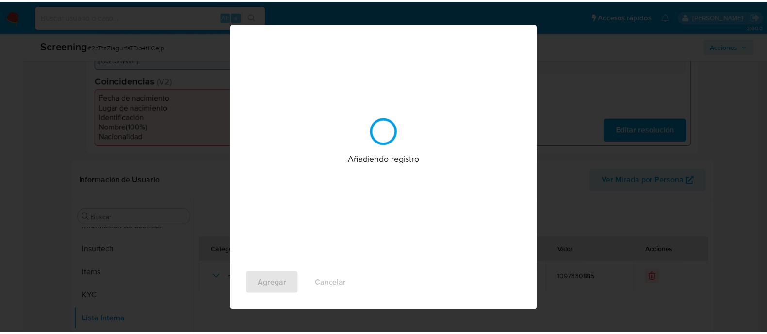
scroll to position [0, 0]
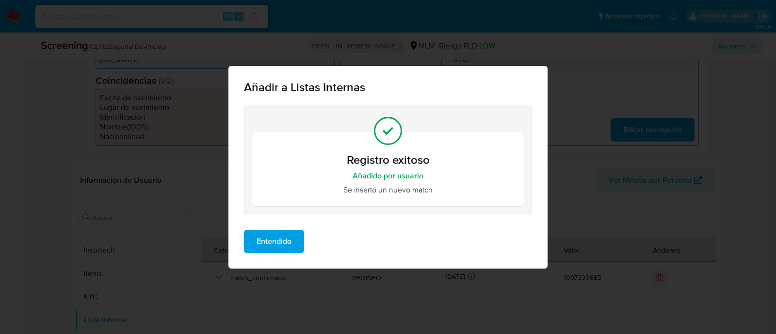
click at [290, 234] on span "Entendido" at bounding box center [274, 241] width 35 height 21
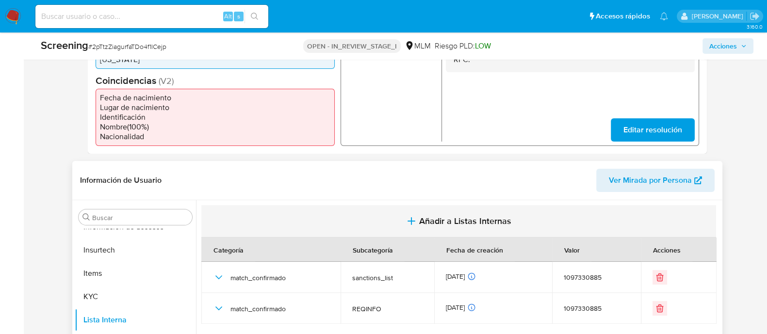
click at [446, 216] on span "Añadir a Listas Internas" at bounding box center [465, 221] width 92 height 11
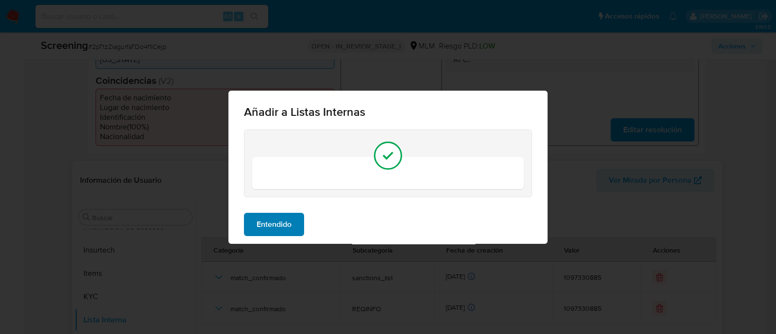
click at [262, 233] on span "Entendido" at bounding box center [274, 224] width 35 height 21
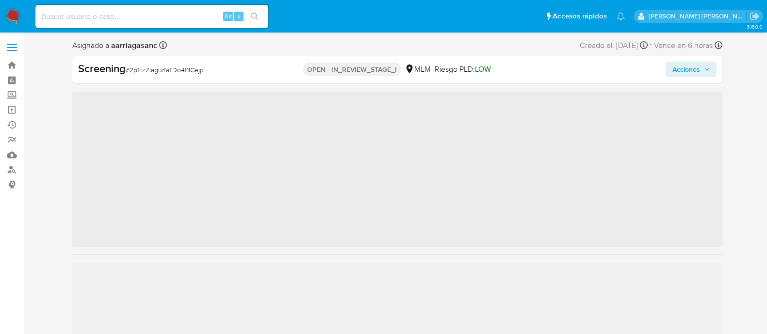
scroll to position [409, 0]
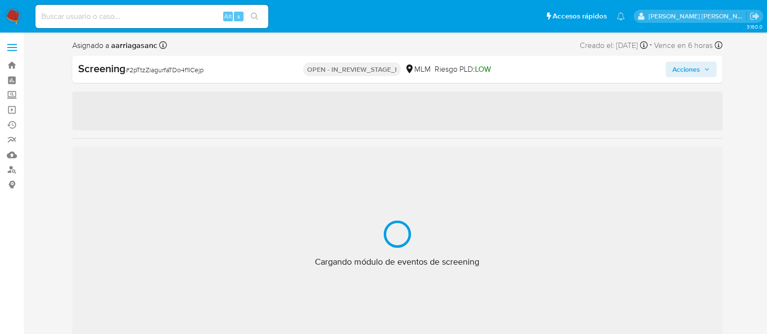
select select "10"
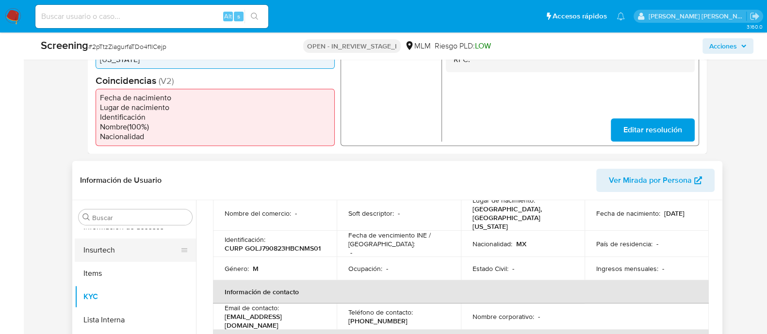
scroll to position [364, 0]
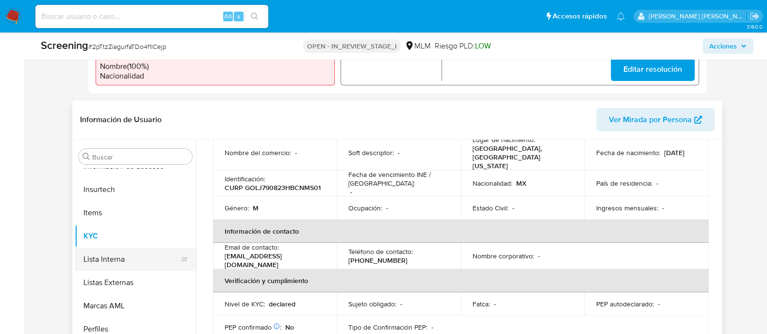
click at [125, 248] on button "Lista Interna" at bounding box center [131, 259] width 113 height 23
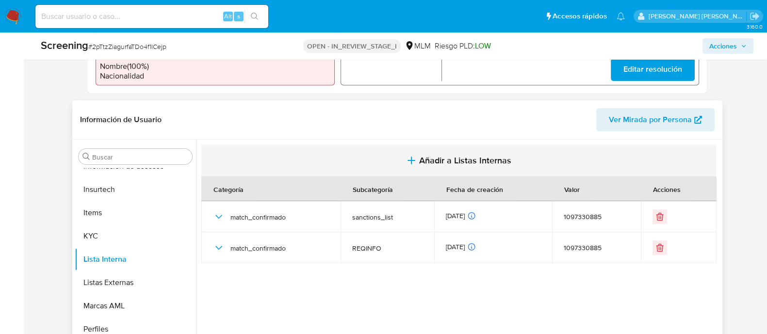
click at [478, 155] on span "Añadir a Listas Internas" at bounding box center [465, 160] width 92 height 11
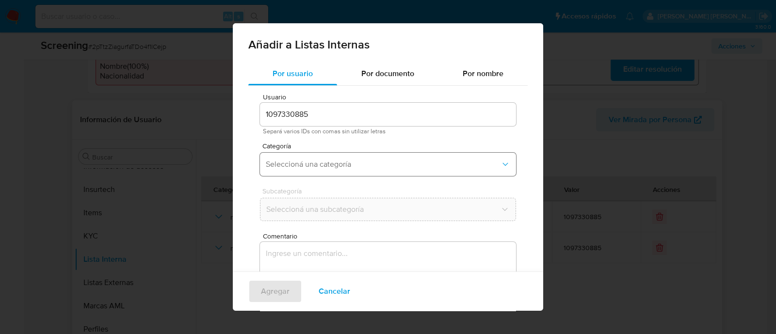
click at [311, 163] on span "Seleccioná una categoría" at bounding box center [383, 165] width 235 height 10
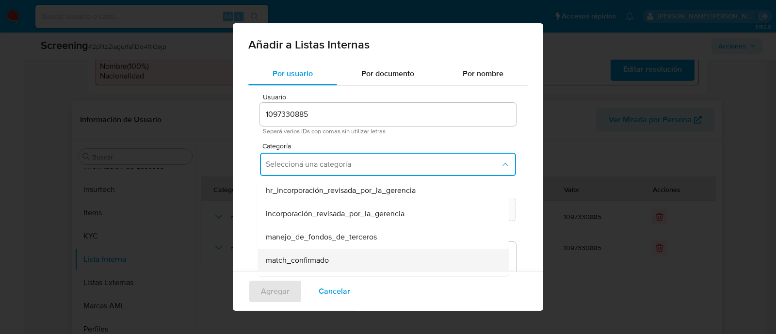
click at [293, 252] on div "match_confirmado" at bounding box center [380, 260] width 229 height 23
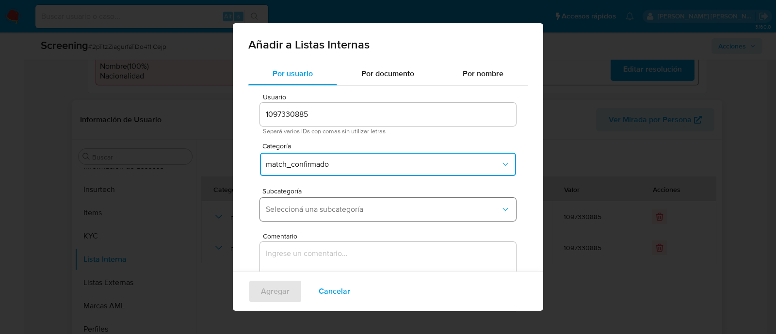
click at [293, 216] on button "Seleccioná una subcategoría" at bounding box center [388, 209] width 256 height 23
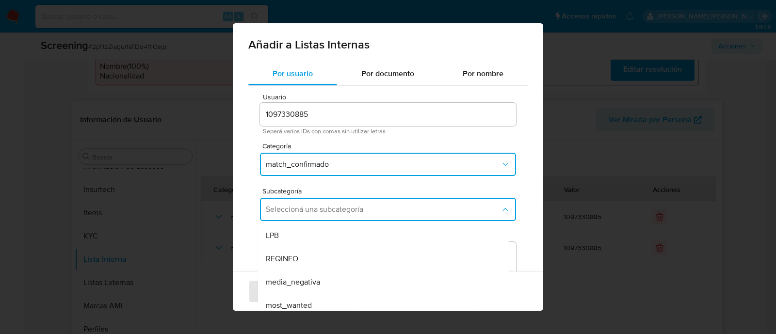
drag, startPoint x: 291, startPoint y: 235, endPoint x: 289, endPoint y: 241, distance: 6.0
click at [291, 234] on div "LPB" at bounding box center [380, 235] width 229 height 23
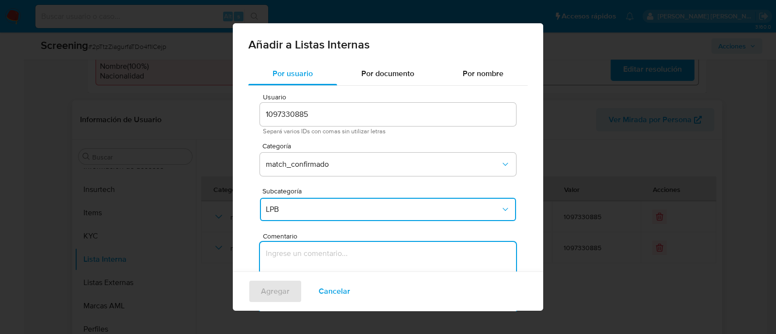
click at [287, 260] on textarea "Comentario" at bounding box center [388, 288] width 256 height 93
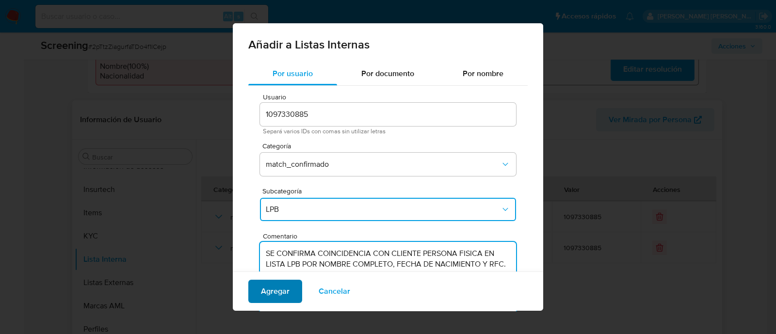
type textarea "SE CONFIRMA COINCIDENCIA CON CLIENTE PERSONA FISICA EN LISTA LPB POR NOMBRE COM…"
click at [286, 297] on span "Agregar" at bounding box center [275, 291] width 29 height 21
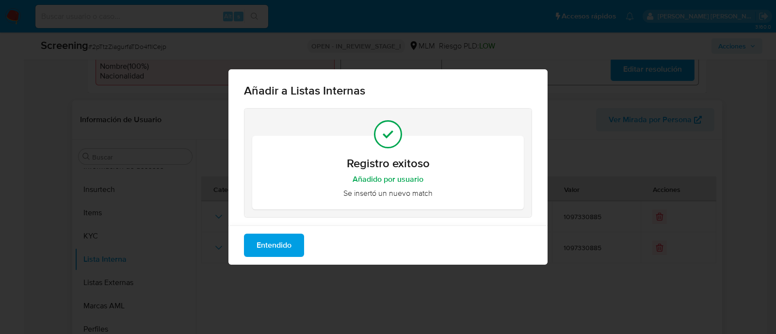
click at [290, 251] on span "Entendido" at bounding box center [274, 245] width 35 height 21
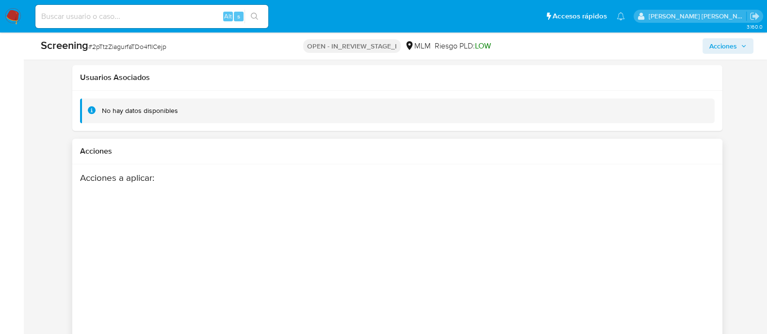
scroll to position [1455, 0]
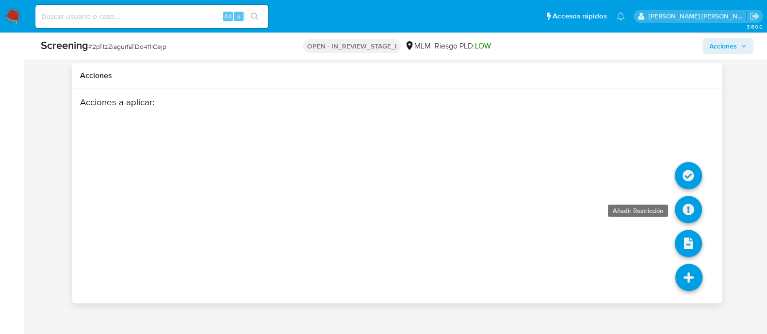
click at [690, 197] on icon at bounding box center [687, 209] width 27 height 27
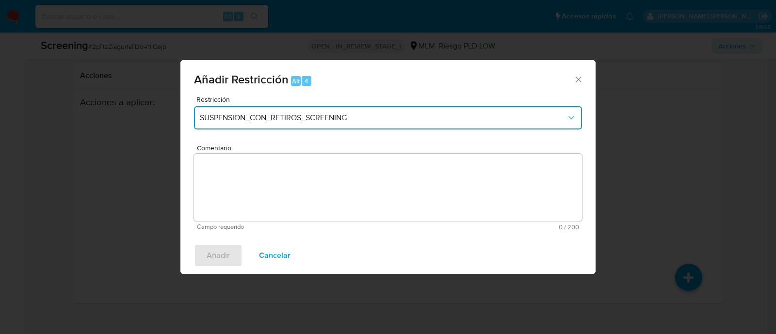
click at [383, 122] on span "SUSPENSION_CON_RETIROS_SCREENING" at bounding box center [383, 118] width 367 height 10
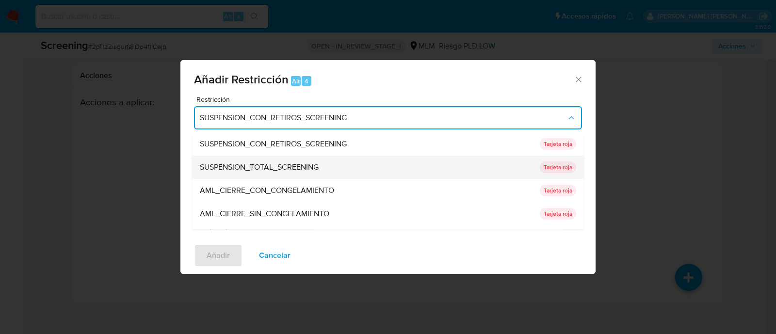
click at [250, 170] on span "SUSPENSION_TOTAL_SCREENING" at bounding box center [259, 168] width 119 height 10
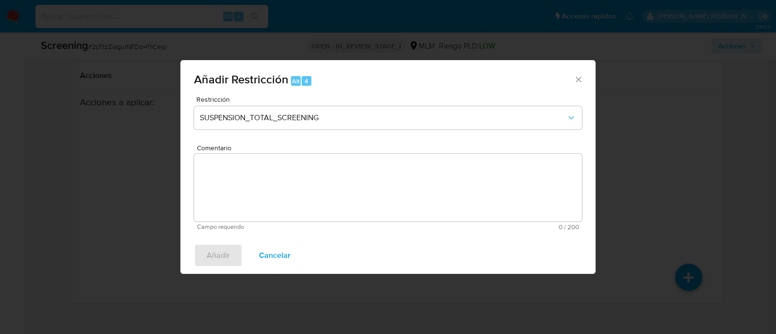
click at [249, 171] on textarea "Comentario" at bounding box center [388, 188] width 388 height 68
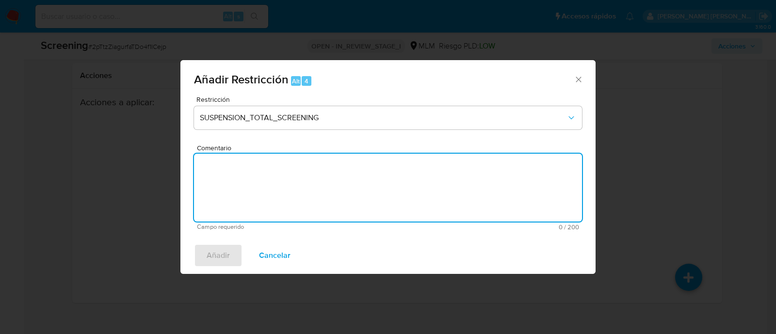
paste textarea "SE CONFIRMA COINCIDENCIA CON CLIENTE PERSONA FISICA EN LISTA LPB POR NOMBRE COM…"
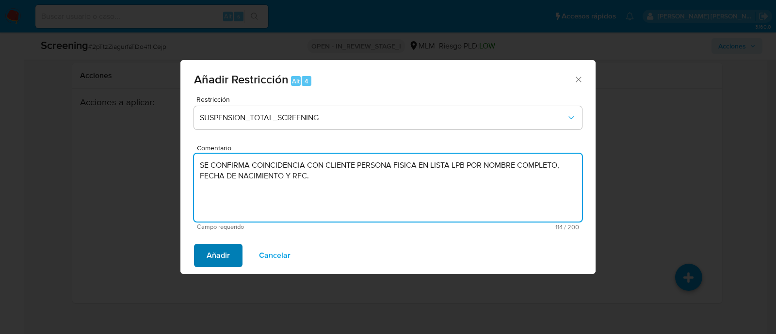
type textarea "SE CONFIRMA COINCIDENCIA CON CLIENTE PERSONA FISICA EN LISTA LPB POR NOMBRE COM…"
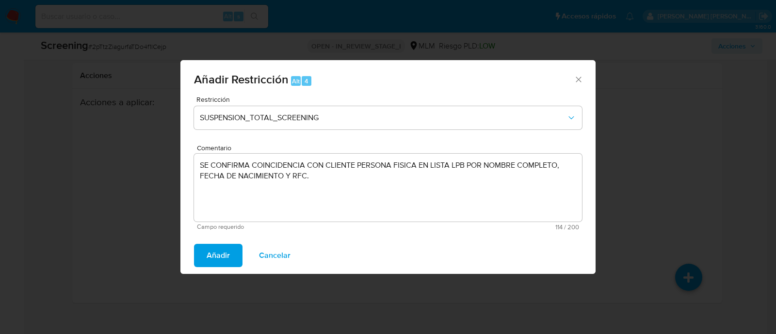
click at [208, 251] on span "Añadir" at bounding box center [218, 255] width 23 height 21
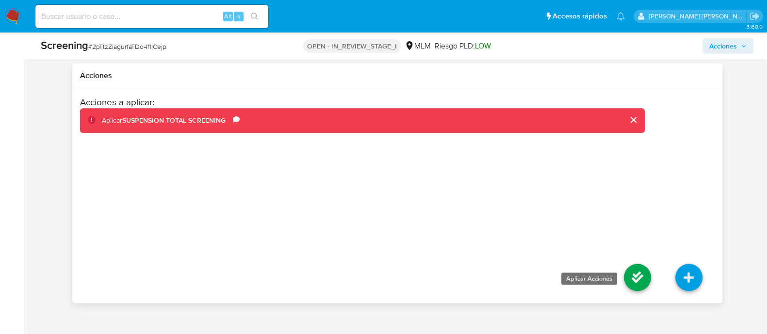
click at [643, 273] on icon at bounding box center [637, 277] width 27 height 27
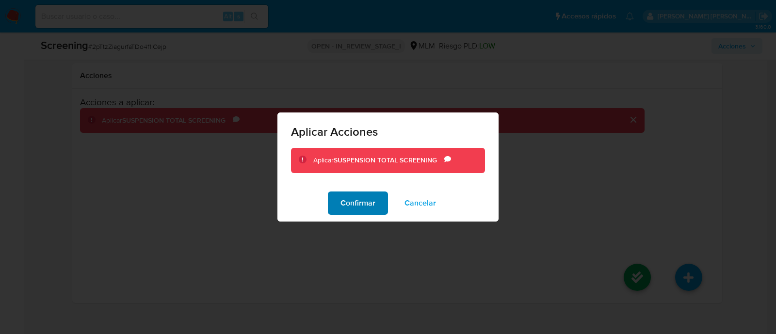
click at [343, 209] on span "Confirmar" at bounding box center [357, 203] width 35 height 21
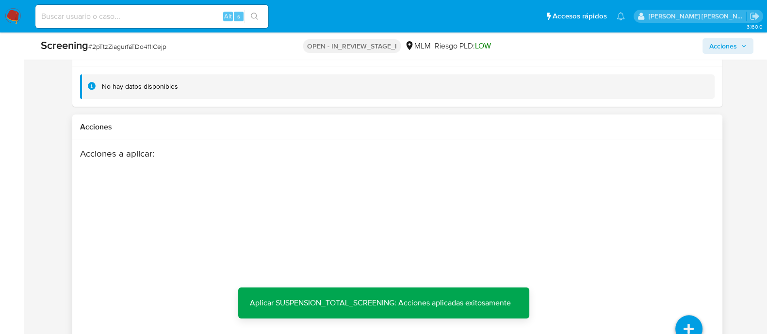
scroll to position [1334, 0]
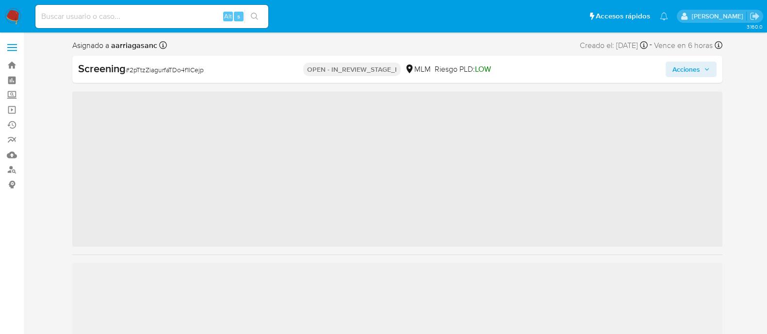
scroll to position [409, 0]
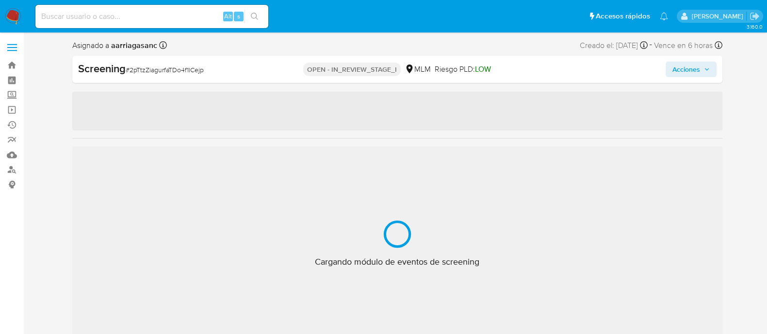
select select "10"
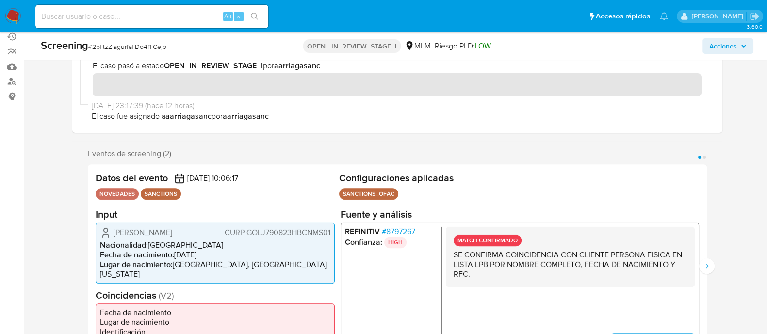
scroll to position [182, 0]
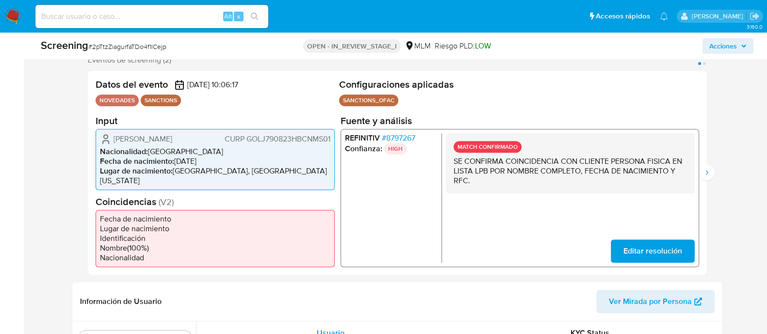
drag, startPoint x: 112, startPoint y: 140, endPoint x: 228, endPoint y: 148, distance: 116.7
click at [228, 148] on div "[PERSON_NAME] CURP GOLJ790823HBCNMS01 Nacionalidad : [DEMOGRAPHIC_DATA] Fecha d…" at bounding box center [215, 158] width 239 height 61
click at [172, 141] on span "[PERSON_NAME]" at bounding box center [142, 139] width 59 height 10
drag, startPoint x: 181, startPoint y: 141, endPoint x: 170, endPoint y: 143, distance: 11.4
click at [172, 141] on span "[PERSON_NAME]" at bounding box center [142, 139] width 59 height 10
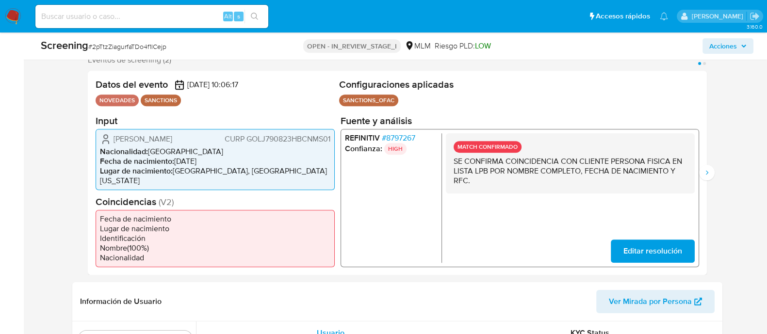
drag, startPoint x: 112, startPoint y: 143, endPoint x: 193, endPoint y: 140, distance: 80.1
click at [193, 140] on div "[PERSON_NAME] CURP GOLJ790823HBCNMS01" at bounding box center [215, 139] width 230 height 12
drag, startPoint x: 177, startPoint y: 162, endPoint x: 222, endPoint y: 156, distance: 45.0
click at [222, 156] on li "Fecha de nacimiento : [DEMOGRAPHIC_DATA]" at bounding box center [215, 161] width 230 height 10
click at [264, 139] on span "CURP GOLJ790823HBCNMS01" at bounding box center [277, 139] width 106 height 10
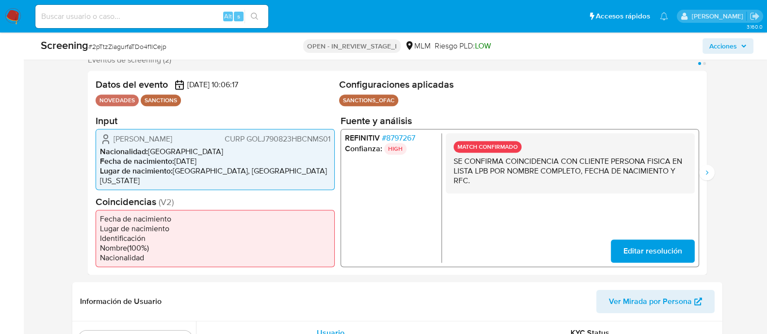
click at [264, 139] on span "CURP GOLJ790823HBCNMS01" at bounding box center [277, 139] width 106 height 10
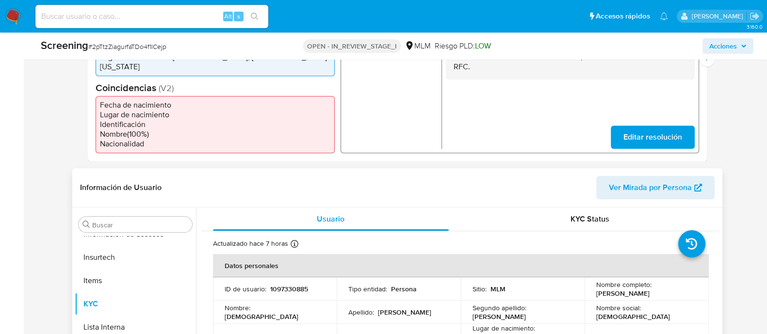
scroll to position [364, 0]
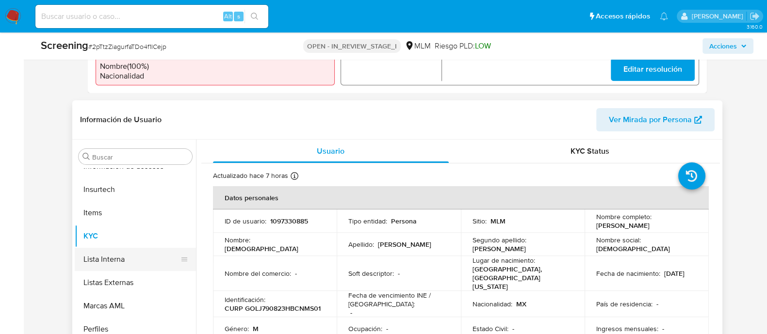
click at [119, 251] on button "Lista Interna" at bounding box center [131, 259] width 113 height 23
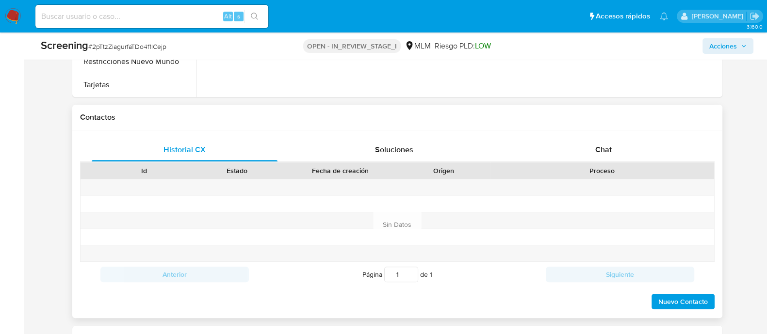
scroll to position [546, 0]
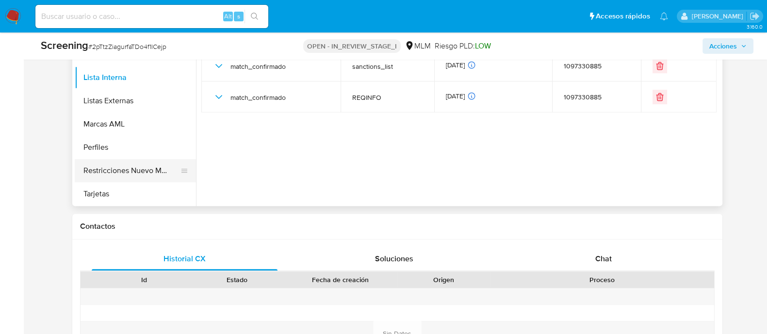
click at [144, 166] on button "Restricciones Nuevo Mundo" at bounding box center [131, 170] width 113 height 23
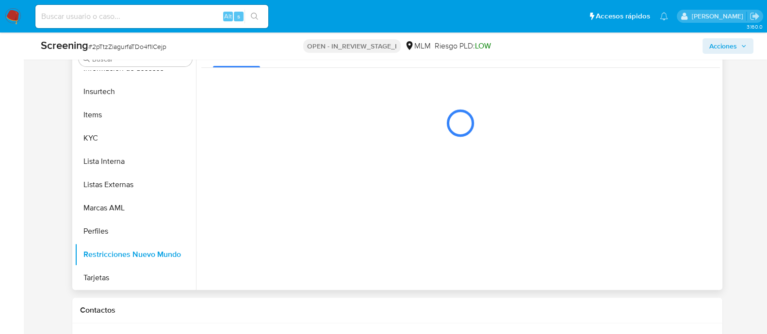
scroll to position [364, 0]
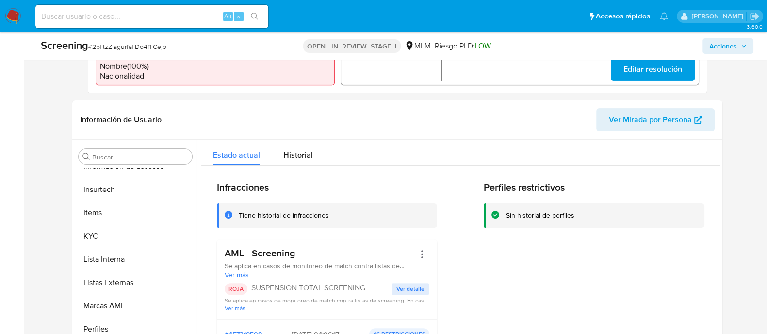
click at [716, 49] on span "Acciones" at bounding box center [723, 46] width 28 height 16
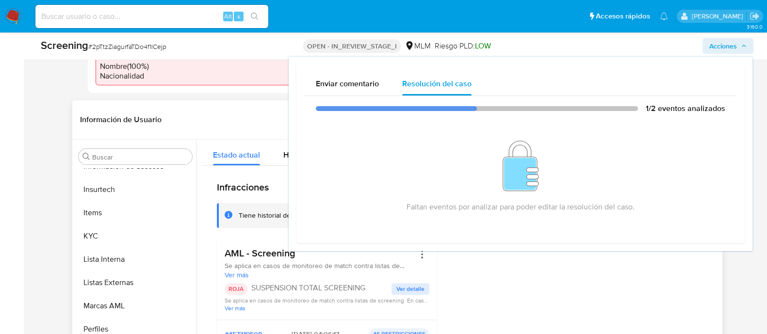
click at [197, 118] on header "Información de Usuario Ver Mirada por Persona" at bounding box center [397, 119] width 634 height 23
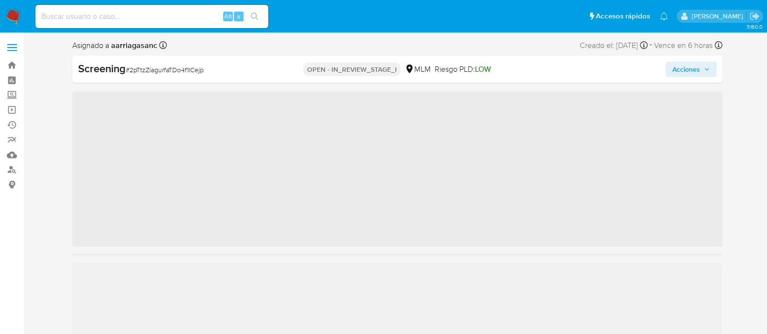
scroll to position [409, 0]
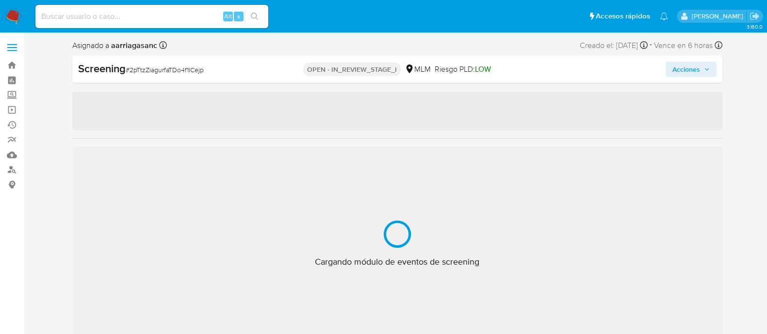
select select "10"
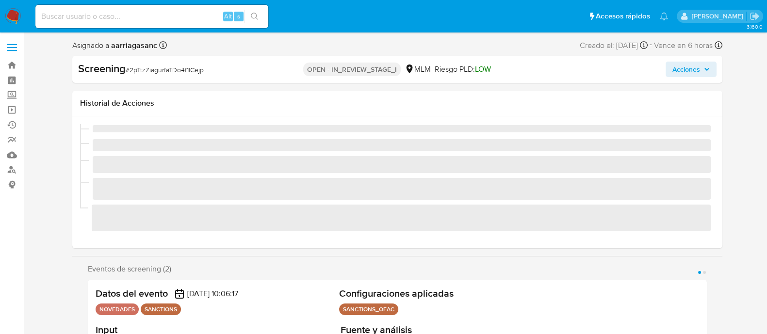
click at [682, 66] on span "Acciones" at bounding box center [686, 70] width 28 height 16
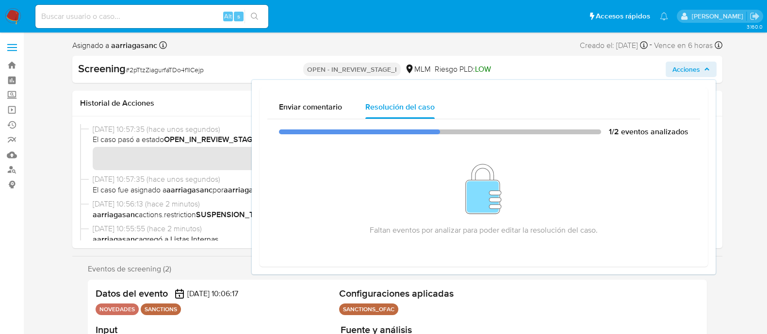
drag, startPoint x: 0, startPoint y: 211, endPoint x: 17, endPoint y: 220, distance: 18.9
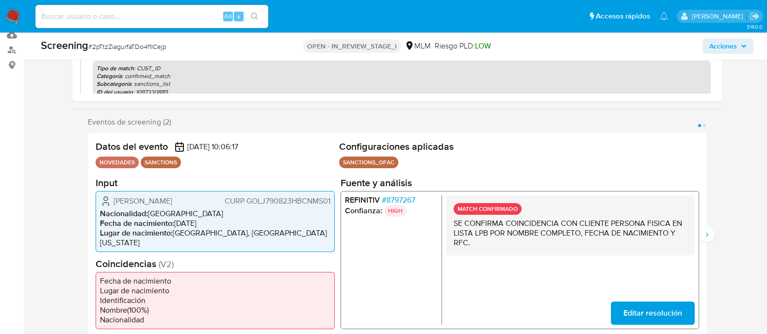
scroll to position [121, 0]
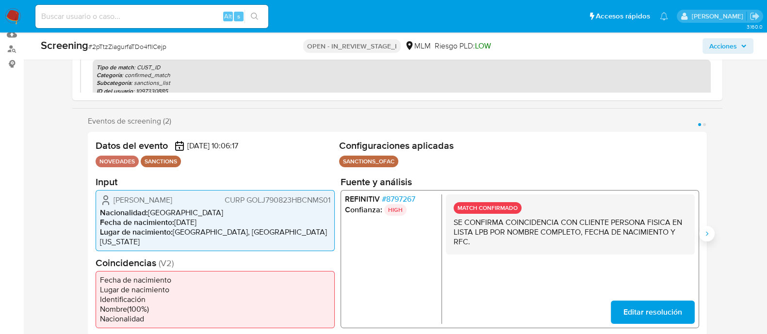
click at [710, 230] on icon "Siguiente" at bounding box center [707, 234] width 8 height 8
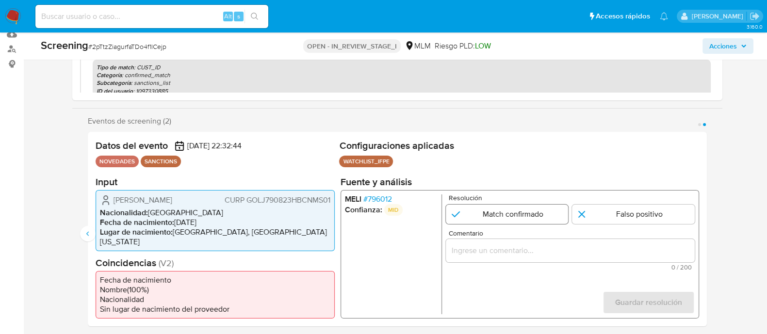
click at [509, 220] on input "2 de 2" at bounding box center [506, 213] width 123 height 19
radio input "true"
click at [487, 253] on input "Comentario" at bounding box center [569, 250] width 249 height 13
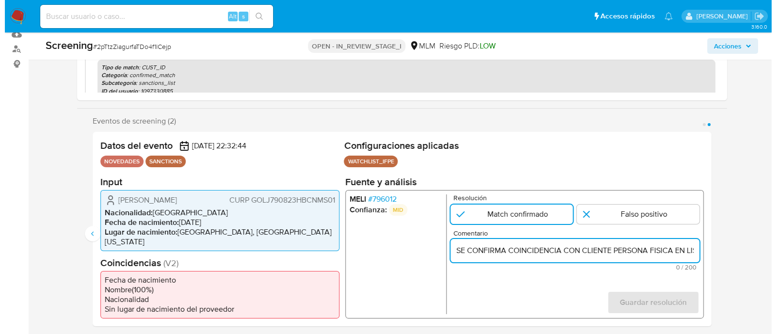
scroll to position [0, 242]
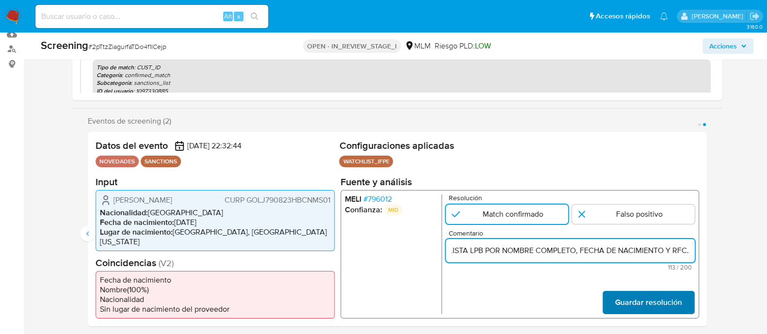
type input "SE CONFIRMA COINCIDENCIA CON CLIENTE PERSONA FISICA EN LISTA LPB POR NOMBRE COM…"
click at [642, 306] on span "Guardar resolución" at bounding box center [647, 301] width 67 height 21
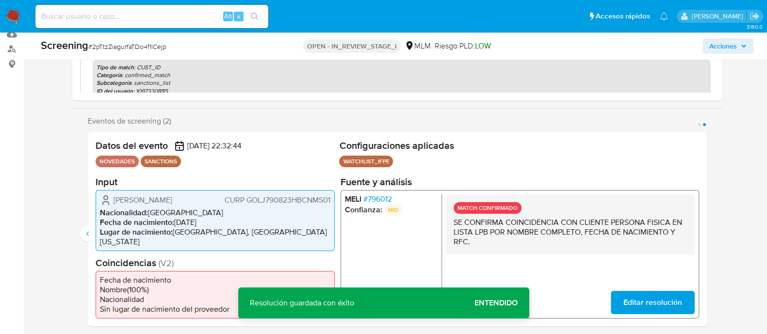
click at [503, 303] on span "Entendido" at bounding box center [495, 303] width 43 height 0
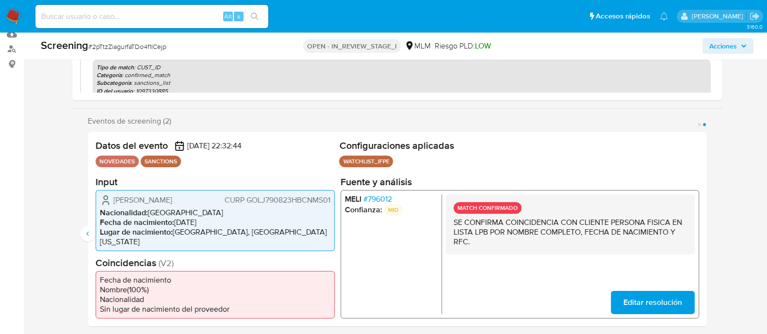
click at [722, 47] on span "Acciones" at bounding box center [723, 46] width 28 height 16
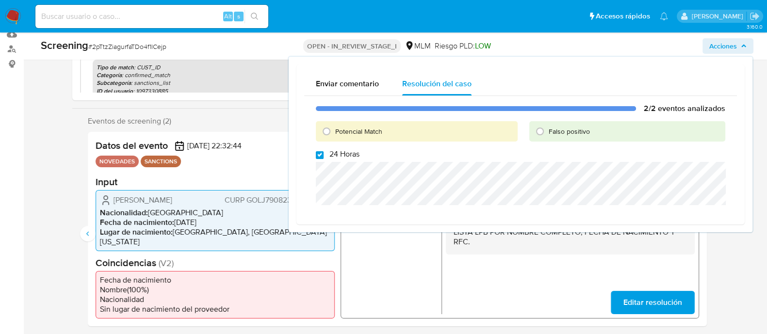
click at [316, 153] on input "24 Horas" at bounding box center [320, 155] width 8 height 8
checkbox input "false"
click at [328, 136] on input "Potencial Match" at bounding box center [327, 132] width 16 height 16
radio input "true"
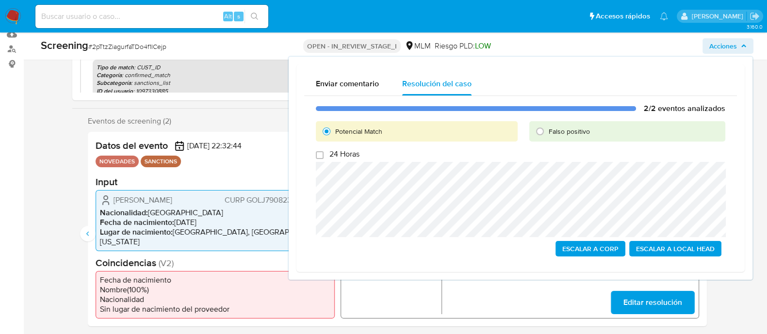
click at [642, 252] on span "Escalar a Local Head" at bounding box center [675, 249] width 79 height 14
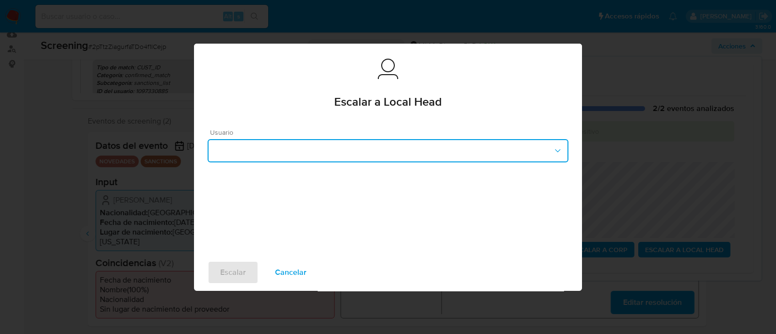
click at [429, 148] on button "button" at bounding box center [388, 150] width 361 height 23
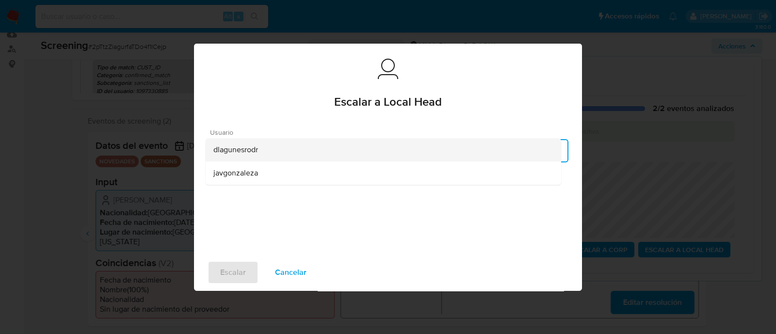
click at [301, 153] on div "dlagunesrodr" at bounding box center [383, 149] width 340 height 23
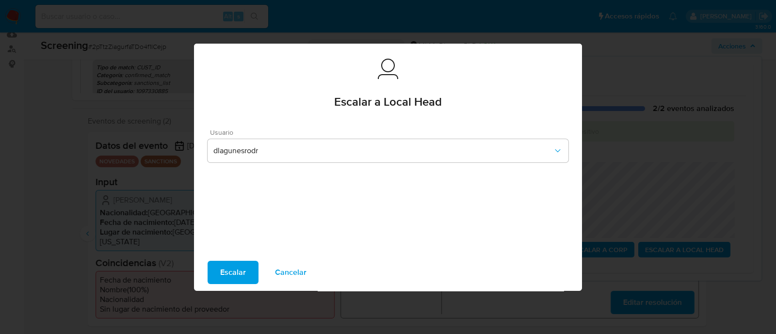
click at [238, 273] on span "Escalar" at bounding box center [233, 272] width 26 height 21
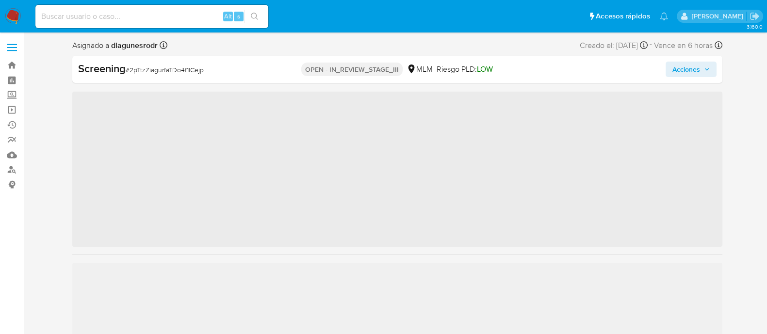
scroll to position [409, 0]
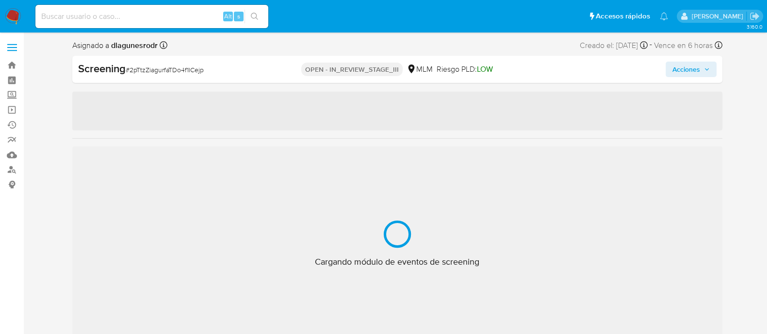
select select "10"
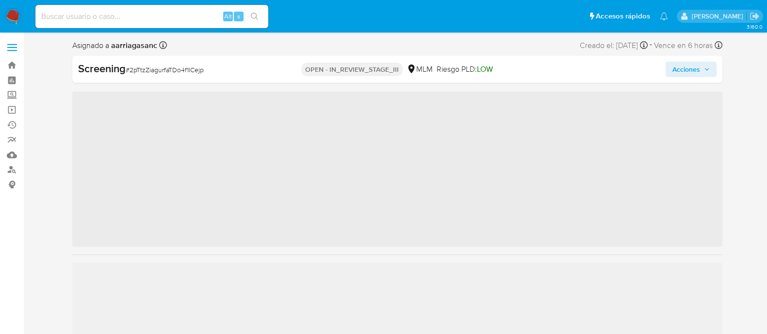
scroll to position [409, 0]
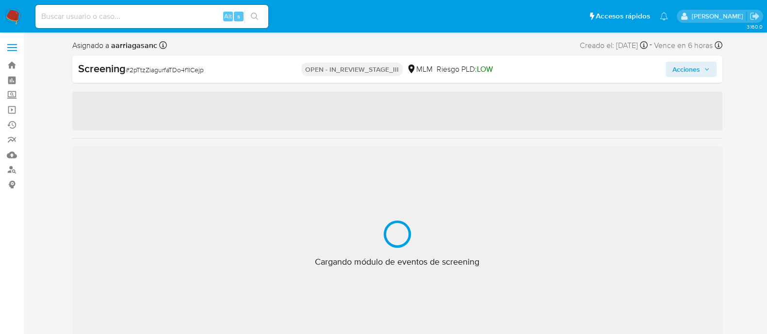
select select "10"
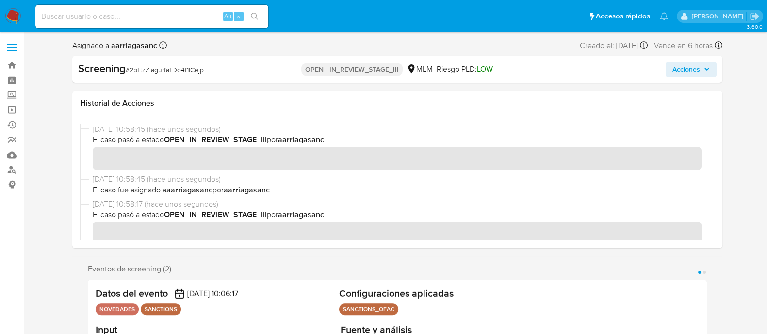
scroll to position [60, 0]
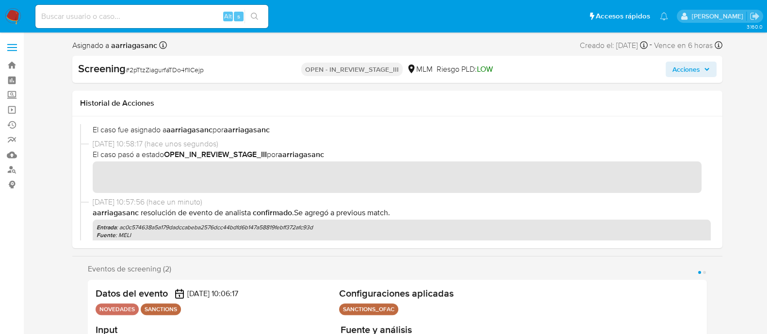
click at [681, 74] on span "Acciones" at bounding box center [686, 70] width 28 height 16
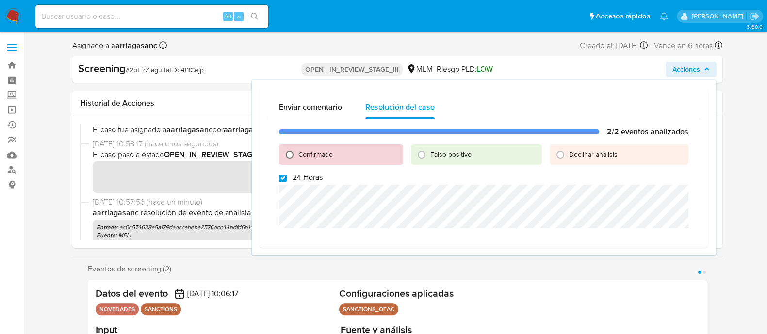
click at [286, 154] on input "Confirmado" at bounding box center [290, 155] width 16 height 16
radio input "true"
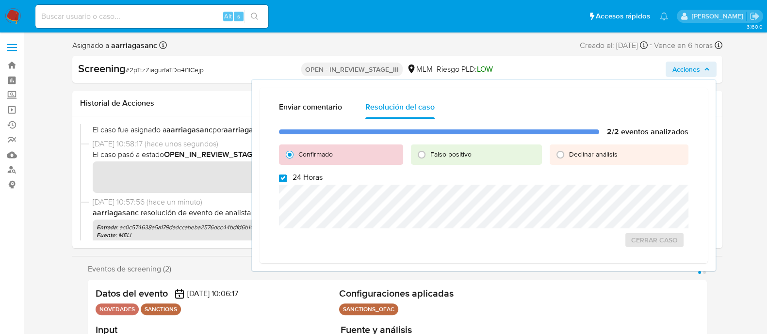
click at [281, 176] on input "24 Horas" at bounding box center [283, 179] width 8 height 8
checkbox input "false"
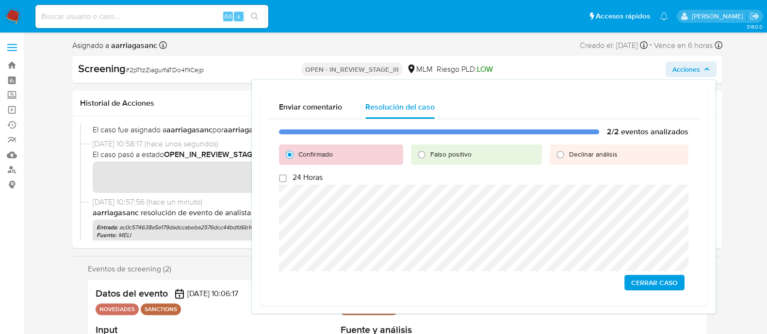
click at [671, 288] on span "Cerrar Caso" at bounding box center [654, 283] width 47 height 14
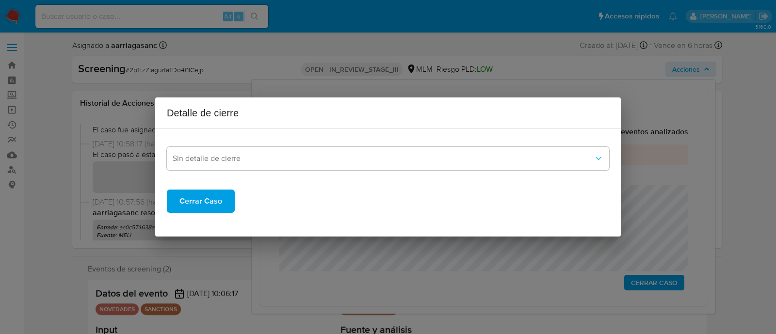
click at [194, 197] on span "Cerrar Caso" at bounding box center [200, 201] width 43 height 21
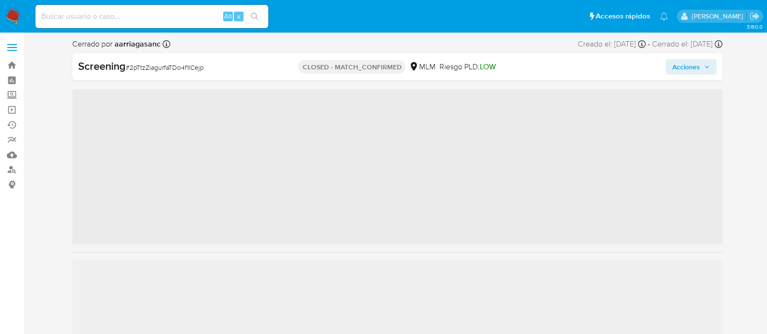
scroll to position [409, 0]
select select "10"
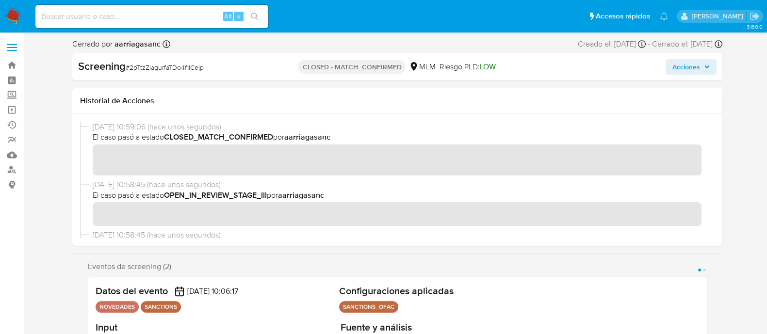
click at [18, 13] on img at bounding box center [13, 16] width 16 height 16
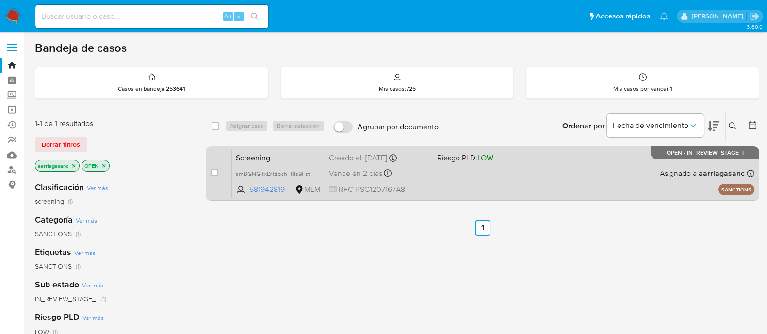
click at [432, 175] on div "Screening smBGNGitxLYtzpchFf8s9Fst 581942819 MLM Riesgo PLD: LOW Creado el: [DA…" at bounding box center [493, 173] width 522 height 49
click at [211, 172] on input "checkbox" at bounding box center [214, 173] width 8 height 8
checkbox input "true"
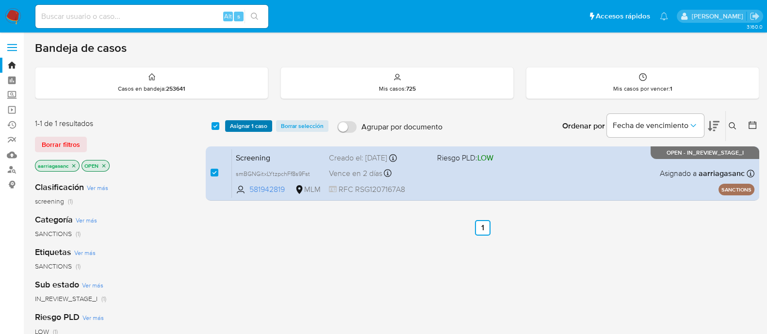
click at [245, 126] on span "Asignar 1 caso" at bounding box center [248, 126] width 37 height 10
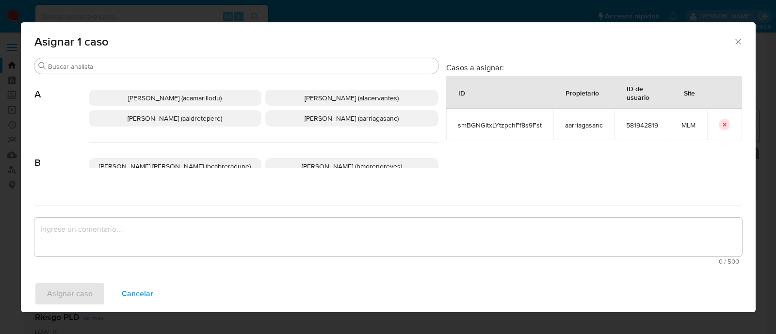
click at [309, 123] on p "[PERSON_NAME] (aarriagasanc)" at bounding box center [351, 118] width 173 height 16
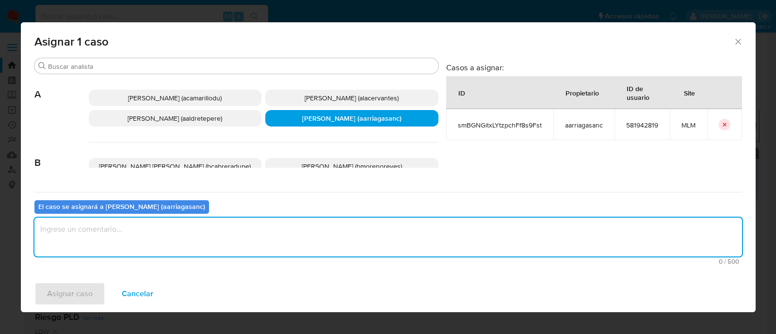
click at [296, 221] on textarea "assign-modal" at bounding box center [387, 237] width 707 height 39
type textarea "amas"
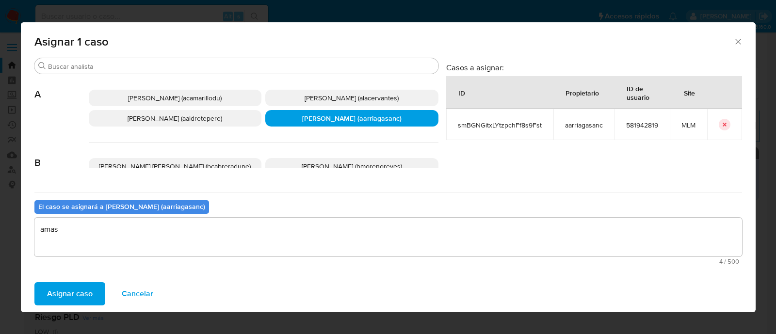
click at [75, 287] on span "Asignar caso" at bounding box center [70, 293] width 46 height 21
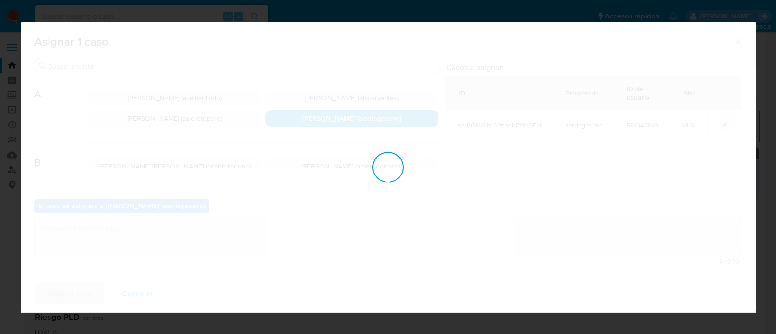
checkbox input "false"
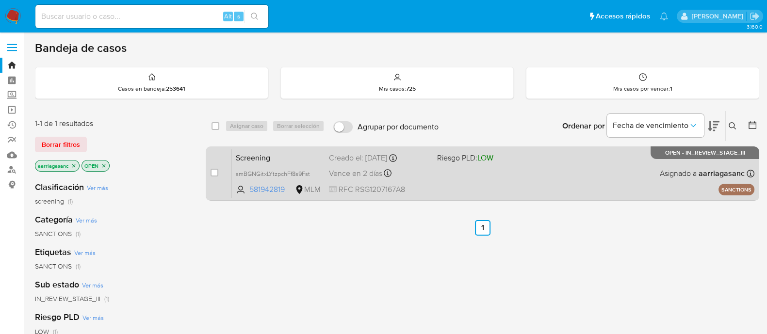
click at [210, 173] on input "checkbox" at bounding box center [214, 173] width 8 height 8
checkbox input "true"
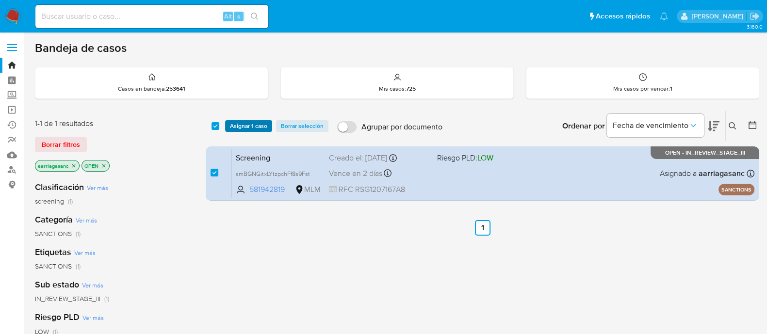
click at [237, 127] on span "Asignar 1 caso" at bounding box center [248, 126] width 37 height 10
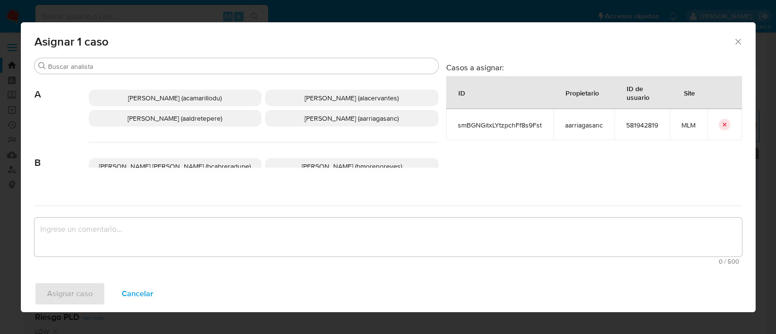
click at [320, 118] on span "[PERSON_NAME] (aarriagasanc)" at bounding box center [352, 118] width 94 height 10
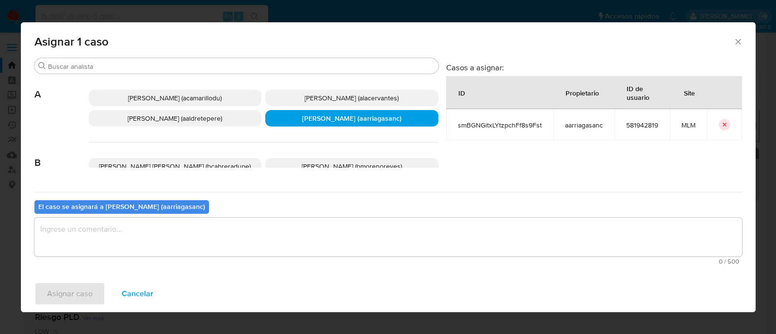
click at [301, 228] on textarea "assign-modal" at bounding box center [387, 237] width 707 height 39
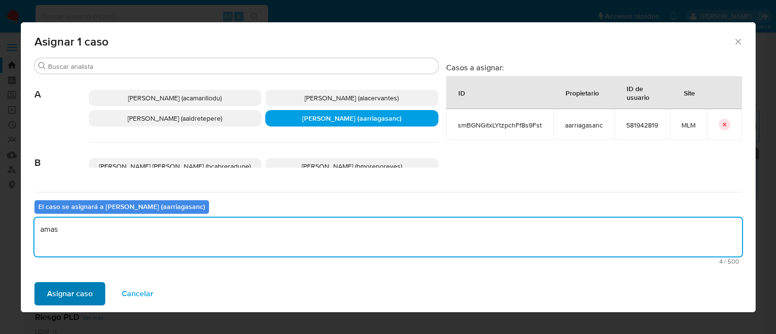
type textarea "amas"
click at [82, 286] on span "Asignar caso" at bounding box center [70, 293] width 46 height 21
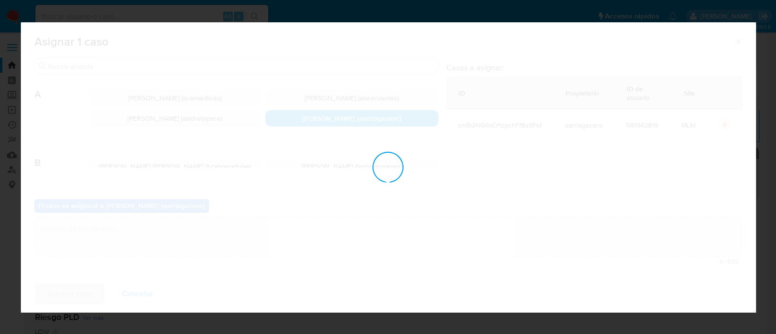
checkbox input "false"
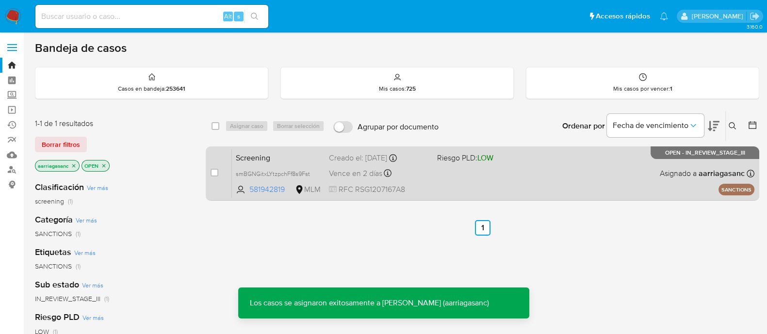
click at [461, 167] on div "Screening smBGNGitxLYtzpchFf8s9Fst 581942819 MLM Riesgo PLD: LOW Creado el: [DA…" at bounding box center [493, 173] width 522 height 49
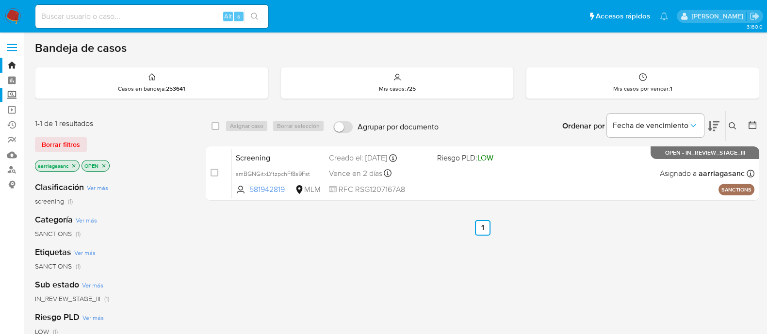
click at [10, 96] on label "Screening" at bounding box center [57, 95] width 115 height 15
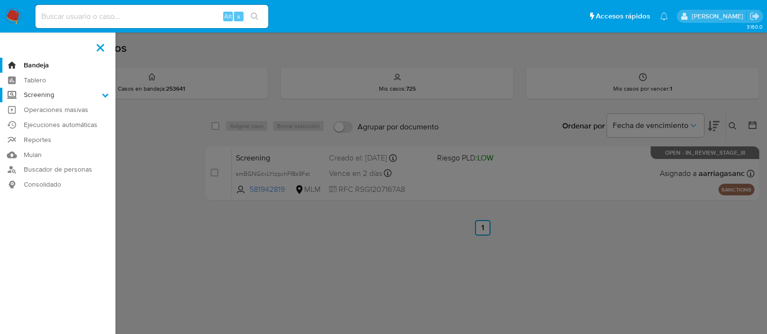
click at [0, 0] on input "Screening" at bounding box center [0, 0] width 0 height 0
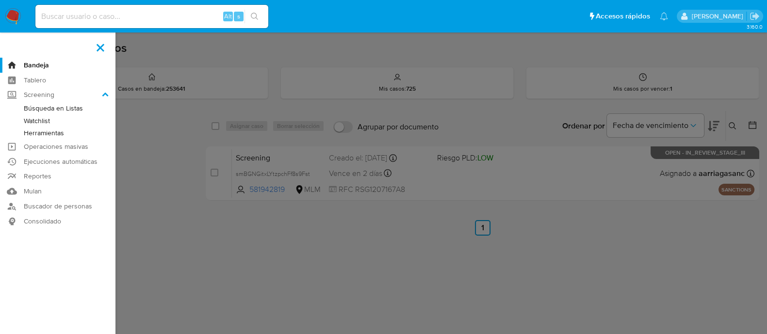
click at [40, 135] on link "Herramientas" at bounding box center [57, 133] width 115 height 12
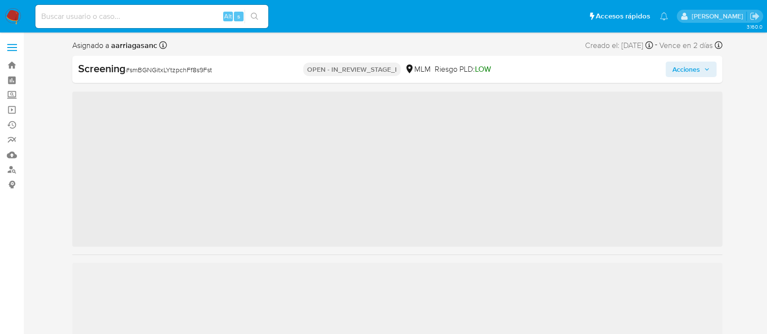
scroll to position [409, 0]
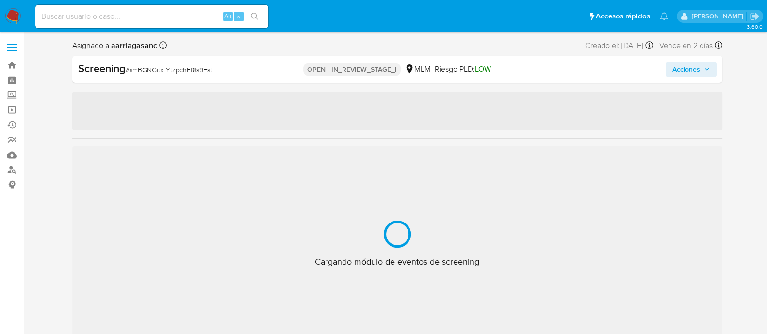
select select "10"
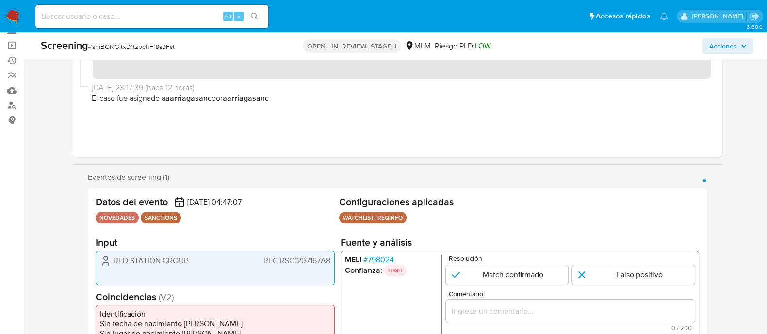
scroll to position [121, 0]
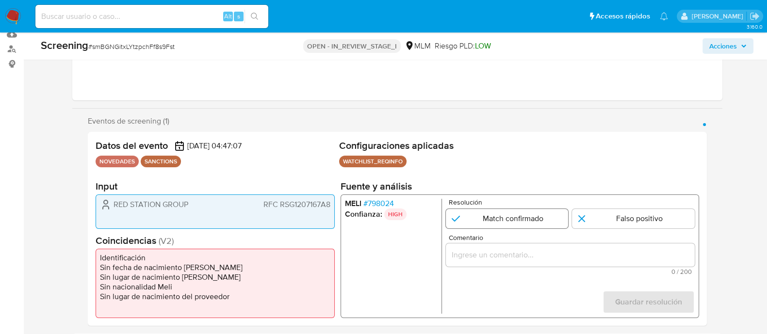
click at [516, 224] on input "1 de 1" at bounding box center [506, 218] width 123 height 19
radio input "true"
click at [471, 249] on input "Comentario" at bounding box center [569, 255] width 249 height 13
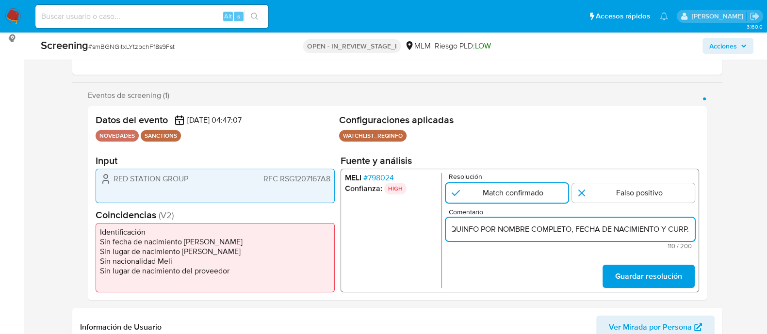
scroll to position [182, 0]
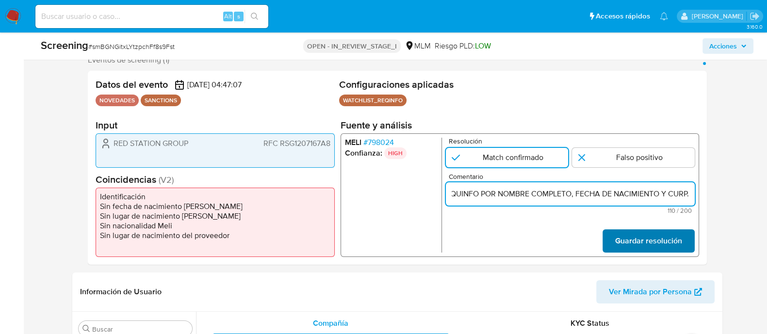
type input "SE CONFIRMA COINCIDENCIA CON PERSONA FISICA EN LISTA REQUINFO POR NOMBRE COMPLE…"
click at [642, 241] on span "Guardar resolución" at bounding box center [647, 240] width 67 height 21
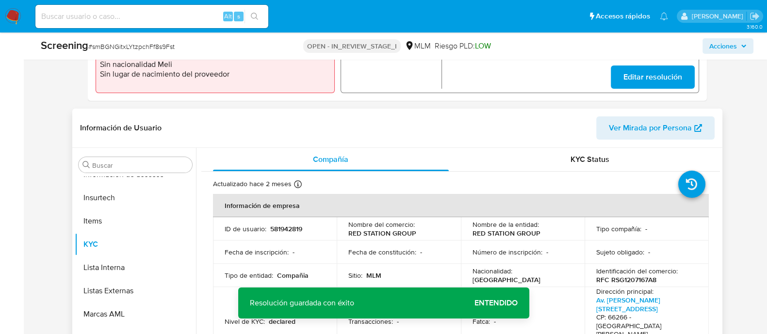
scroll to position [364, 0]
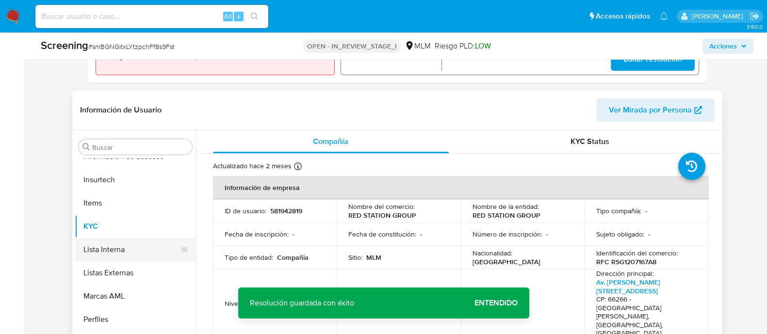
click at [157, 254] on button "Lista Interna" at bounding box center [131, 249] width 113 height 23
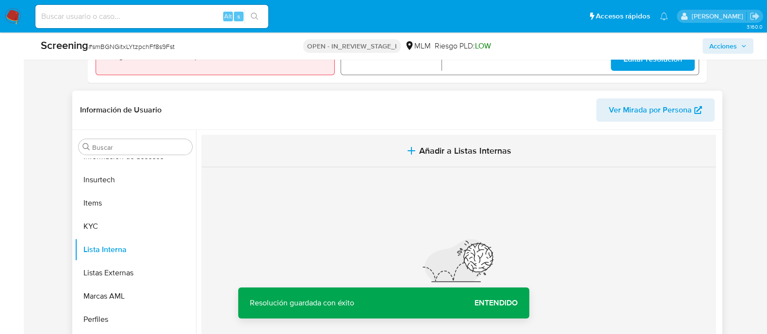
click at [439, 159] on button "Añadir a Listas Internas" at bounding box center [458, 151] width 514 height 32
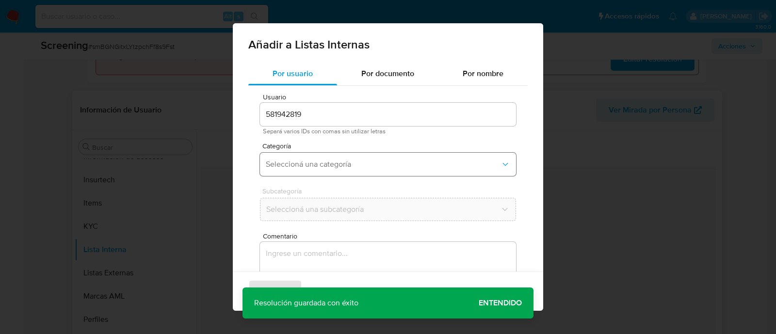
click at [357, 168] on span "Seleccioná una categoría" at bounding box center [383, 165] width 235 height 10
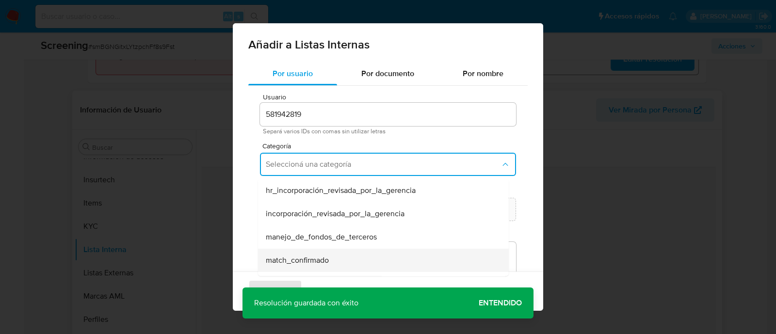
click at [301, 259] on span "match_confirmado" at bounding box center [297, 261] width 63 height 10
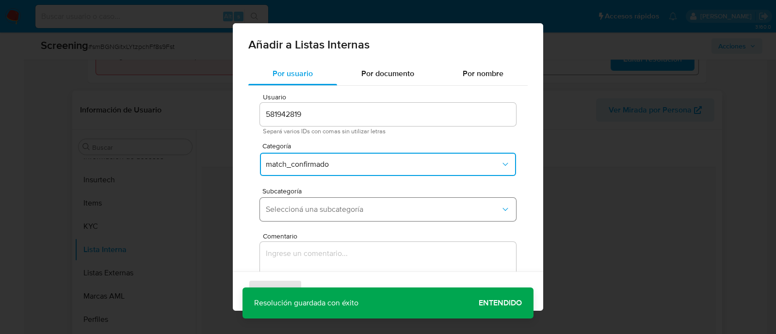
click at [310, 203] on button "Seleccioná una subcategoría" at bounding box center [388, 209] width 256 height 23
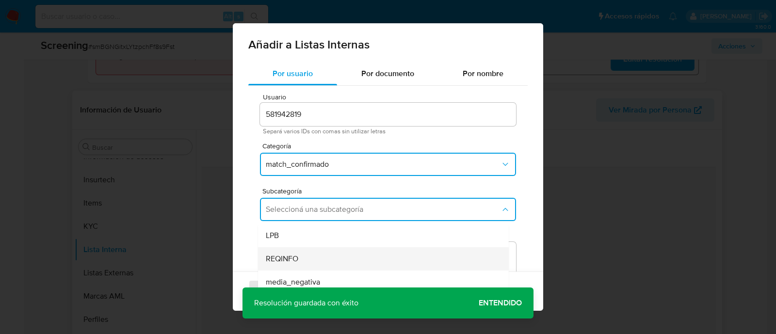
click at [300, 258] on div "REQINFO" at bounding box center [380, 258] width 229 height 23
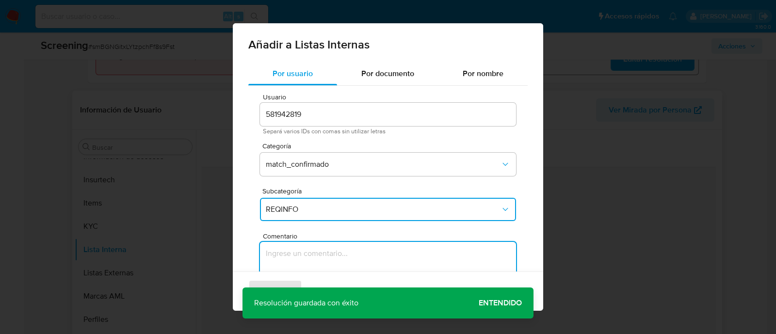
click at [300, 258] on textarea "Comentario" at bounding box center [388, 288] width 256 height 93
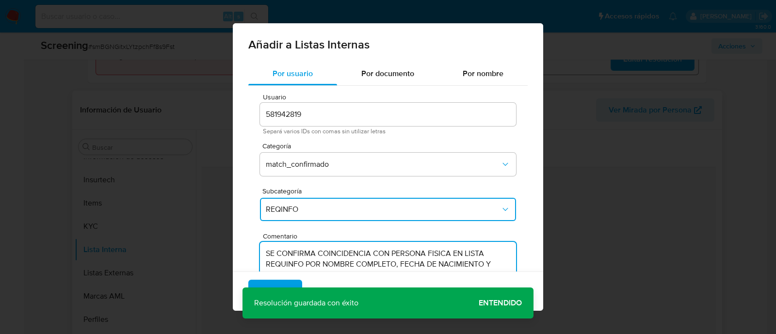
type textarea "SE CONFIRMA COINCIDENCIA CON PERSONA FISICA EN LISTA REQUINFO POR NOMBRE COMPLE…"
click at [283, 275] on div "Agregar Cancelar" at bounding box center [388, 291] width 310 height 39
click at [284, 281] on span "Agregar" at bounding box center [275, 291] width 29 height 21
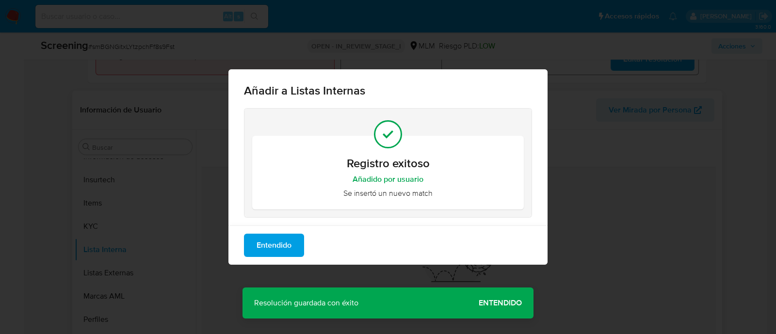
click at [289, 251] on span "Entendido" at bounding box center [274, 245] width 35 height 21
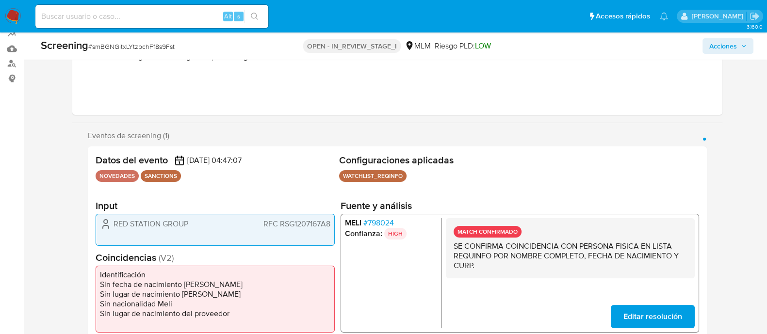
scroll to position [121, 0]
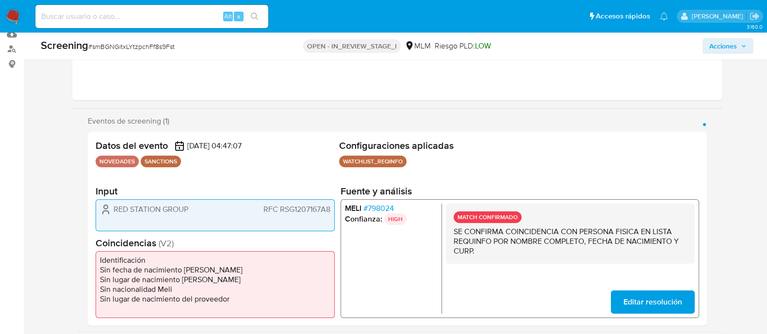
click at [658, 303] on span "Editar resolución" at bounding box center [652, 301] width 59 height 21
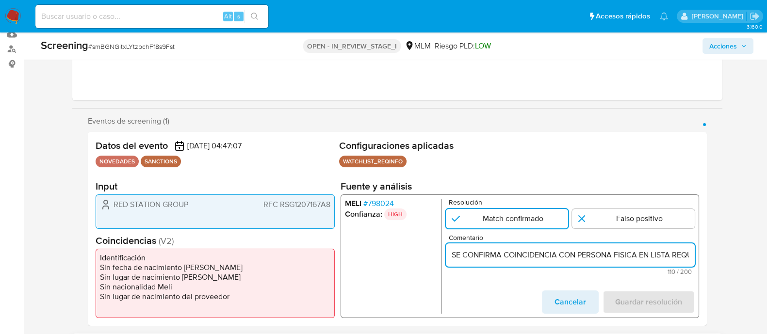
click at [511, 251] on input "SE CONFIRMA COINCIDENCIA CON PERSONA FISICA EN LISTA REQUINFO POR NOMBRE COMPLE…" at bounding box center [569, 255] width 249 height 13
paste input "NCIDENCIA CON CLIENTE, PERSONA MORAL EN LISTA REQUINFO POR RAZON SOCIAL, RFC Y …"
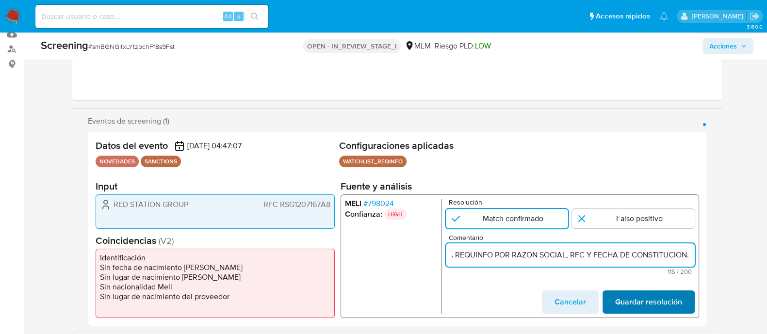
type input "SE CONFIRMA CONCIDENCIA CON CLIENTE, PERSONA MORAL EN LISTA REQUINFO POR RAZON …"
click at [642, 312] on span "Guardar resolución" at bounding box center [647, 301] width 67 height 21
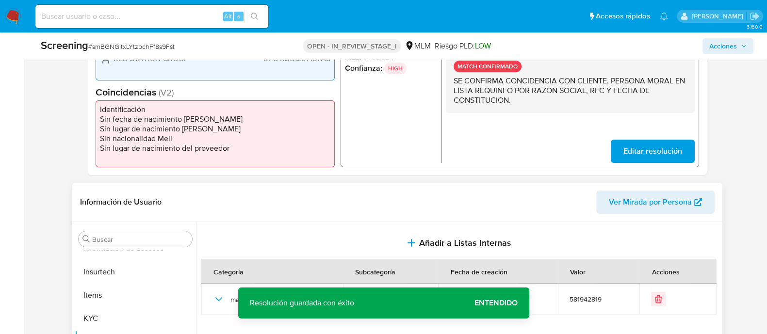
scroll to position [303, 0]
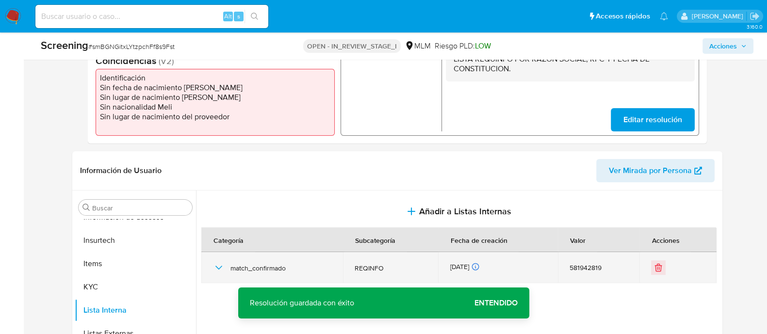
click at [344, 262] on td "REQINFO" at bounding box center [390, 267] width 95 height 31
click at [657, 264] on icon "Eliminar" at bounding box center [658, 264] width 2 height 1
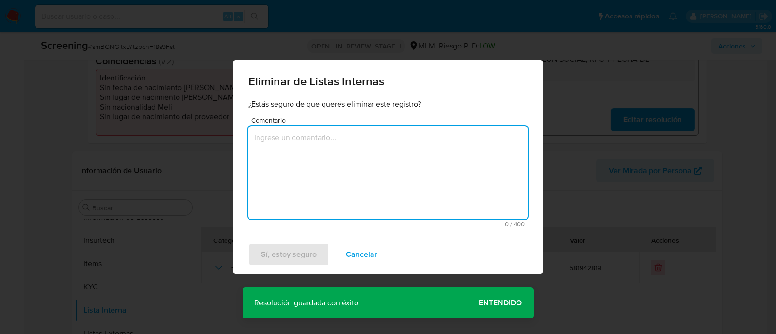
click at [355, 174] on textarea "Comentario" at bounding box center [387, 172] width 279 height 93
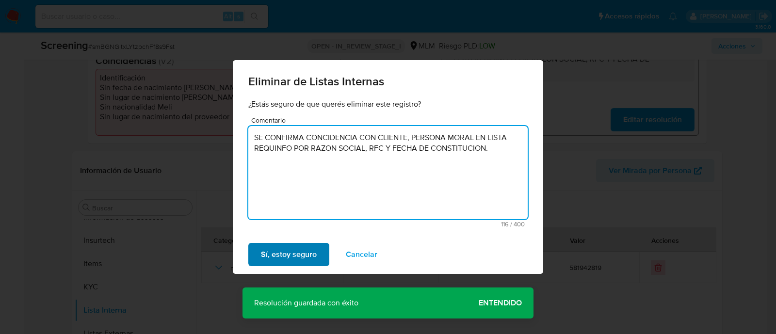
type textarea "SE CONFIRMA CONCIDENCIA CON CLIENTE, PERSONA MORAL EN LISTA REQUINFO POR RAZON …"
click at [309, 251] on span "Sí, estoy seguro" at bounding box center [289, 254] width 56 height 21
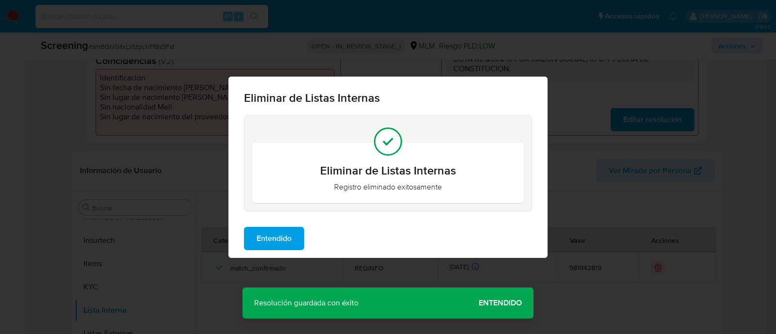
drag, startPoint x: 291, startPoint y: 243, endPoint x: 305, endPoint y: 248, distance: 15.5
click at [290, 243] on span "Entendido" at bounding box center [274, 238] width 35 height 21
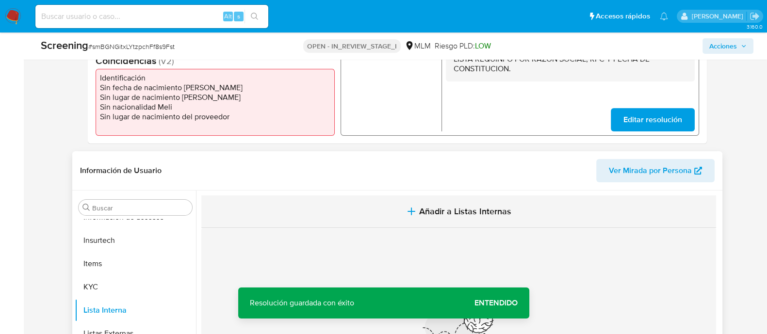
click at [467, 215] on span "Añadir a Listas Internas" at bounding box center [465, 211] width 92 height 11
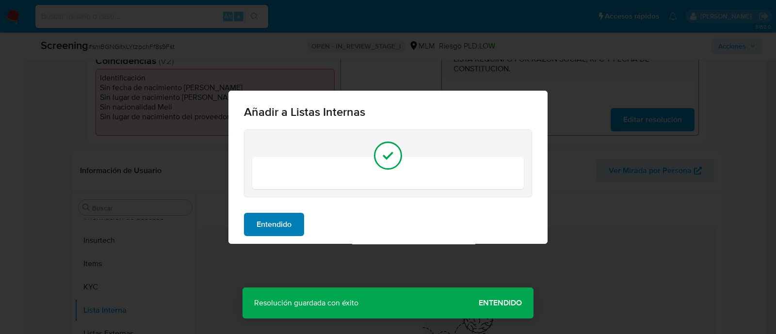
click at [280, 220] on span "Entendido" at bounding box center [274, 224] width 35 height 21
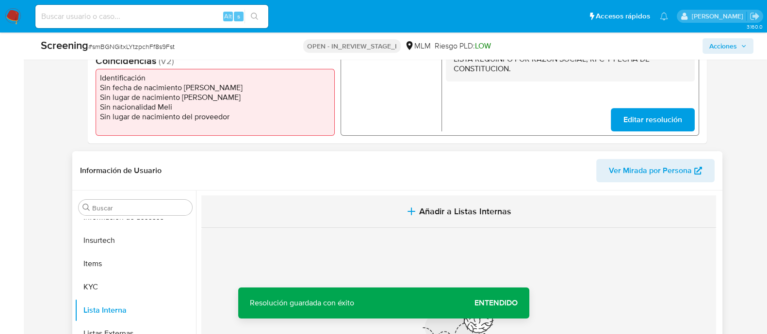
click at [449, 213] on span "Añadir a Listas Internas" at bounding box center [465, 211] width 92 height 11
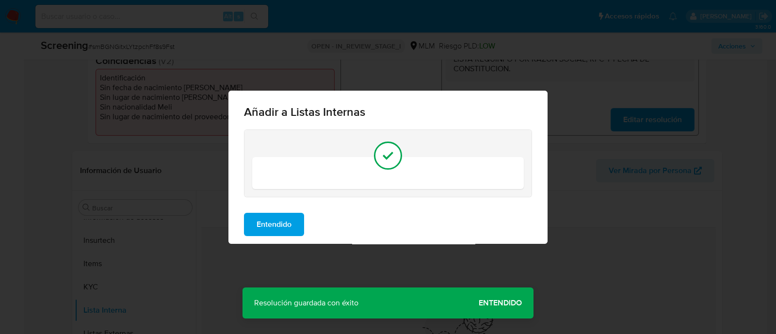
click at [491, 309] on div "Añadir a Listas Internas Entendido" at bounding box center [388, 167] width 776 height 334
click at [275, 223] on span "Entendido" at bounding box center [274, 224] width 35 height 21
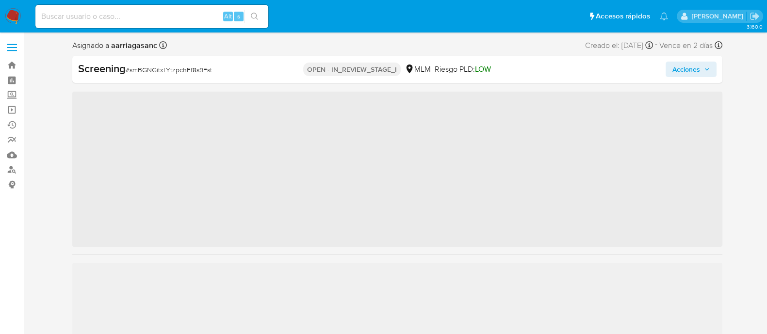
scroll to position [409, 0]
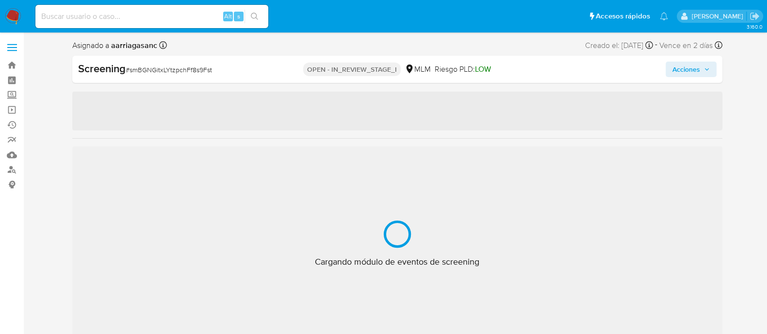
select select "10"
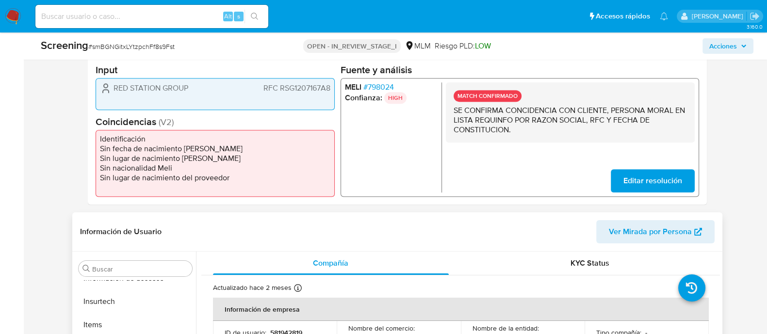
scroll to position [364, 0]
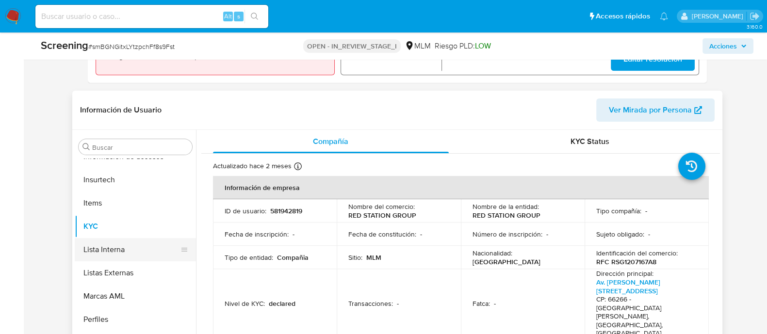
click at [96, 247] on button "Lista Interna" at bounding box center [131, 249] width 113 height 23
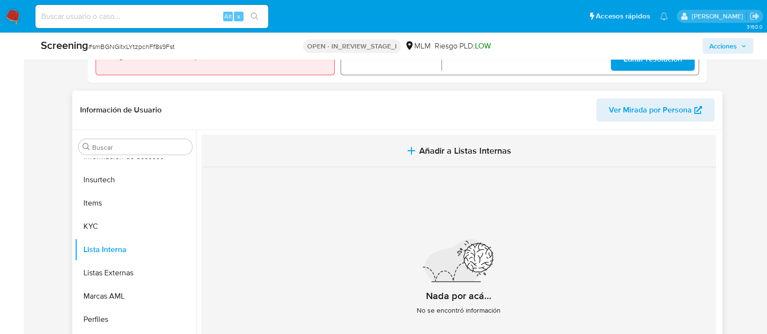
click at [477, 158] on button "Añadir a Listas Internas" at bounding box center [458, 151] width 514 height 32
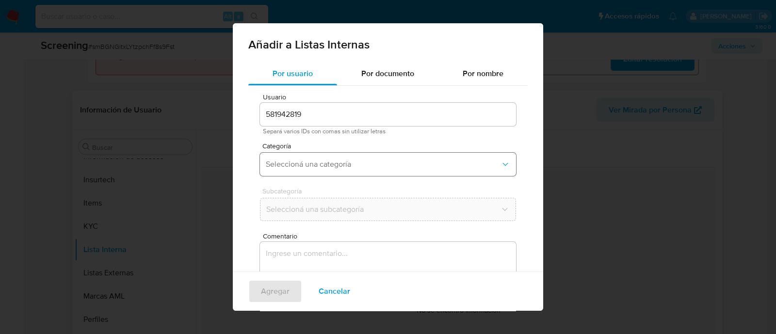
click at [315, 171] on button "Seleccioná una categoría" at bounding box center [388, 164] width 256 height 23
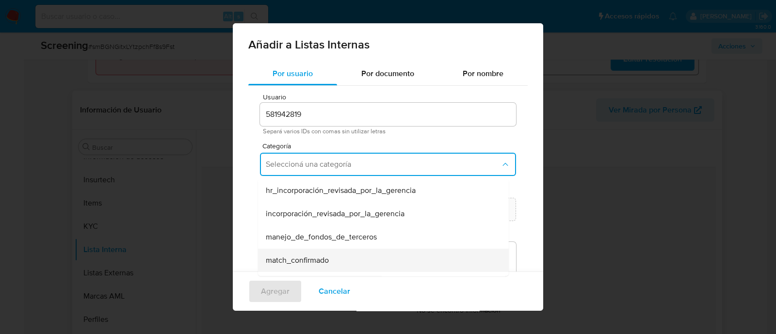
click at [315, 256] on span "match_confirmado" at bounding box center [297, 261] width 63 height 10
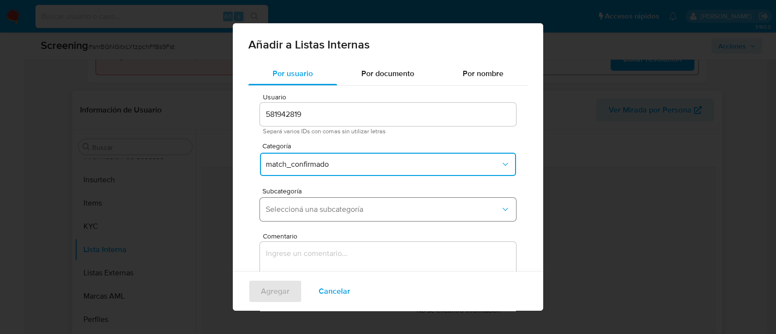
click at [319, 200] on button "Seleccioná una subcategoría" at bounding box center [388, 209] width 256 height 23
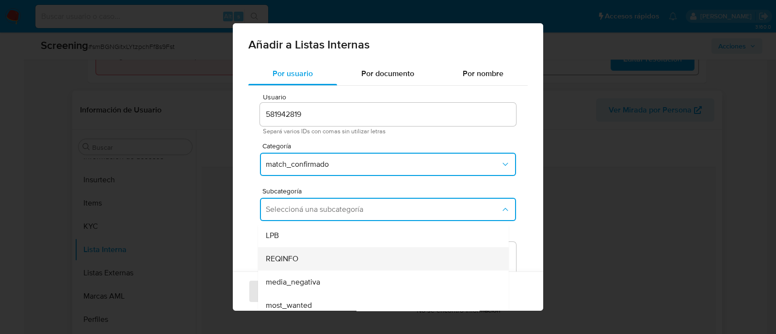
click at [310, 260] on div "REQINFO" at bounding box center [380, 258] width 229 height 23
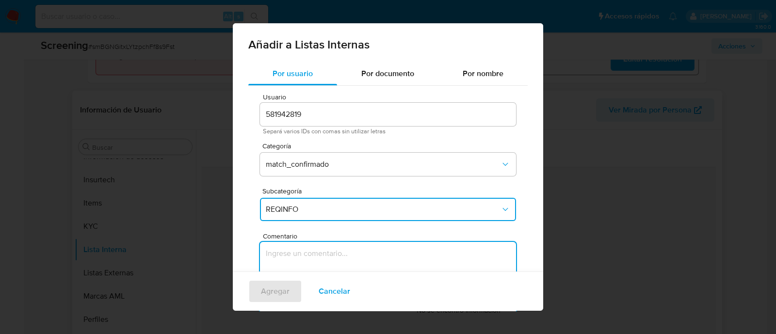
click at [310, 260] on textarea "Comentario" at bounding box center [388, 288] width 256 height 93
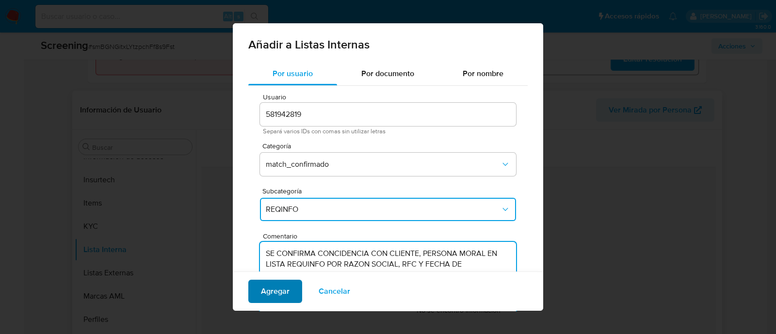
type textarea "SE CONFIRMA CONCIDENCIA CON CLIENTE, PERSONA MORAL EN LISTA REQUINFO POR RAZON …"
click at [274, 281] on span "Agregar" at bounding box center [275, 291] width 29 height 21
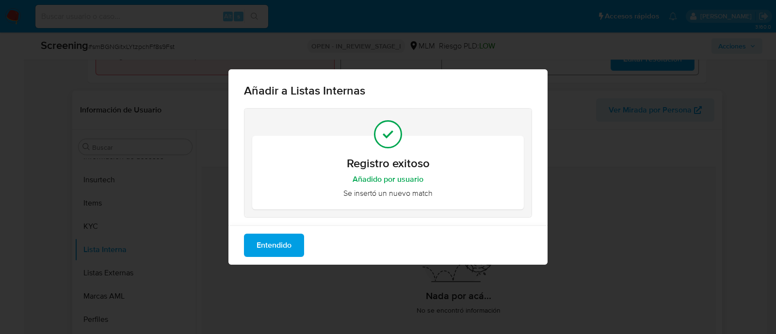
click at [294, 243] on button "Entendido" at bounding box center [274, 245] width 60 height 23
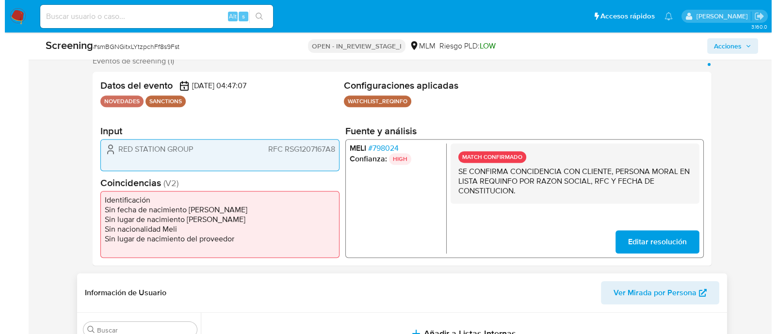
scroll to position [182, 0]
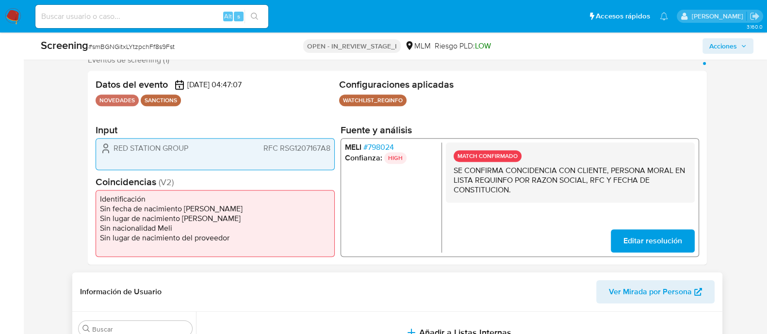
drag, startPoint x: 114, startPoint y: 147, endPoint x: 200, endPoint y: 148, distance: 86.3
click at [200, 148] on div "RED STATION GROUP RFC RSG1207167A8" at bounding box center [215, 149] width 230 height 12
click at [296, 144] on span "RFC RSG1207167A8" at bounding box center [296, 149] width 67 height 10
click at [706, 50] on button "Acciones" at bounding box center [727, 46] width 51 height 16
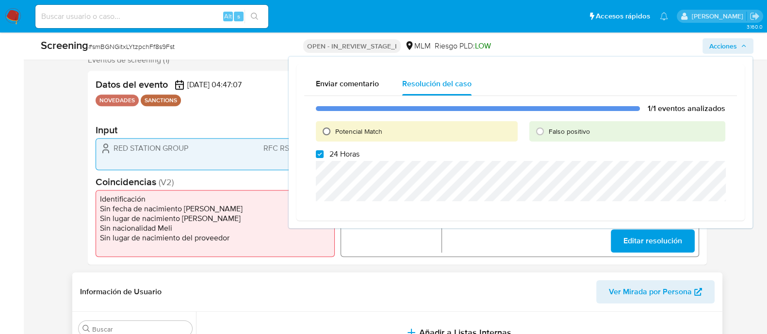
click at [331, 130] on input "Potencial Match" at bounding box center [327, 132] width 16 height 16
radio input "true"
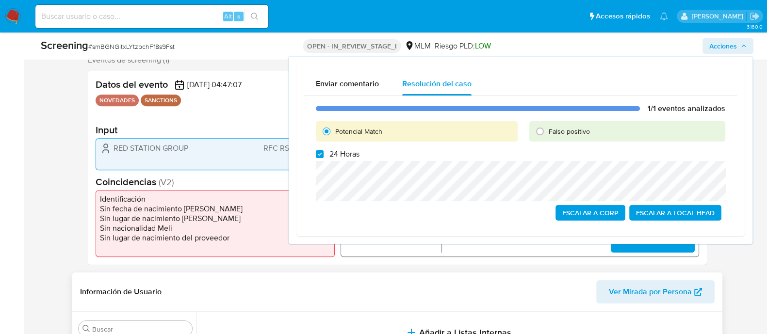
click at [322, 159] on label "24 Horas" at bounding box center [338, 154] width 44 height 10
click at [322, 158] on input "24 Horas" at bounding box center [320, 154] width 8 height 8
checkbox input "false"
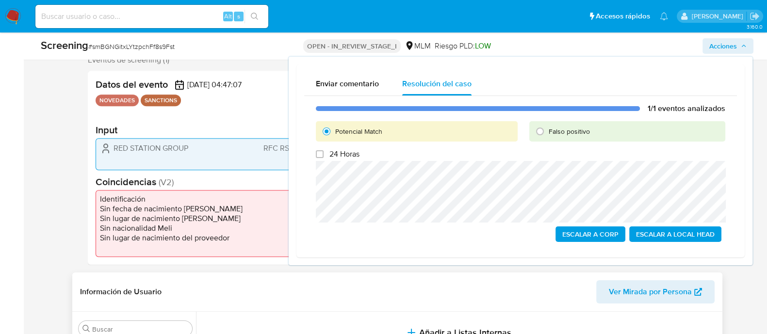
click at [669, 231] on span "Escalar a Local Head" at bounding box center [675, 234] width 79 height 14
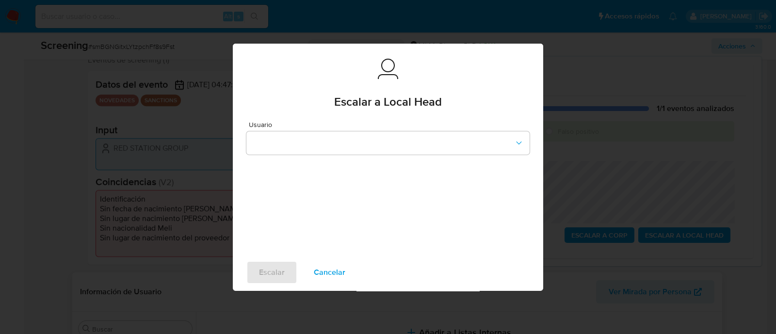
click at [391, 130] on div "Usuario" at bounding box center [387, 137] width 283 height 33
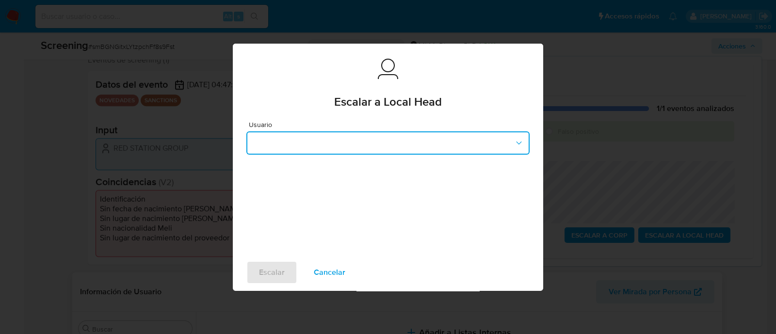
click at [388, 135] on button "button" at bounding box center [387, 142] width 283 height 23
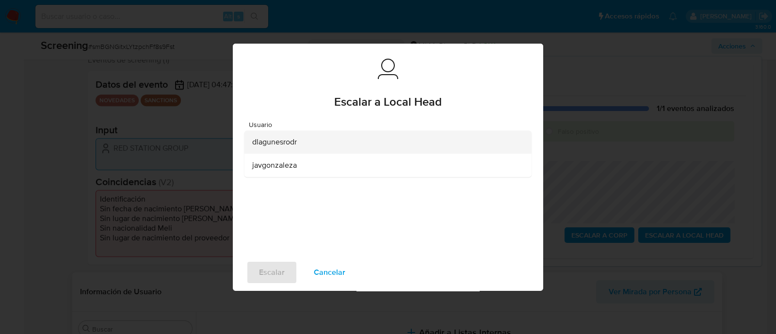
click at [304, 147] on div "dlagunesrodr" at bounding box center [385, 141] width 266 height 23
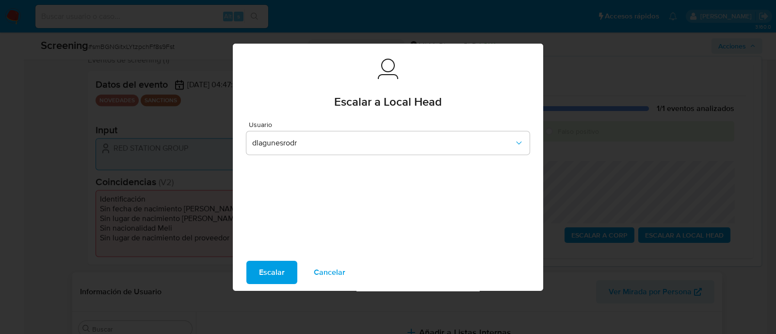
click at [269, 270] on span "Escalar" at bounding box center [272, 272] width 26 height 21
click at [279, 273] on span "Escalar" at bounding box center [272, 272] width 26 height 21
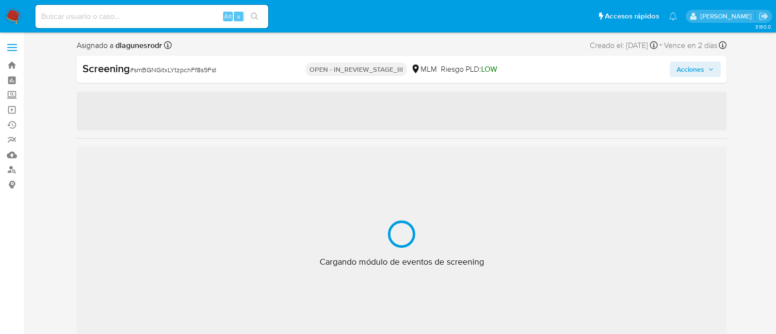
select select "10"
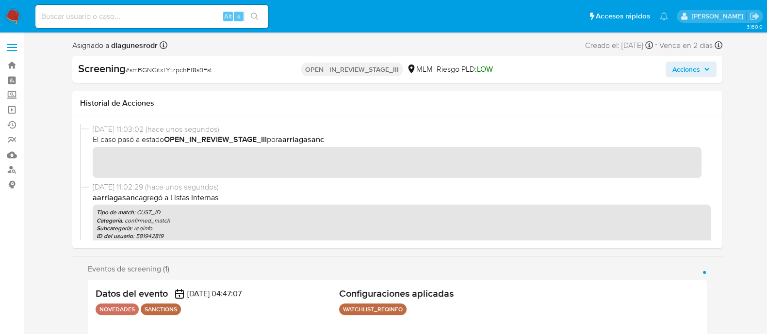
scroll to position [409, 0]
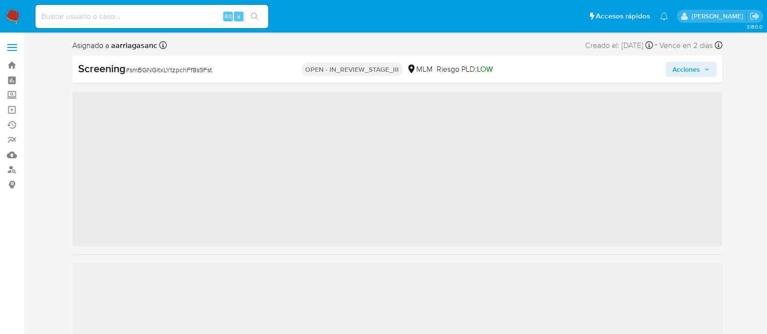
scroll to position [409, 0]
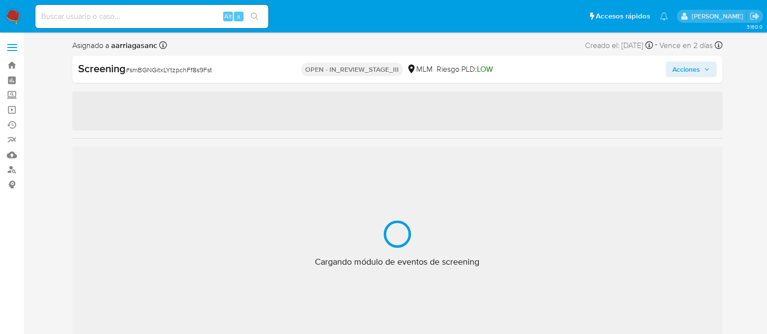
select select "10"
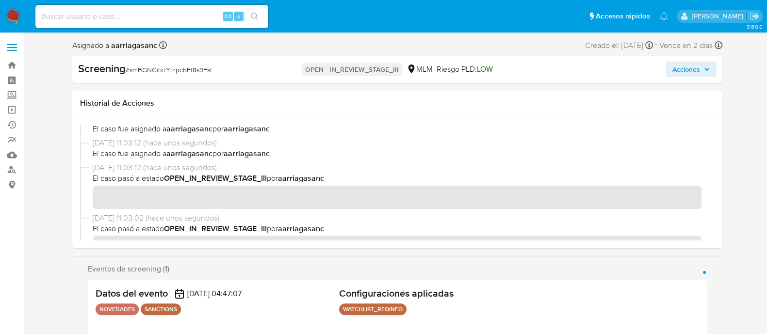
scroll to position [121, 0]
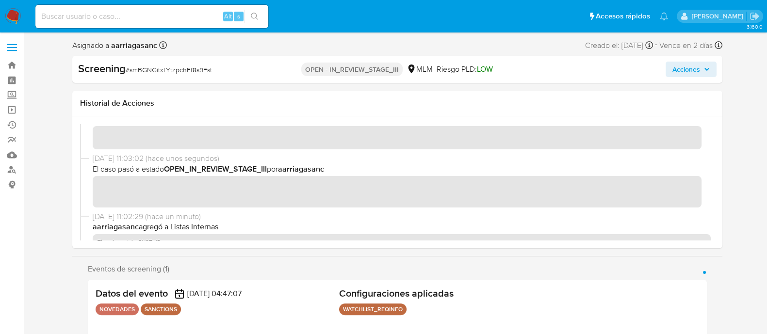
click at [706, 74] on span "Acciones" at bounding box center [690, 70] width 37 height 14
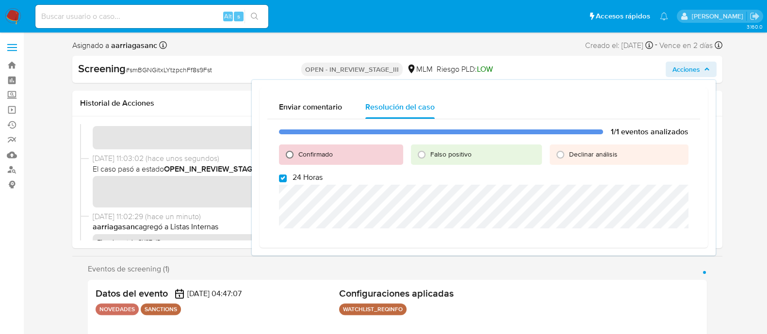
click at [286, 158] on input "Confirmado" at bounding box center [290, 155] width 16 height 16
radio input "true"
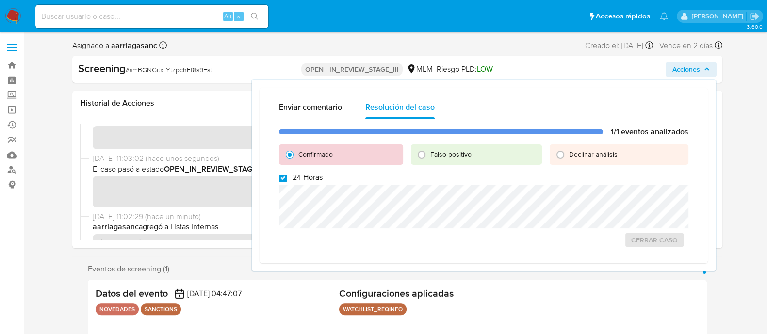
click at [281, 178] on input "24 Horas" at bounding box center [283, 179] width 8 height 8
checkbox input "false"
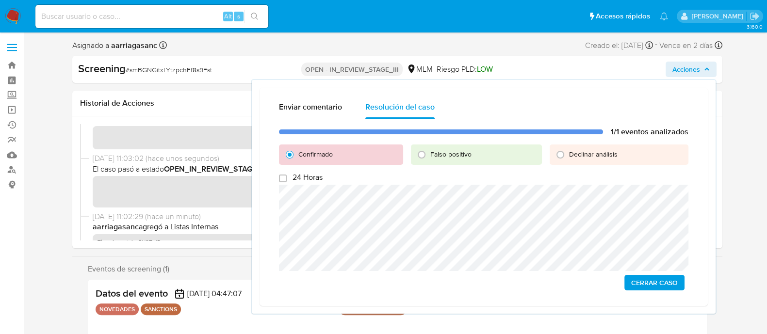
click at [642, 287] on span "Cerrar Caso" at bounding box center [654, 283] width 47 height 14
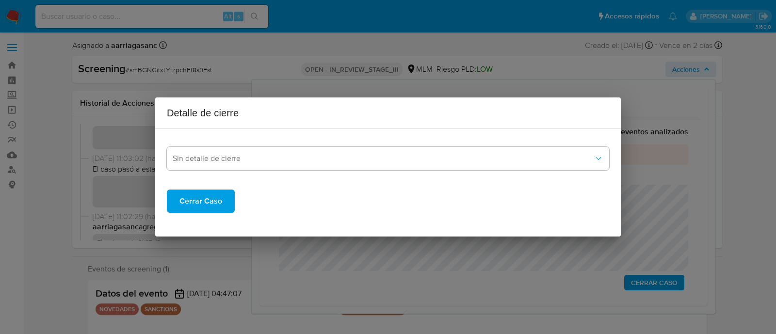
click at [206, 198] on span "Cerrar Caso" at bounding box center [200, 201] width 43 height 21
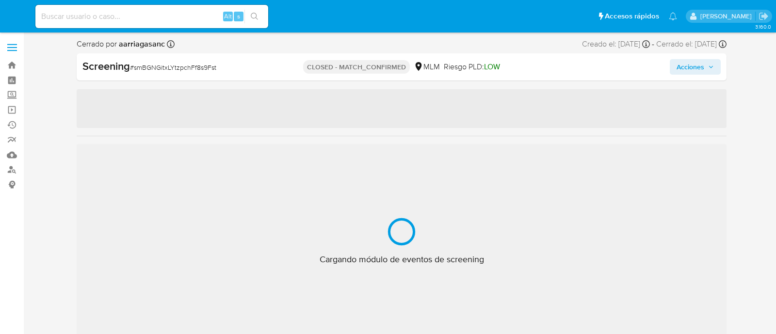
select select "10"
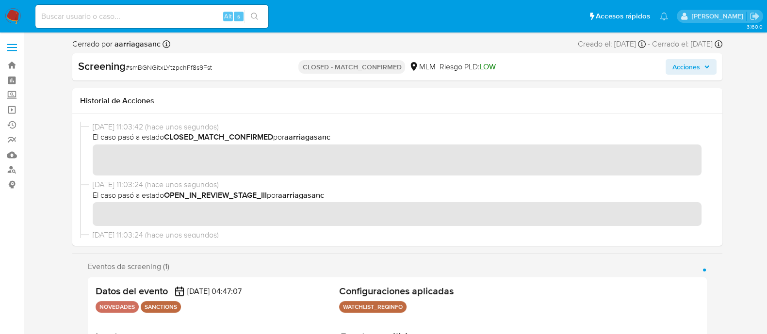
scroll to position [409, 0]
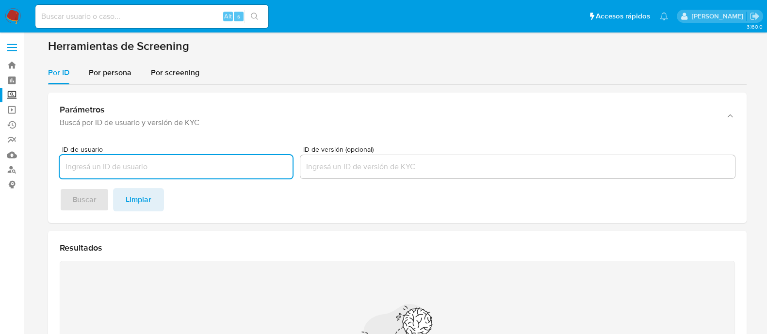
click at [203, 166] on input "ID de usuario" at bounding box center [176, 166] width 233 height 13
paste input "MARIO ALBERTO HERRERA SANCHEZ"
type input "MARIO ALBERTO HERRERA SANCHEZ"
click at [126, 60] on section "Herramientas de Screening Por ID Por persona Por screening Parámetros Buscá por…" at bounding box center [397, 244] width 698 height 411
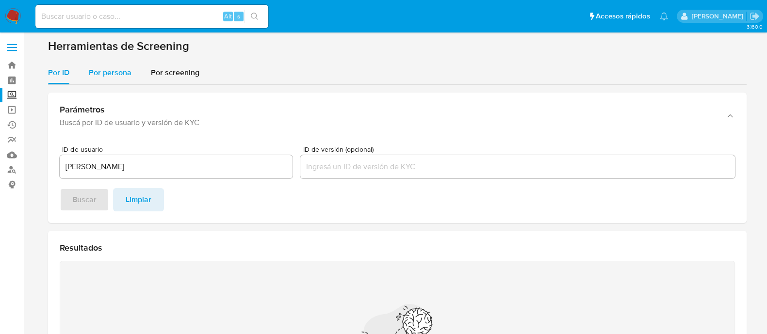
click at [126, 74] on span "Por persona" at bounding box center [110, 72] width 43 height 11
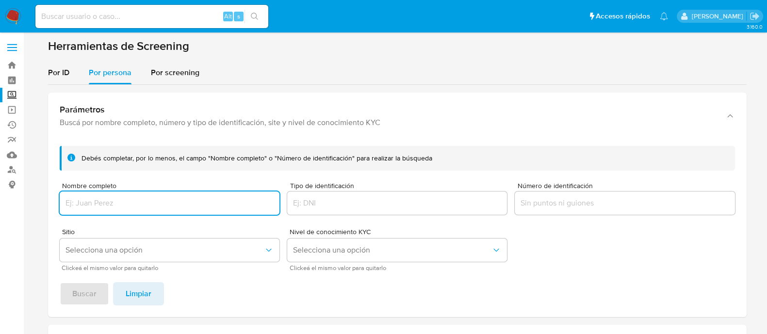
click at [145, 205] on input "Nombre completo" at bounding box center [170, 203] width 220 height 13
type input "MARIO ALBERTO HERRERA SANCHEZ"
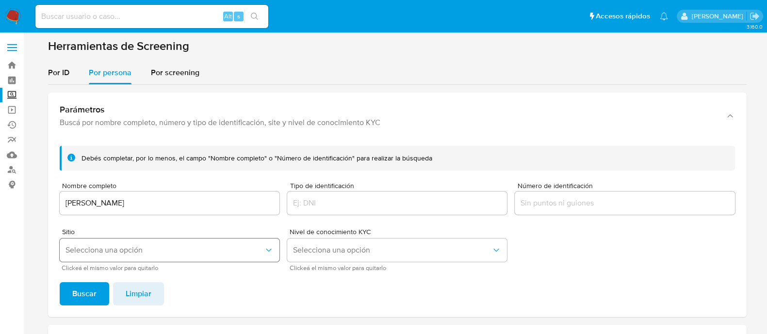
click at [135, 259] on button "Selecciona una opción" at bounding box center [170, 250] width 220 height 23
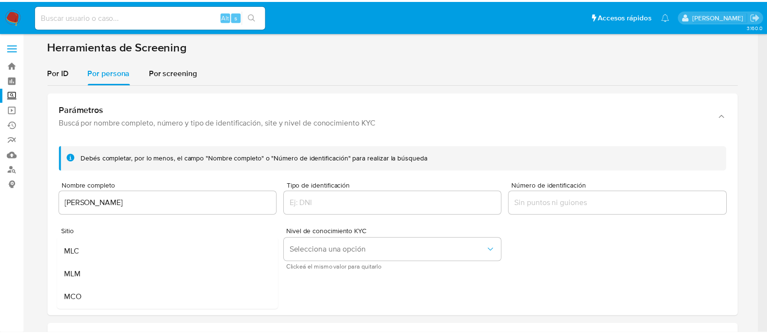
scroll to position [60, 0]
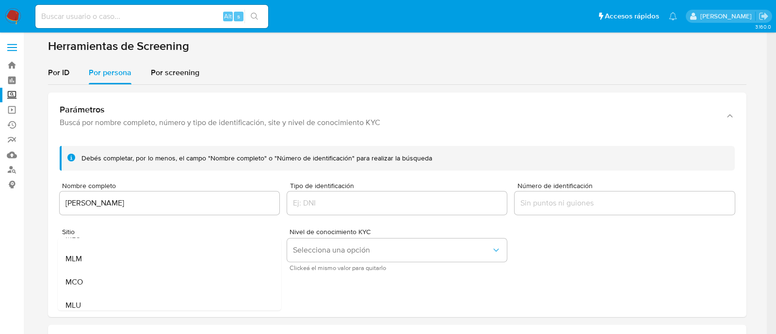
click at [135, 259] on div "MLM" at bounding box center [166, 258] width 202 height 23
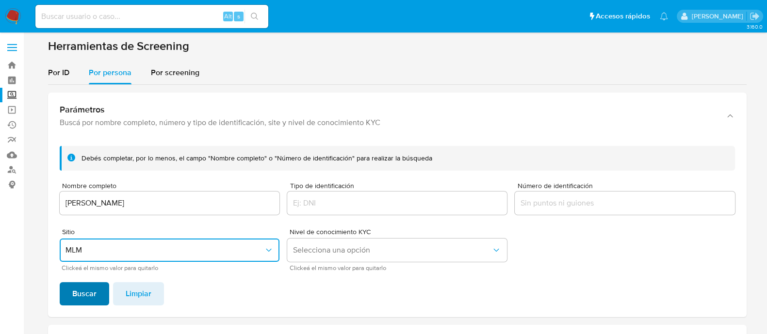
click at [95, 289] on span "Buscar" at bounding box center [84, 293] width 24 height 21
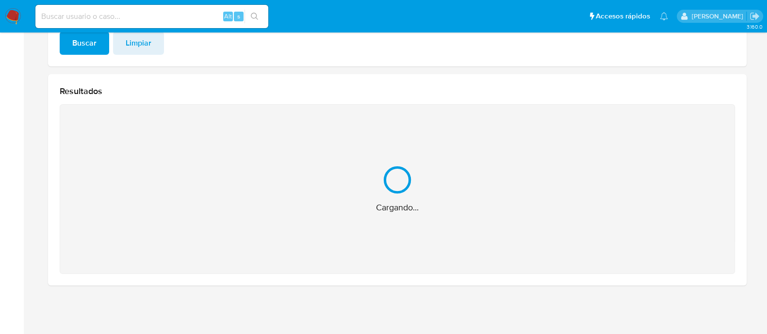
scroll to position [96, 0]
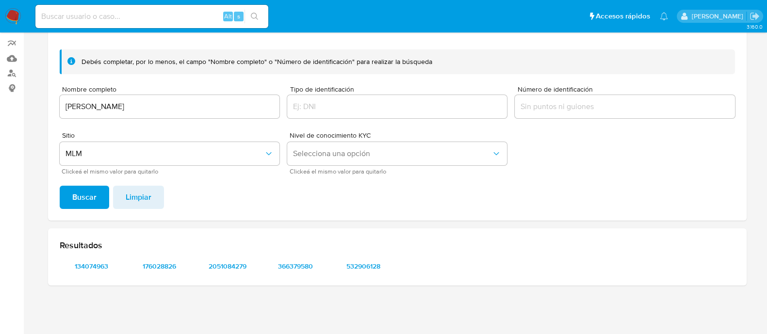
click at [91, 255] on div "Resultados 134074963 176028826 2051084279 366379580 532906128" at bounding box center [397, 256] width 698 height 57
click at [91, 267] on span "134074963" at bounding box center [91, 266] width 50 height 14
click at [161, 263] on span "176028826" at bounding box center [159, 266] width 50 height 14
click at [225, 262] on span "2051084279" at bounding box center [227, 266] width 50 height 14
click at [299, 260] on span "366379580" at bounding box center [295, 266] width 50 height 14
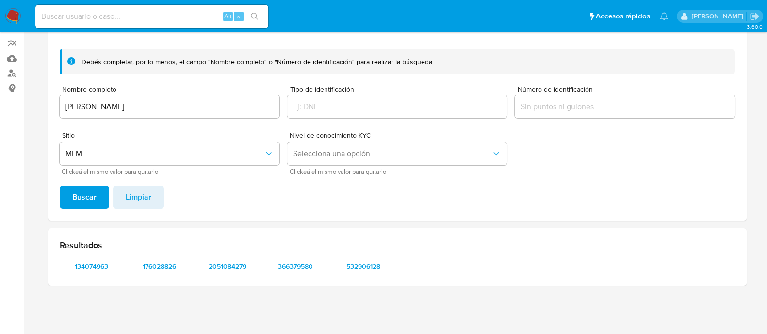
click at [352, 275] on div "Resultados 134074963 176028826 2051084279 366379580 532906128" at bounding box center [397, 256] width 698 height 57
click at [354, 272] on span "532906128" at bounding box center [363, 266] width 50 height 14
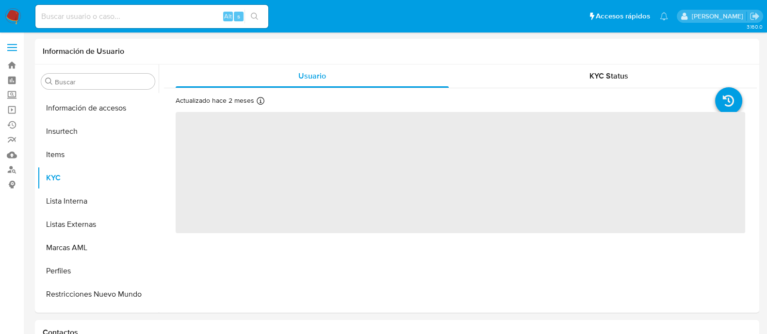
scroll to position [409, 0]
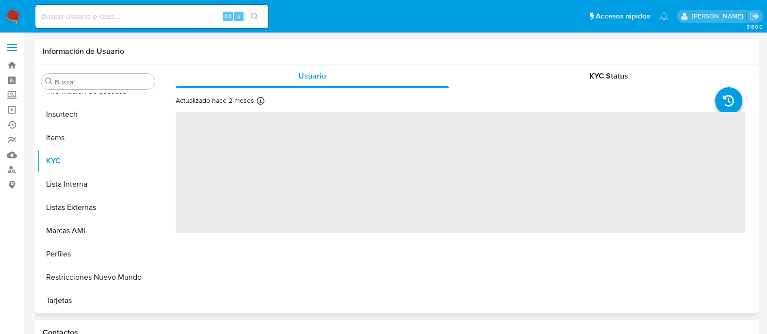
select select "10"
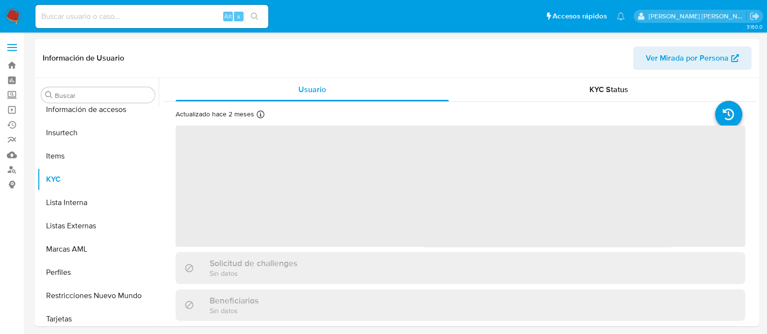
scroll to position [409, 0]
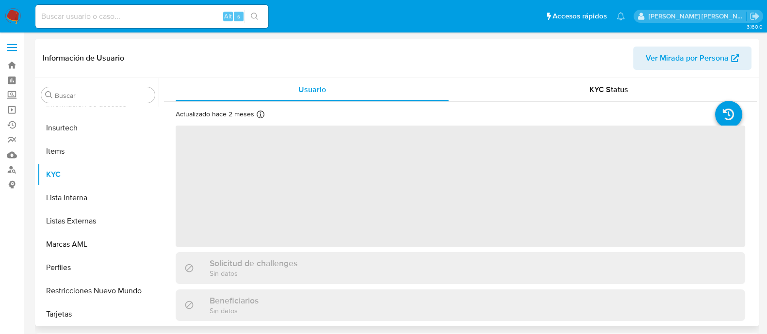
select select "10"
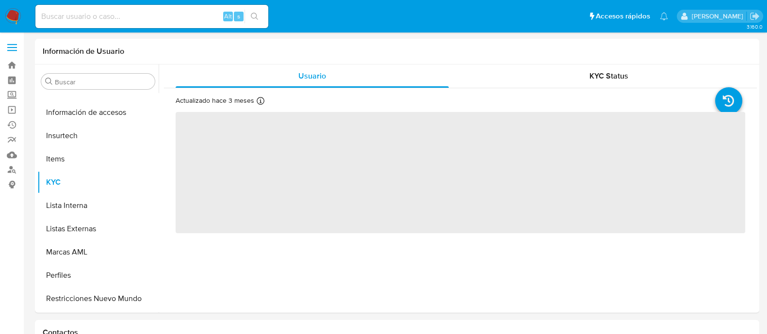
scroll to position [409, 0]
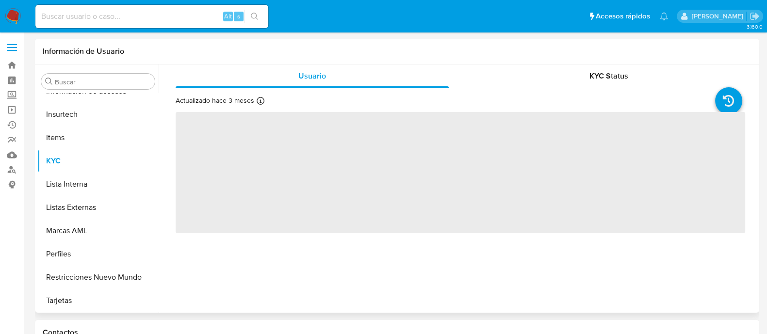
select select "10"
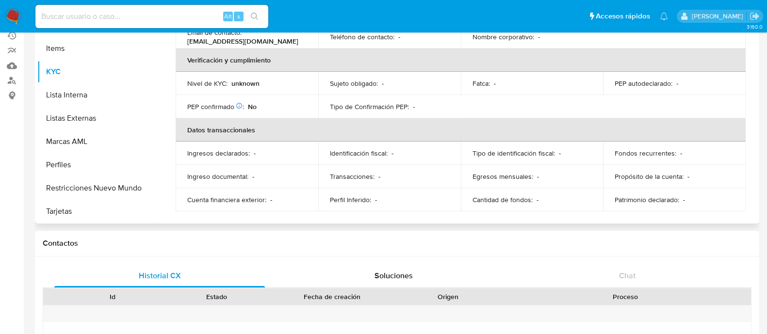
scroll to position [0, 0]
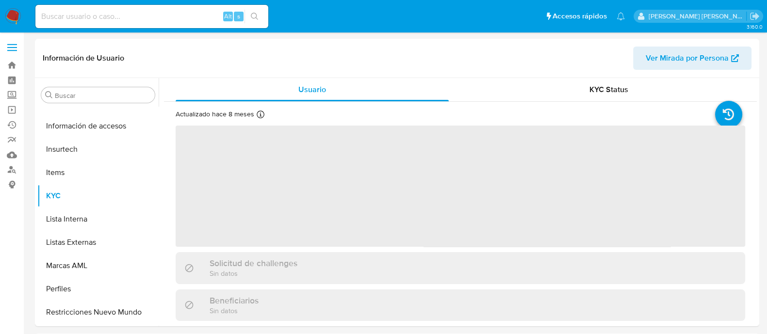
scroll to position [409, 0]
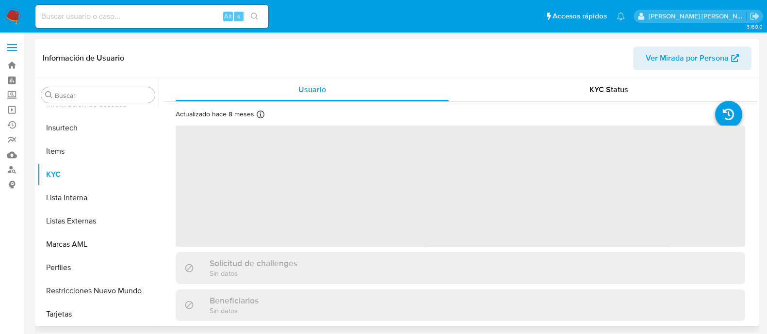
select select "10"
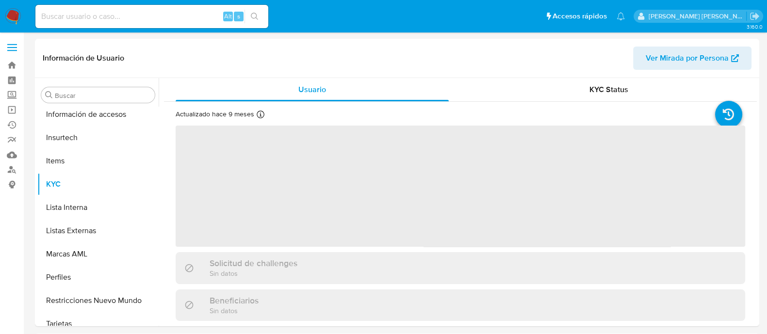
scroll to position [409, 0]
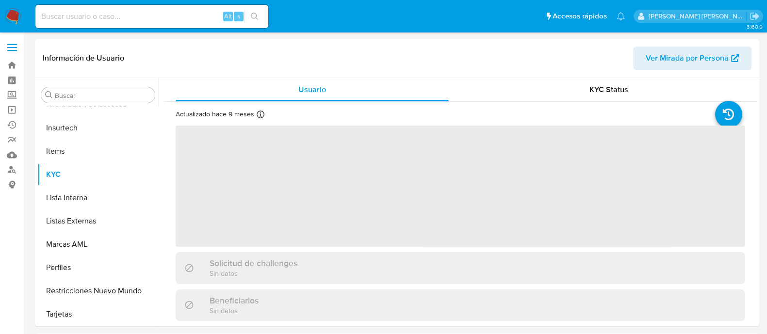
select select "10"
